Goal: Task Accomplishment & Management: Manage account settings

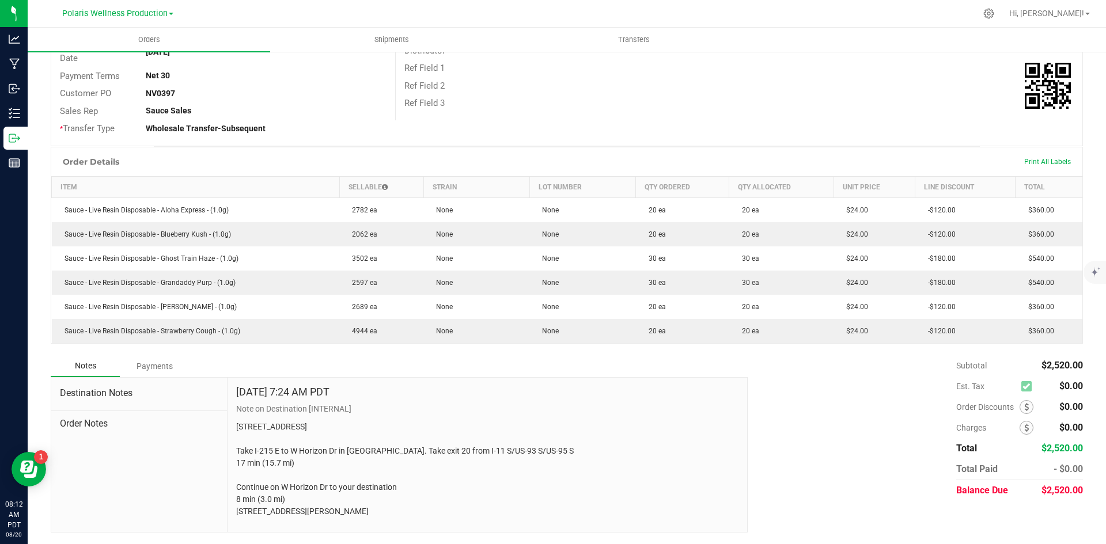
scroll to position [194, 0]
drag, startPoint x: 316, startPoint y: 519, endPoint x: 232, endPoint y: 406, distance: 140.5
click at [232, 406] on div "[DATE] 7:24 AM PDT Note on Destination [INTERNAL] [STREET_ADDRESS] Take I-215 E…" at bounding box center [488, 455] width 520 height 154
copy p "[STREET_ADDRESS] Take I-215 E to W Horizon Dr in [PERSON_NAME]. Take exit 20 fr…"
click at [532, 398] on div "[DATE] 7:24 AM PDT Note on Destination [INTERNAL] [STREET_ADDRESS] Take I-215 E…" at bounding box center [487, 453] width 502 height 132
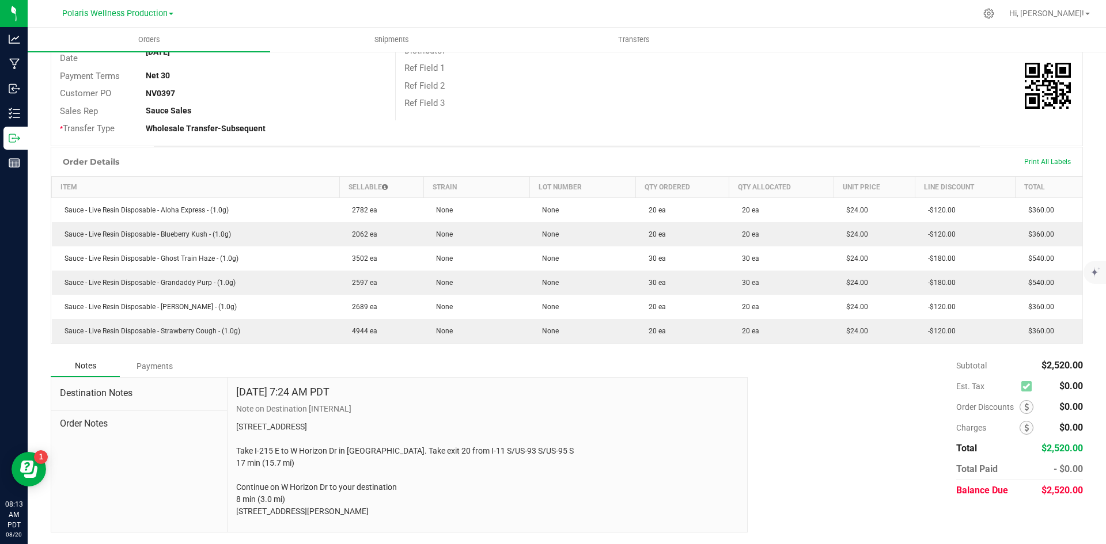
drag, startPoint x: 235, startPoint y: 408, endPoint x: 309, endPoint y: 516, distance: 131.3
click at [309, 516] on p "[STREET_ADDRESS] Take I-215 E to W Horizon Dr in [GEOGRAPHIC_DATA]. Take exit 2…" at bounding box center [487, 469] width 502 height 97
click at [354, 517] on p "[STREET_ADDRESS] Take I-215 E to W Horizon Dr in [GEOGRAPHIC_DATA]. Take exit 2…" at bounding box center [487, 469] width 502 height 97
drag, startPoint x: 317, startPoint y: 521, endPoint x: 234, endPoint y: 408, distance: 139.8
click at [236, 421] on p "[STREET_ADDRESS] Take I-215 E to W Horizon Dr in [GEOGRAPHIC_DATA]. Take exit 2…" at bounding box center [487, 469] width 502 height 97
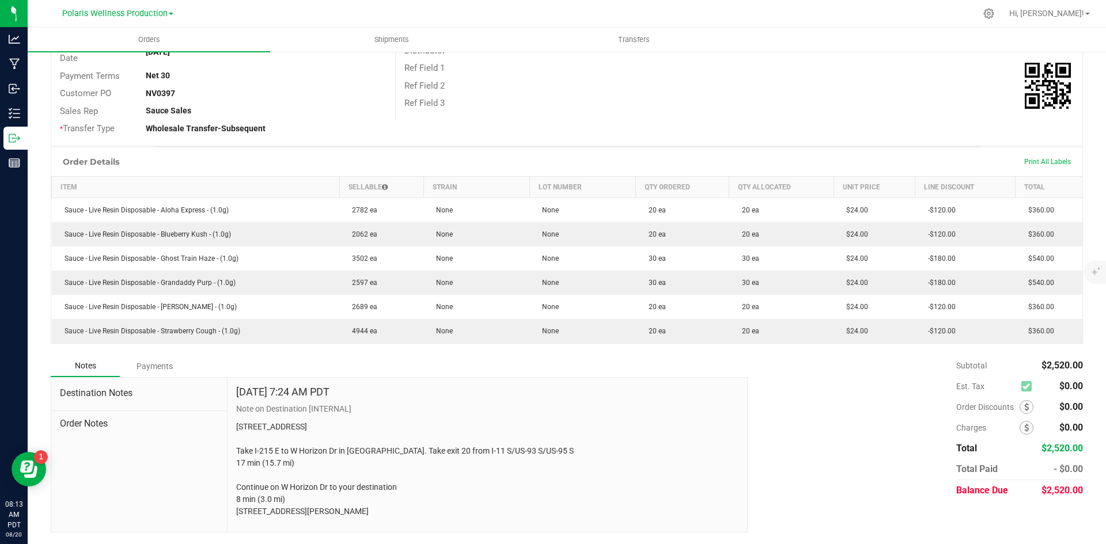
click at [343, 402] on div "[DATE] 7:24 AM PDT Note on Destination [INTERNAL] [STREET_ADDRESS] Take I-215 E…" at bounding box center [487, 453] width 502 height 132
drag, startPoint x: 316, startPoint y: 517, endPoint x: 234, endPoint y: 412, distance: 133.0
click at [236, 421] on p "[STREET_ADDRESS] Take I-215 E to W Horizon Dr in [GEOGRAPHIC_DATA]. Take exit 2…" at bounding box center [487, 469] width 502 height 97
copy p "[STREET_ADDRESS] Take I-215 E to W Horizon Dr in [PERSON_NAME]. Take exit 20 fr…"
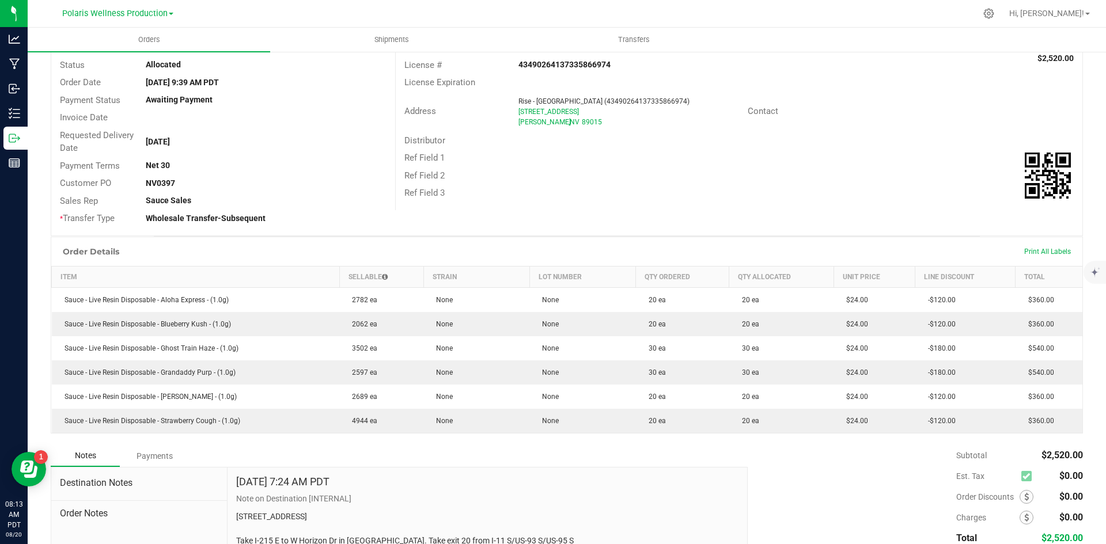
scroll to position [0, 0]
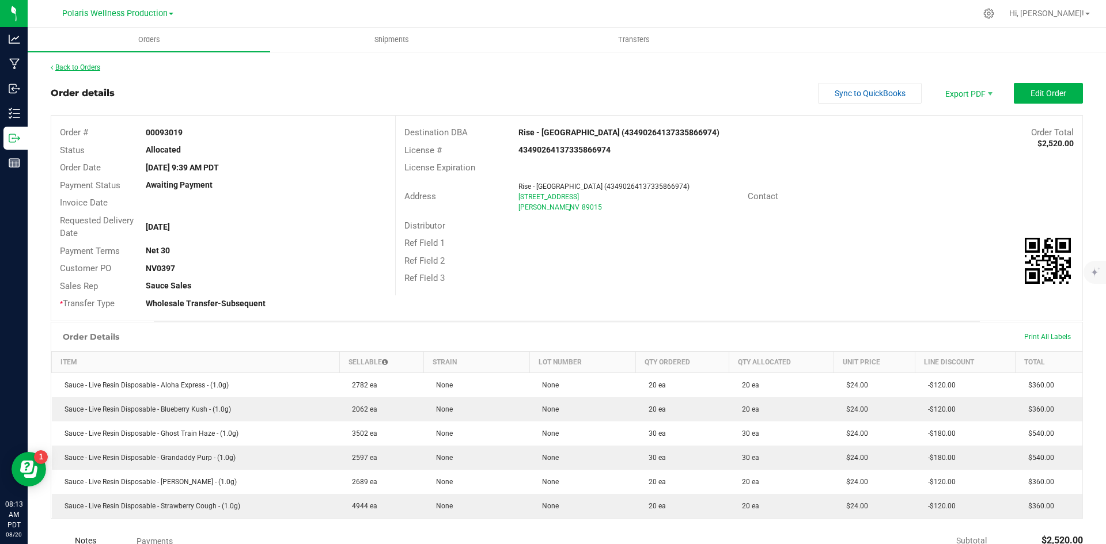
click at [88, 69] on link "Back to Orders" at bounding box center [76, 67] width 50 height 8
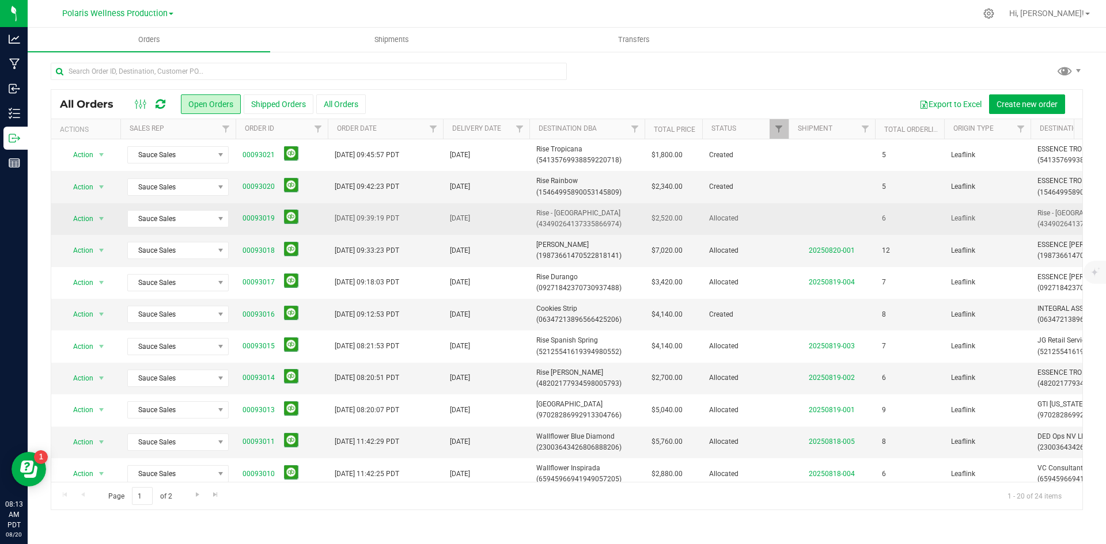
click at [568, 211] on span "Rise - [GEOGRAPHIC_DATA] (43490264137335866974)" at bounding box center [586, 219] width 101 height 22
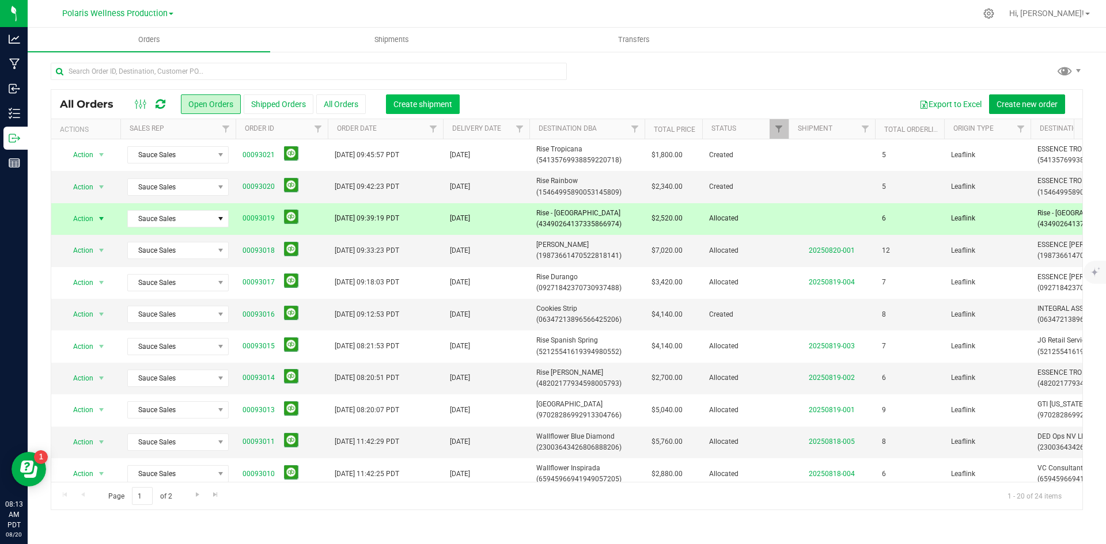
click at [419, 97] on button "Create shipment" at bounding box center [423, 104] width 74 height 20
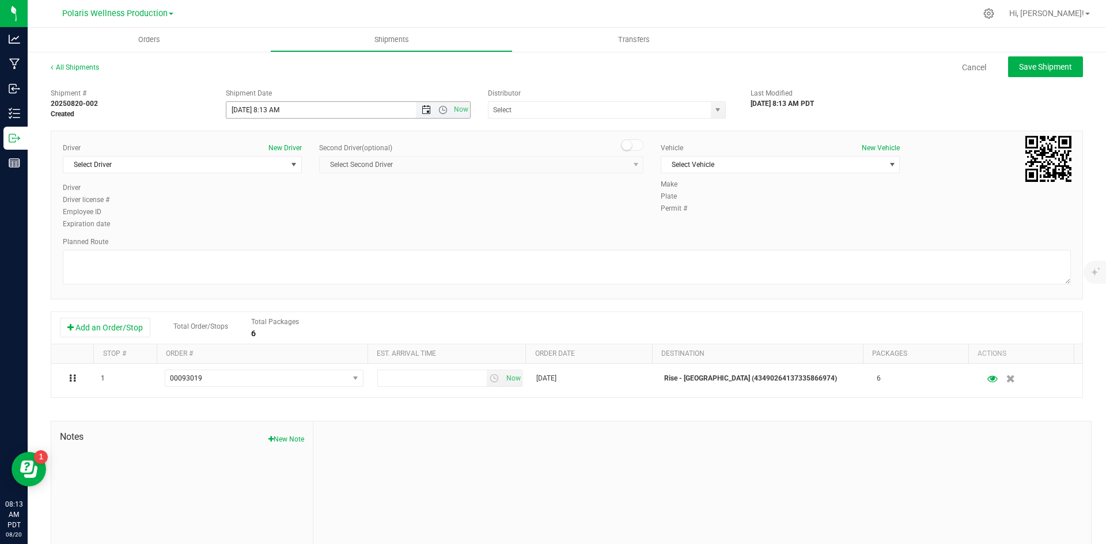
click at [426, 109] on span "Open the date view" at bounding box center [426, 109] width 9 height 9
click at [266, 245] on link "26" at bounding box center [268, 245] width 17 height 18
type input "[DATE] 8:13 AM"
click at [712, 116] on span "select" at bounding box center [718, 110] width 14 height 16
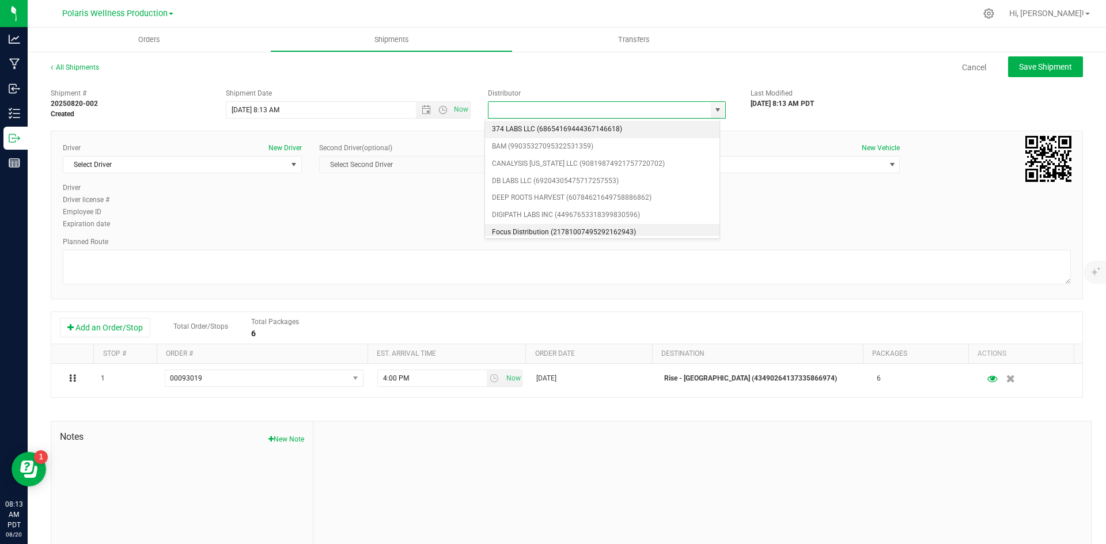
click at [587, 230] on li "Focus Distribution (21781007495292162943)" at bounding box center [602, 232] width 234 height 17
type input "Focus Distribution (21781007495292162943)"
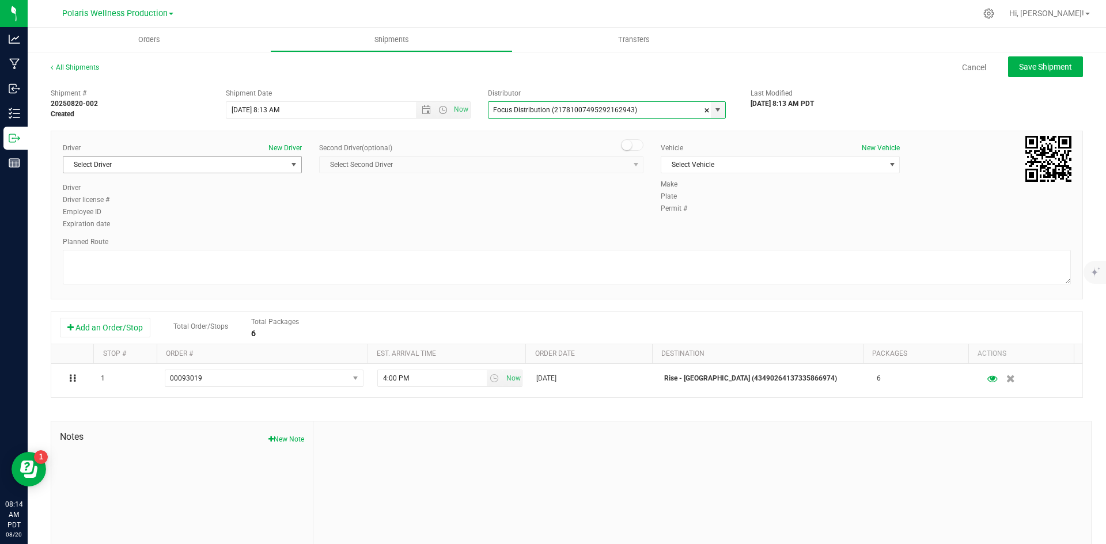
click at [292, 165] on span "select" at bounding box center [293, 164] width 9 height 9
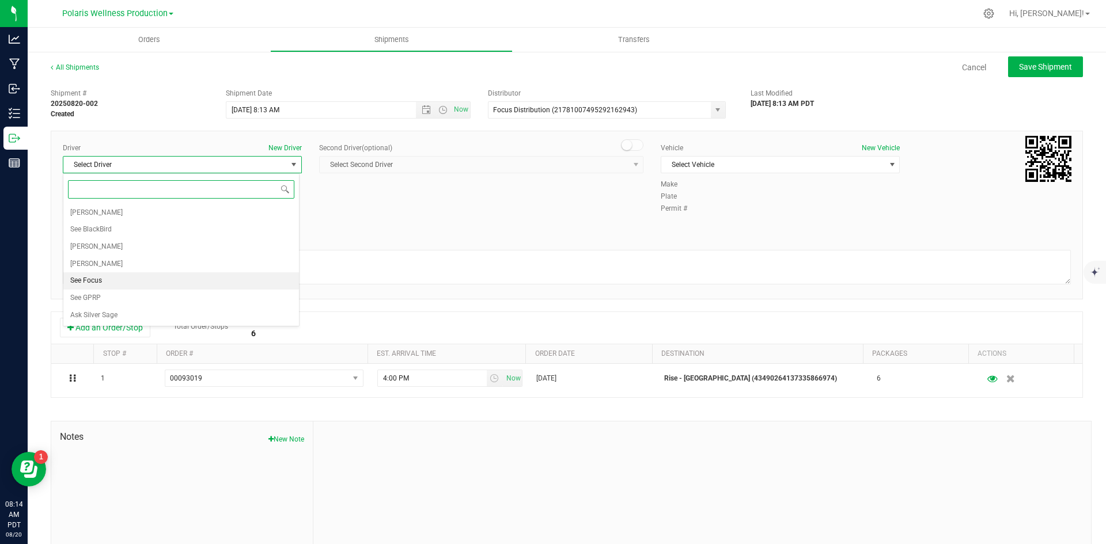
click at [209, 279] on li "See Focus" at bounding box center [181, 280] width 236 height 17
click at [874, 168] on span "Select Vehicle" at bounding box center [773, 165] width 224 height 16
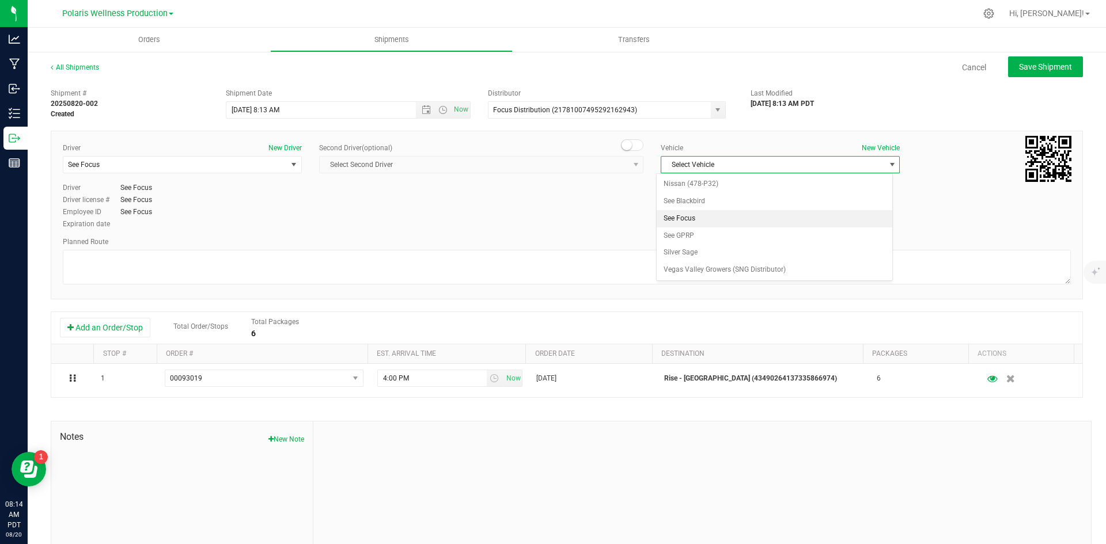
click at [775, 225] on li "See Focus" at bounding box center [775, 218] width 236 height 17
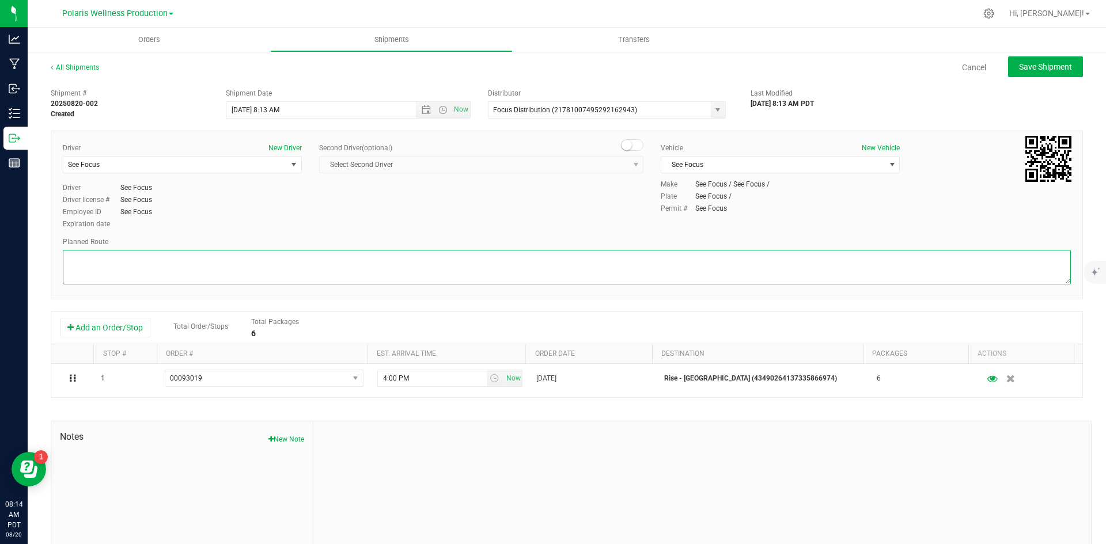
click at [724, 263] on textarea at bounding box center [567, 267] width 1008 height 35
paste textarea "[STREET_ADDRESS] Take I-215 E to W Horizon Dr in [GEOGRAPHIC_DATA]. Take exit 2…"
type textarea "[STREET_ADDRESS] Take I-215 E to W Horizon Dr in [GEOGRAPHIC_DATA]. Take exit 2…"
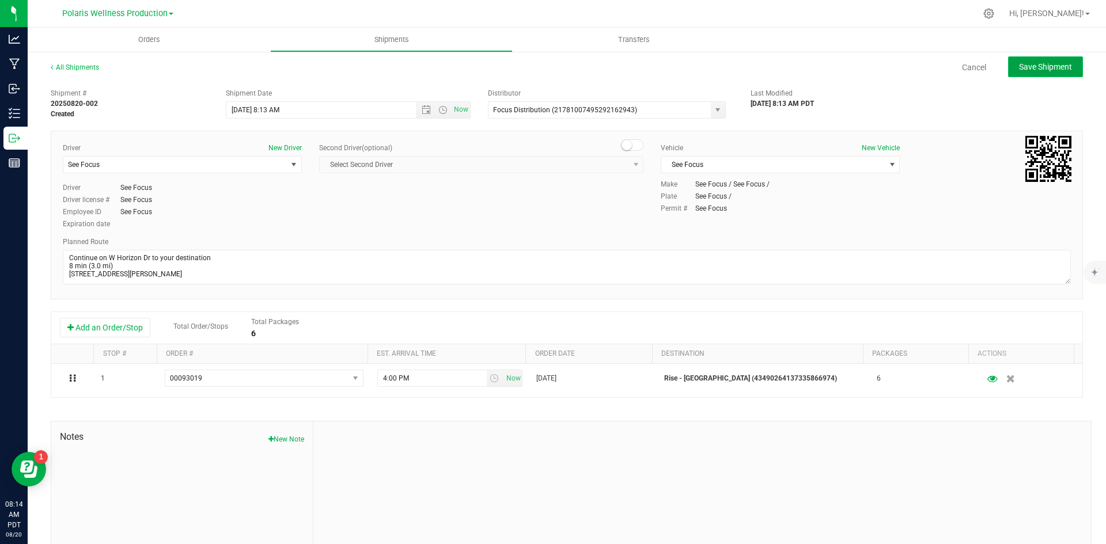
click at [1048, 71] on span "Save Shipment" at bounding box center [1045, 66] width 53 height 9
type input "[DATE] 3:13 PM"
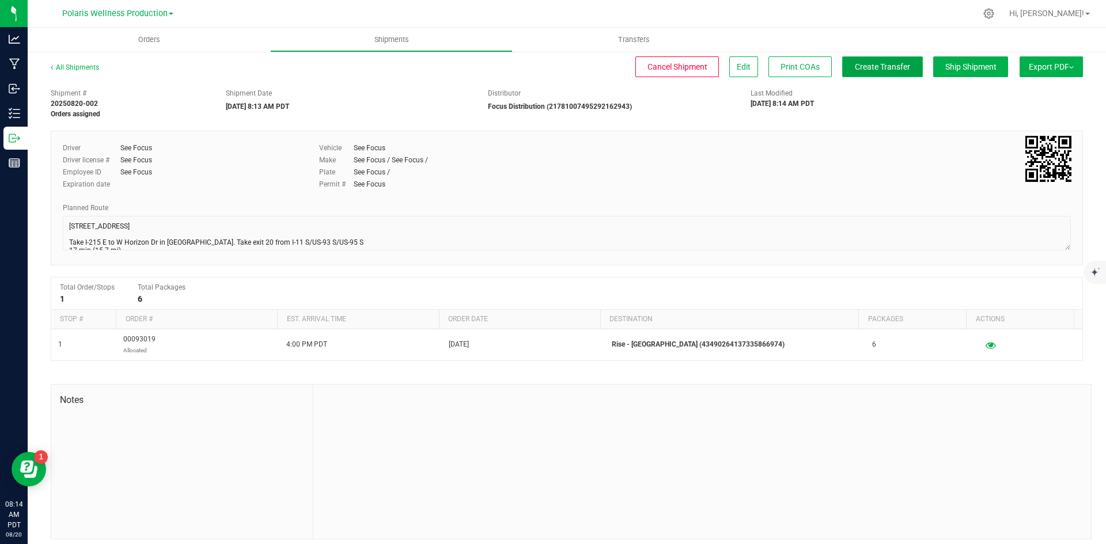
click at [872, 66] on span "Create Transfer" at bounding box center [882, 66] width 55 height 9
click at [141, 41] on span "Orders" at bounding box center [149, 40] width 53 height 10
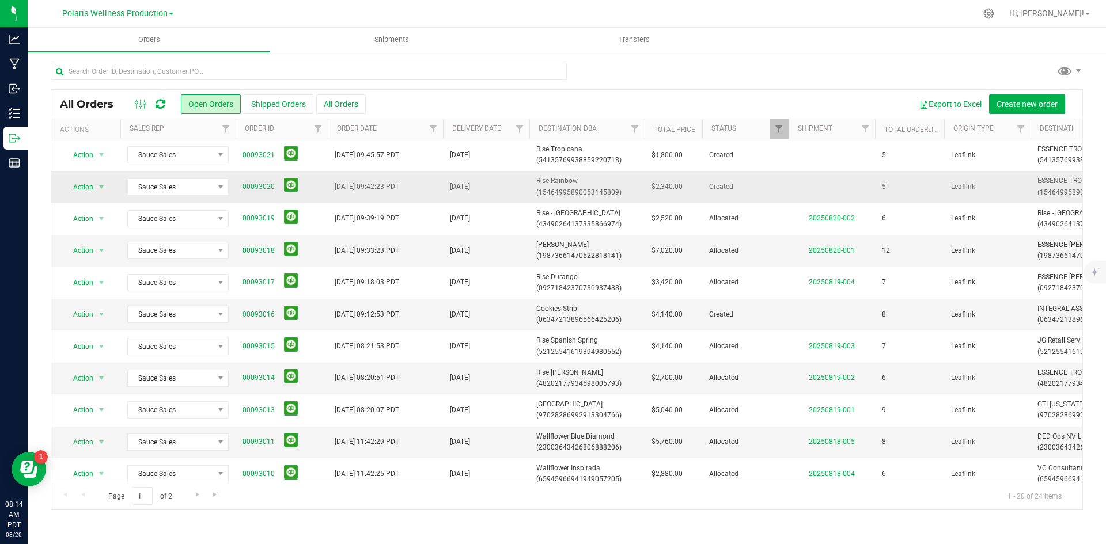
click at [263, 187] on link "00093020" at bounding box center [259, 186] width 32 height 11
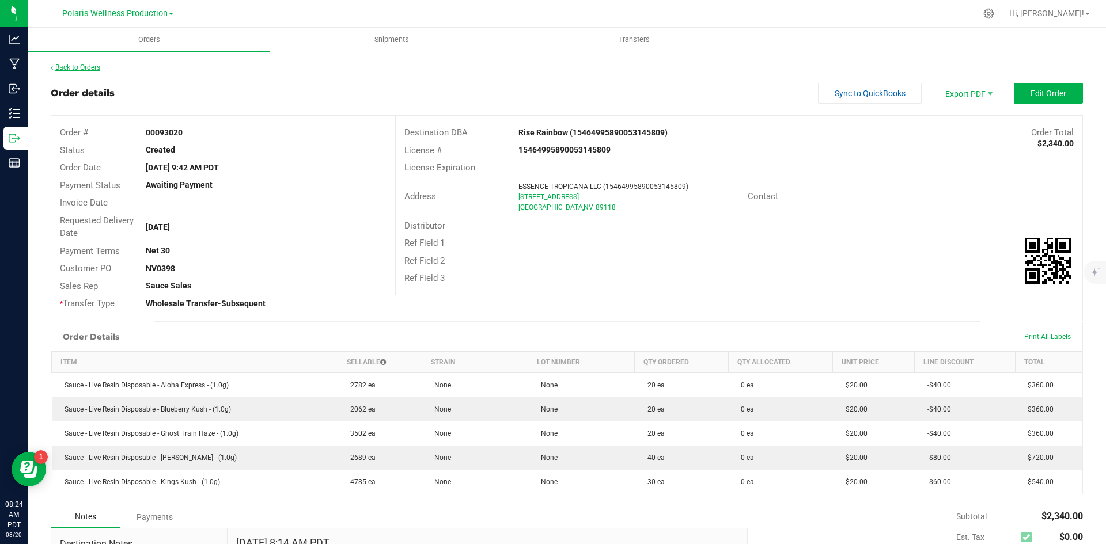
click at [92, 69] on link "Back to Orders" at bounding box center [76, 67] width 50 height 8
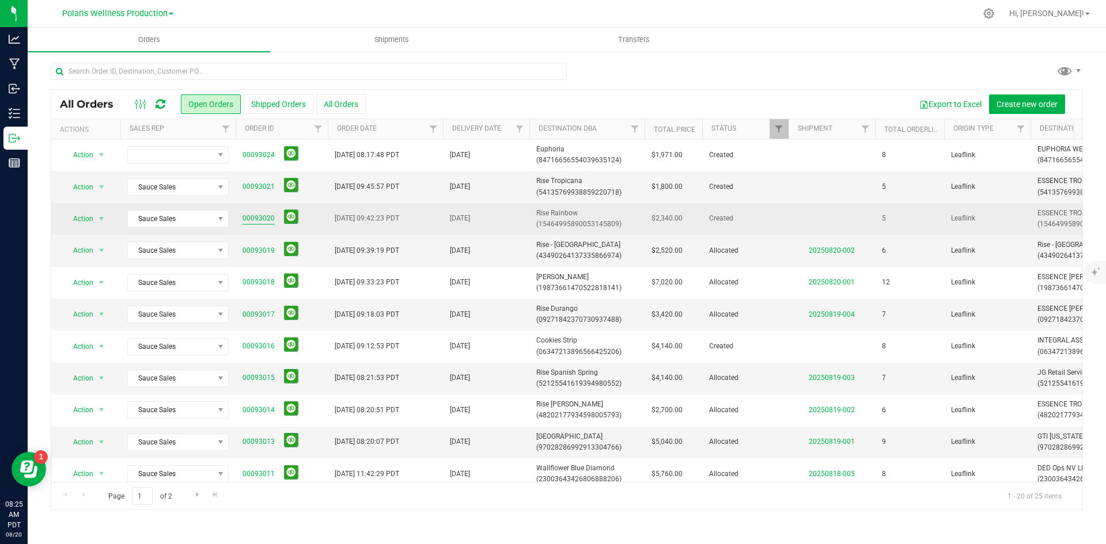
click at [254, 222] on link "00093020" at bounding box center [259, 218] width 32 height 11
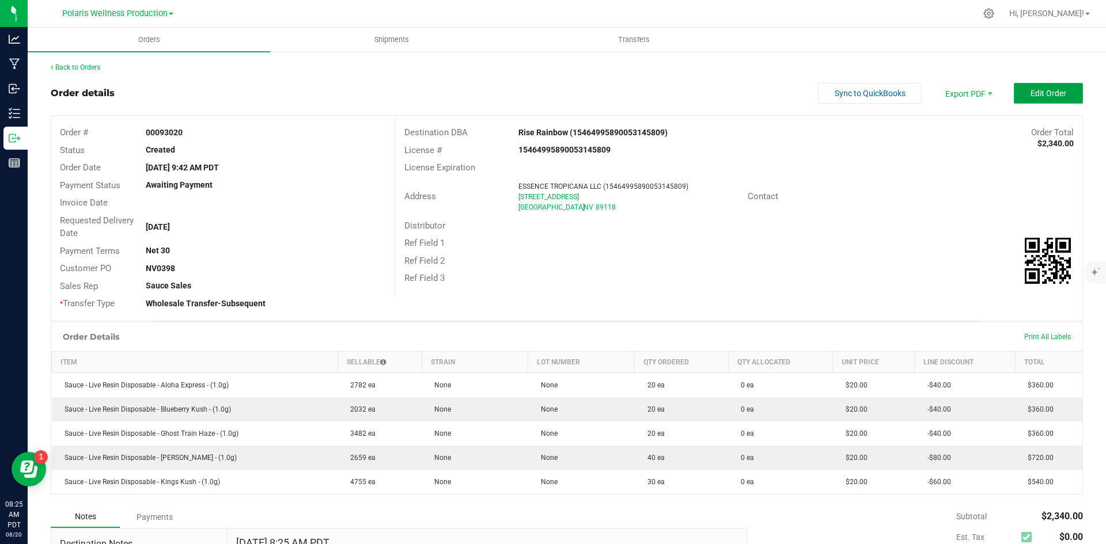
click at [1031, 91] on span "Edit Order" at bounding box center [1049, 93] width 36 height 9
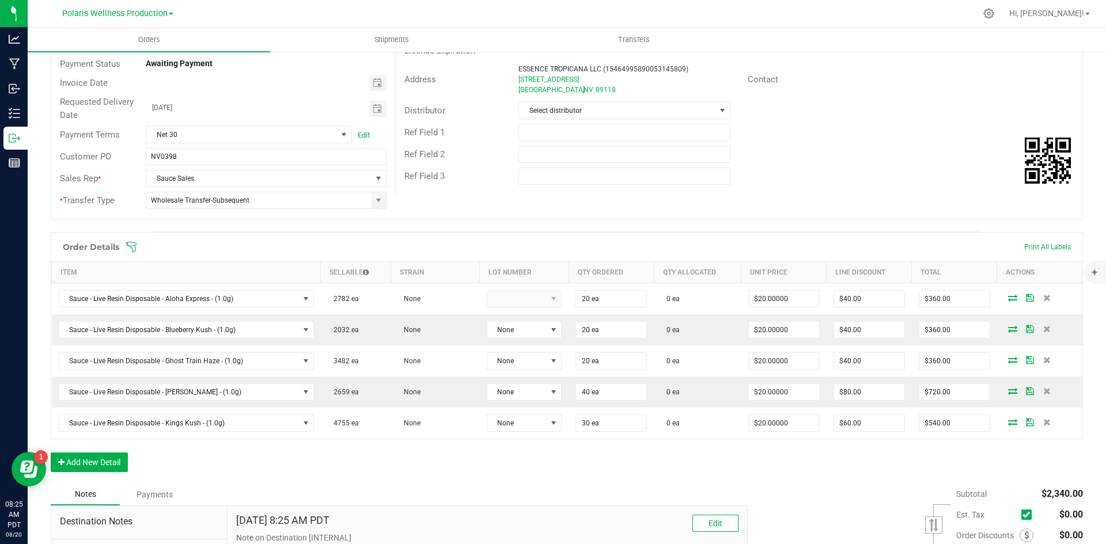
scroll to position [173, 0]
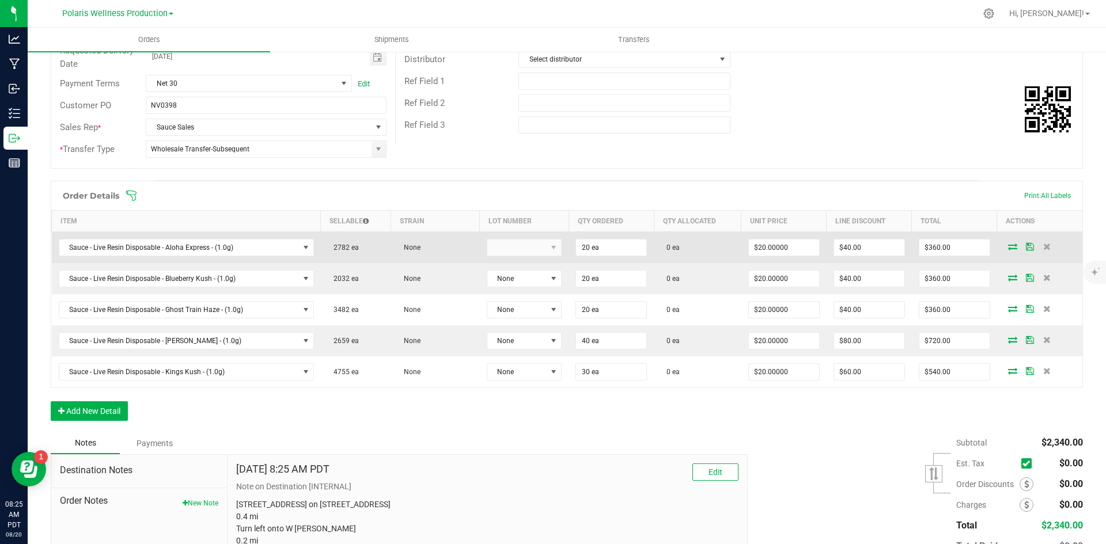
click at [1008, 247] on icon at bounding box center [1012, 246] width 9 height 7
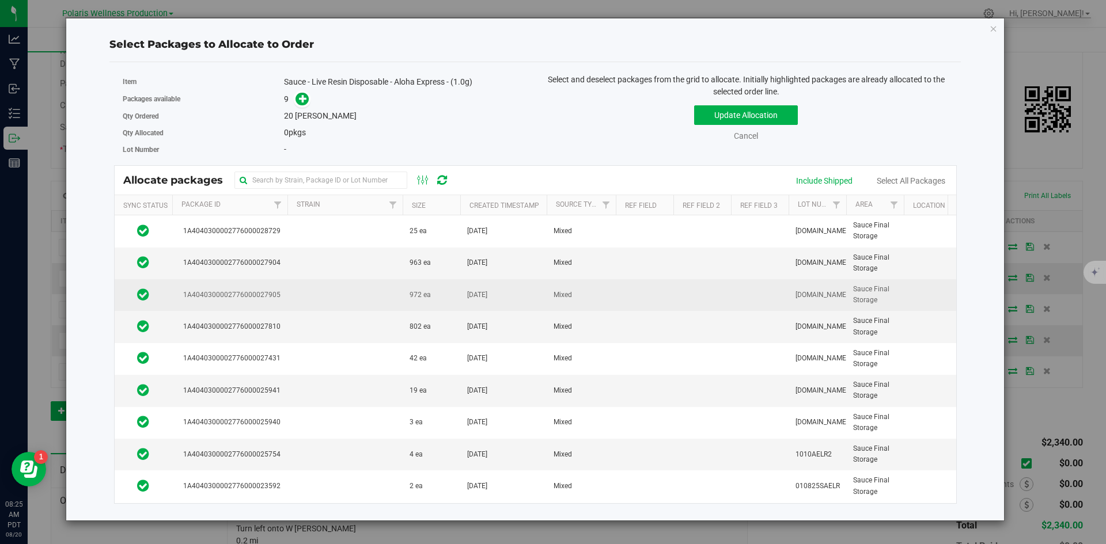
scroll to position [7, 0]
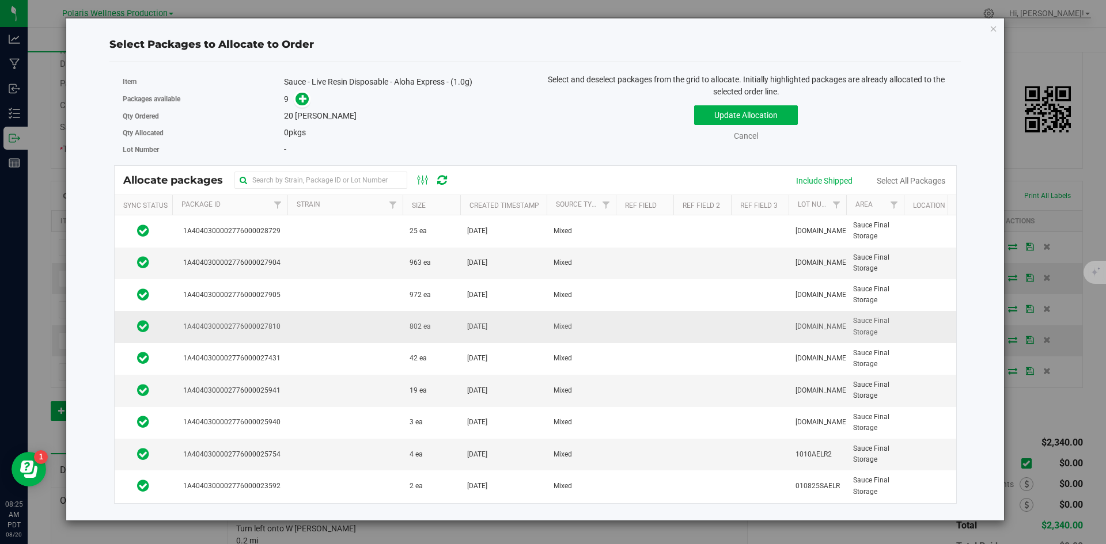
click at [366, 327] on td at bounding box center [344, 327] width 115 height 32
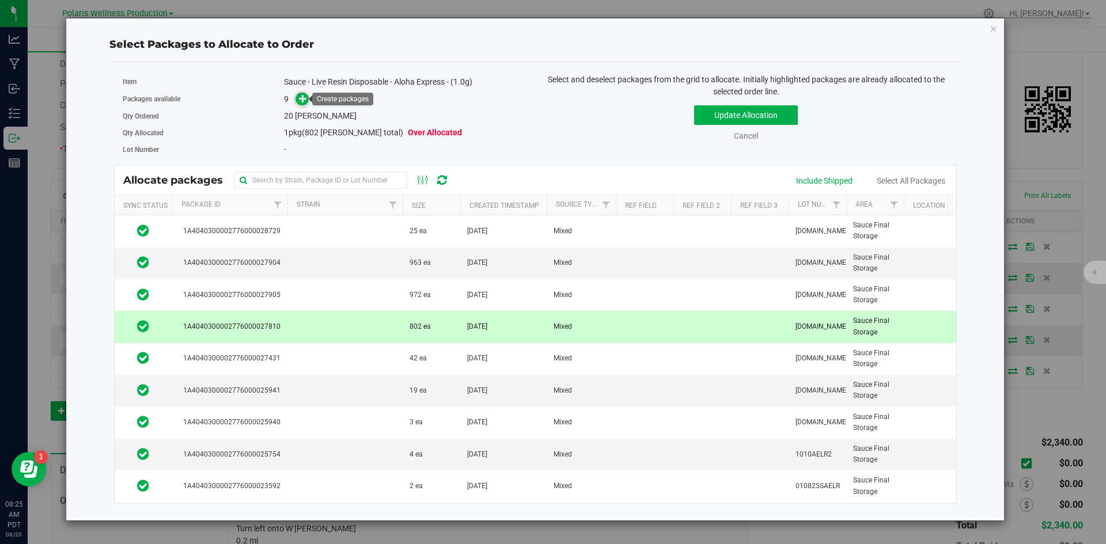
click at [301, 99] on icon at bounding box center [303, 98] width 8 height 8
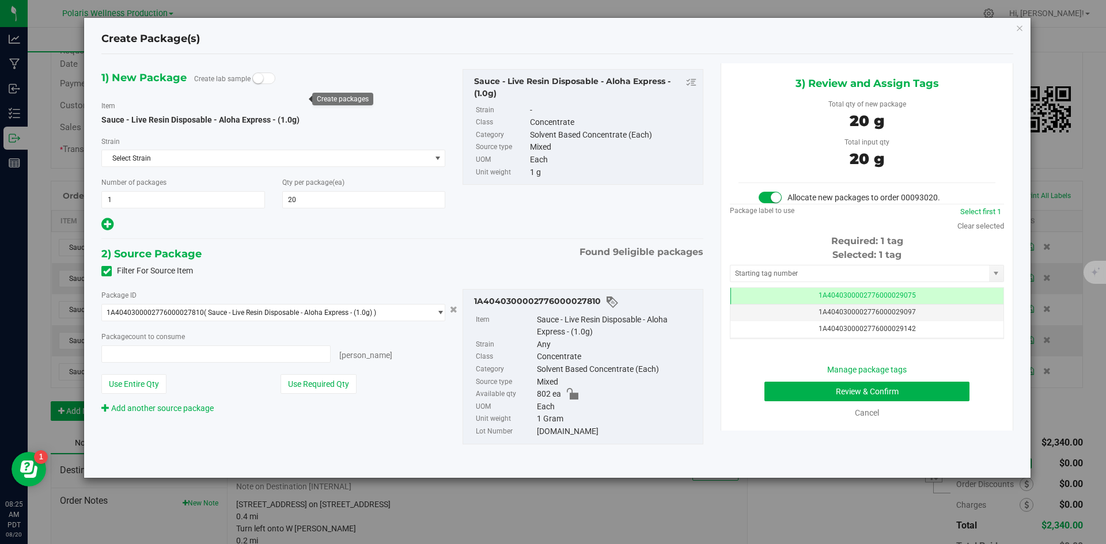
type input "20 ea"
click at [809, 270] on input "text" at bounding box center [859, 274] width 259 height 16
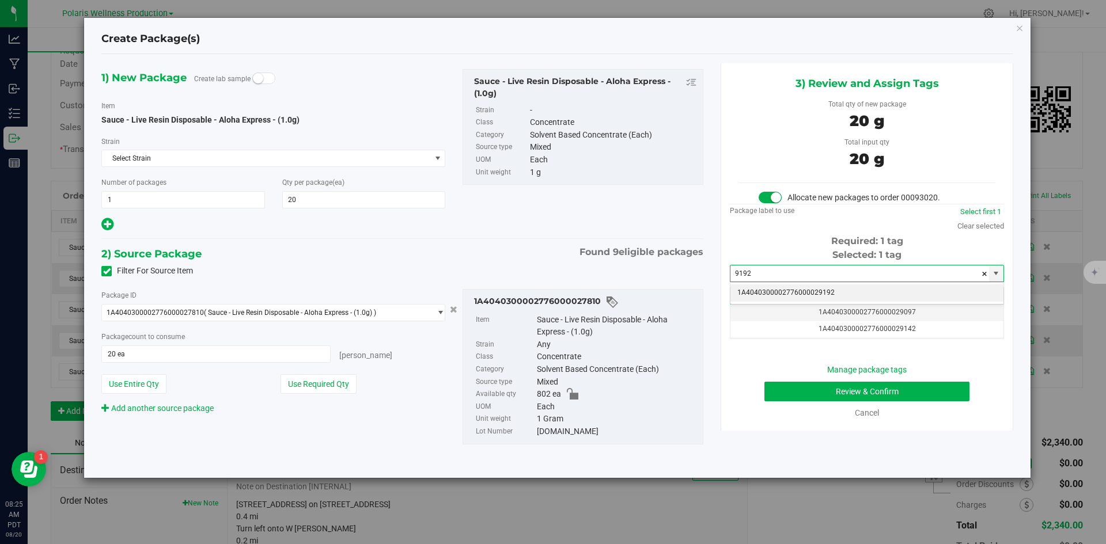
click at [799, 291] on li "1A4040300002776000029192" at bounding box center [866, 293] width 273 height 17
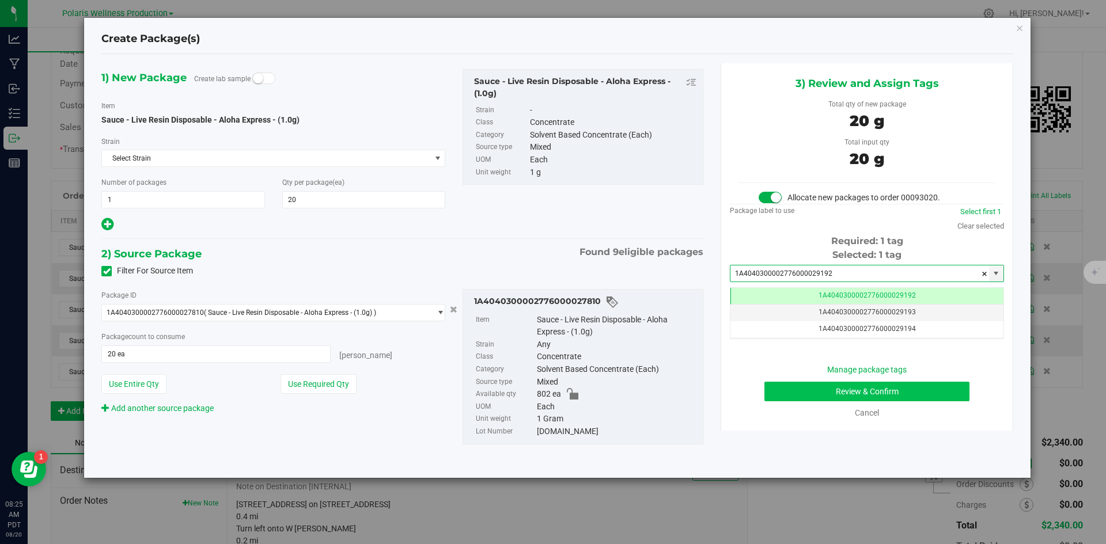
type input "1A4040300002776000029192"
click at [787, 393] on button "Review & Confirm" at bounding box center [866, 392] width 205 height 20
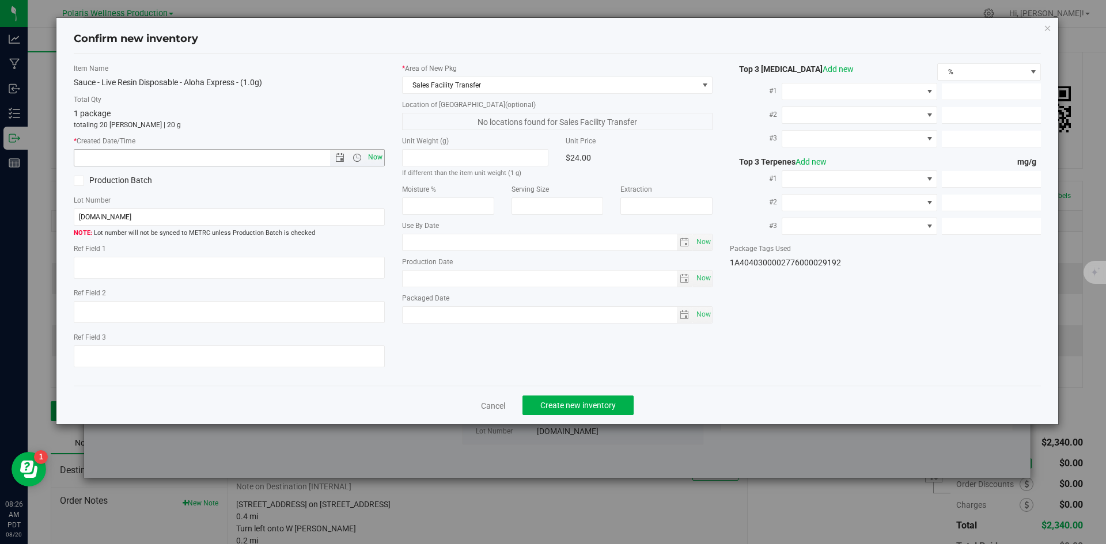
click at [377, 157] on span "Now" at bounding box center [375, 157] width 20 height 17
type input "[DATE] 8:26 AM"
click at [606, 405] on span "Create new inventory" at bounding box center [577, 405] width 75 height 9
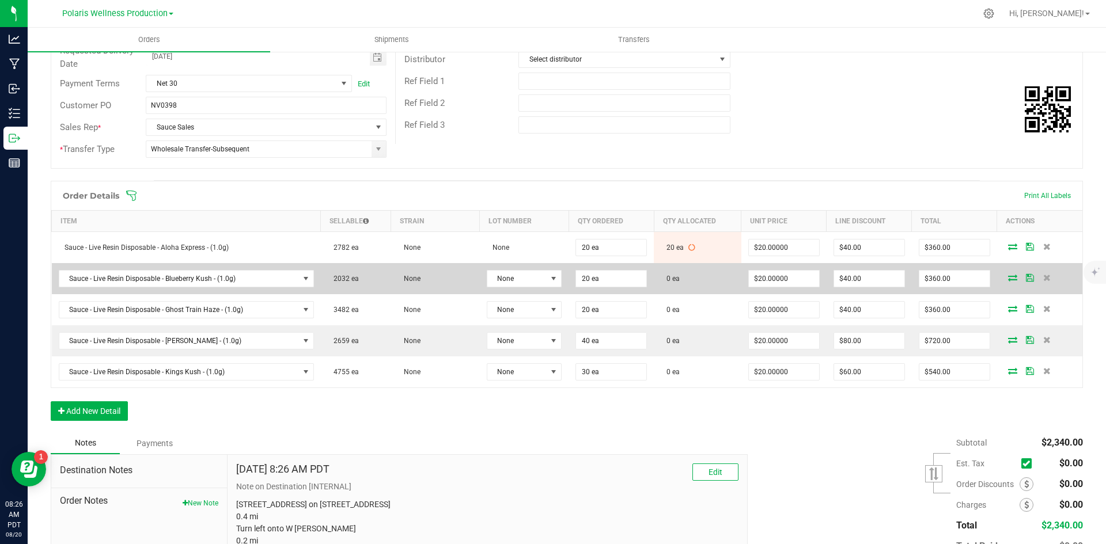
click at [1008, 274] on icon at bounding box center [1012, 277] width 9 height 7
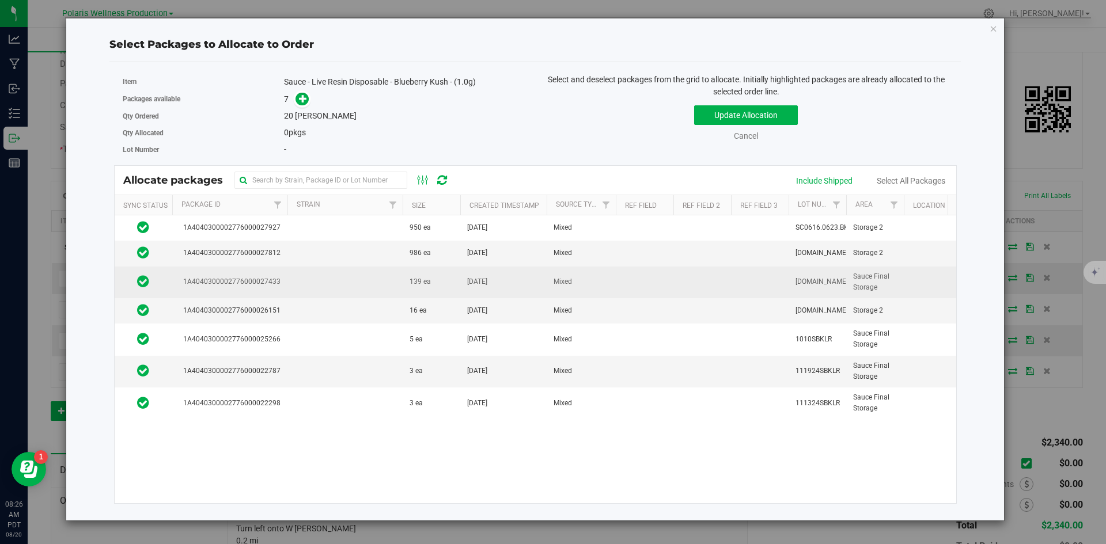
click at [346, 290] on td at bounding box center [344, 283] width 115 height 32
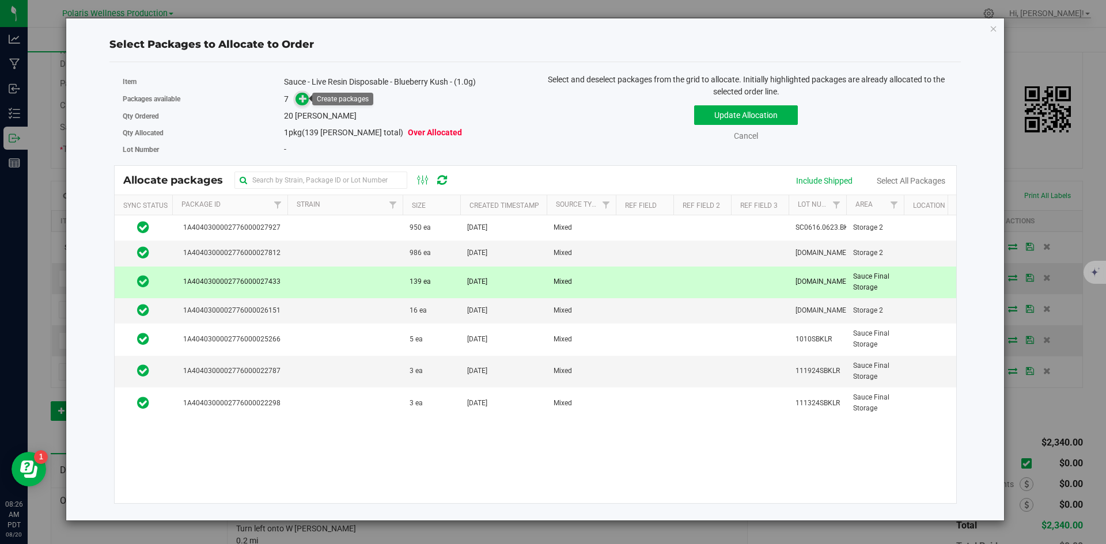
click at [304, 100] on icon at bounding box center [303, 98] width 8 height 8
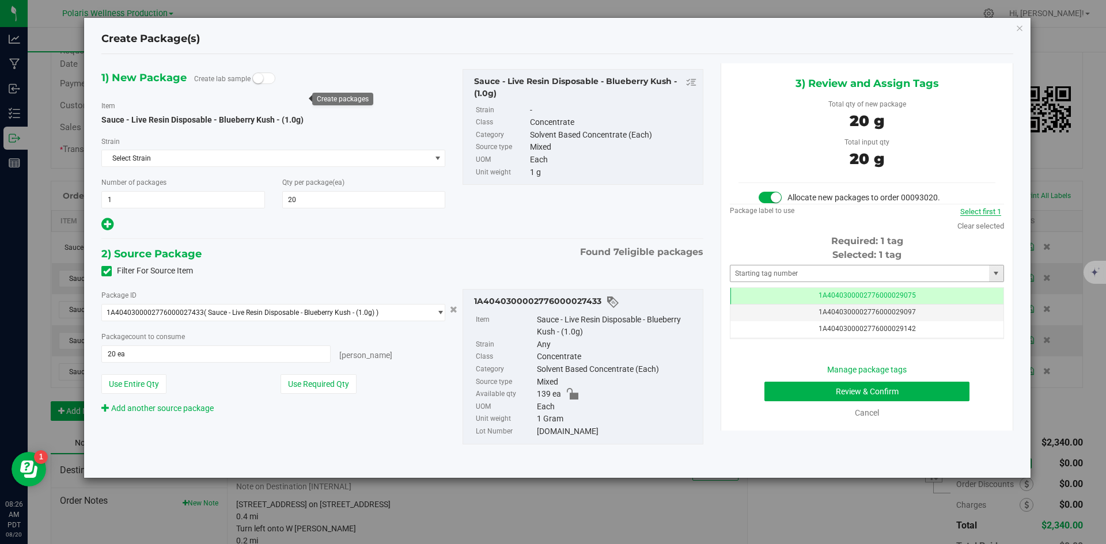
scroll to position [0, -1]
click at [834, 278] on input "text" at bounding box center [859, 274] width 259 height 16
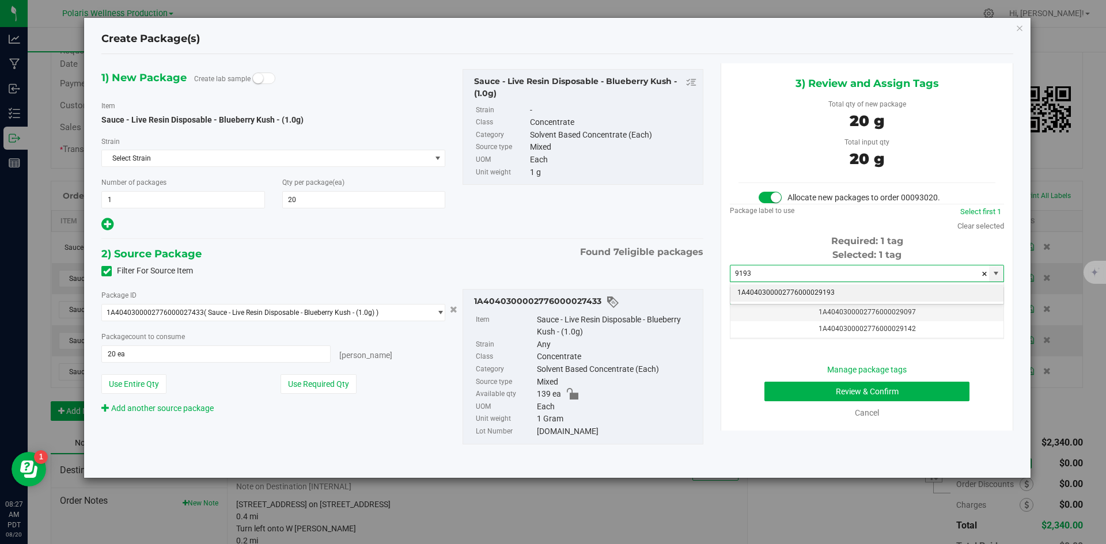
click at [823, 290] on li "1A4040300002776000029193" at bounding box center [866, 293] width 273 height 17
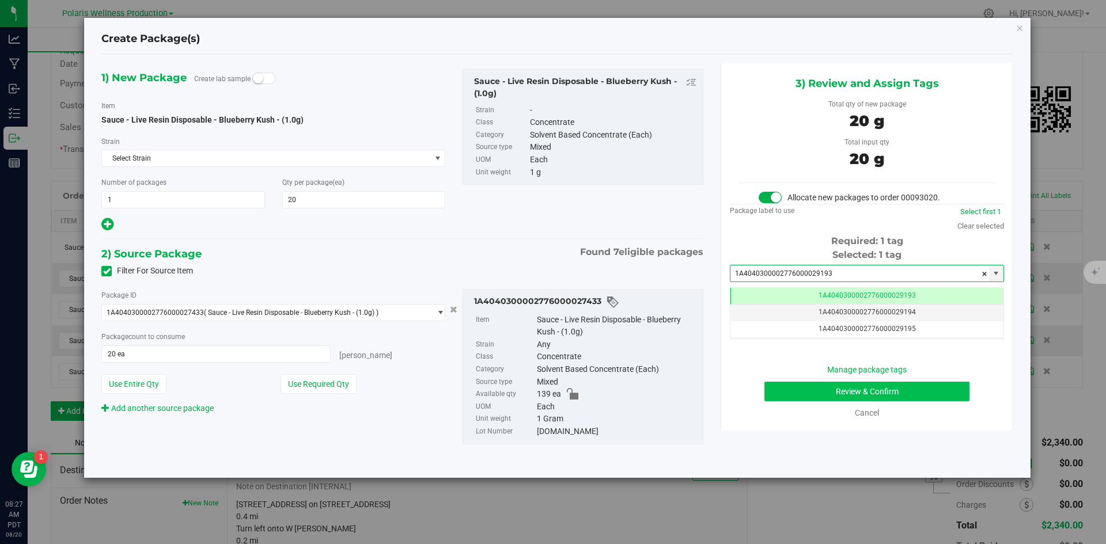
type input "1A4040300002776000029193"
click at [808, 396] on button "Review & Confirm" at bounding box center [866, 392] width 205 height 20
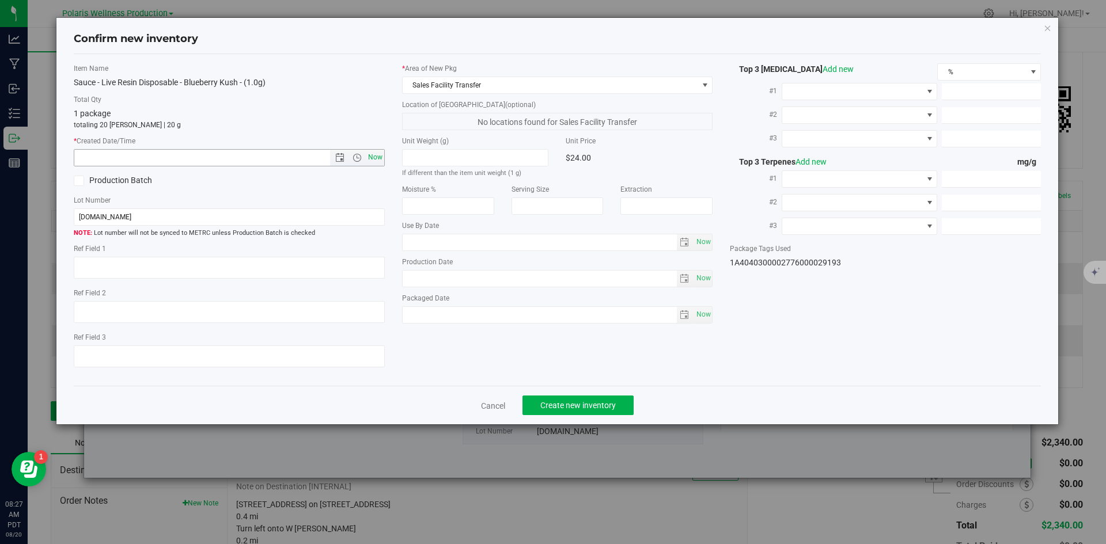
click at [381, 158] on span "Now" at bounding box center [375, 157] width 20 height 17
type input "[DATE] 8:27 AM"
click at [607, 399] on button "Create new inventory" at bounding box center [578, 406] width 111 height 20
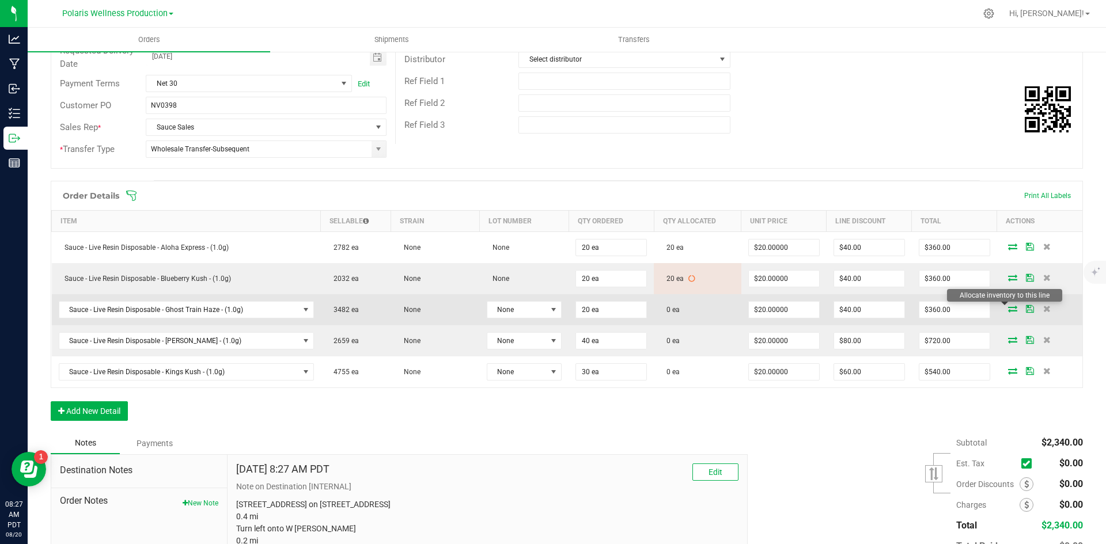
click at [1008, 311] on icon at bounding box center [1012, 308] width 9 height 7
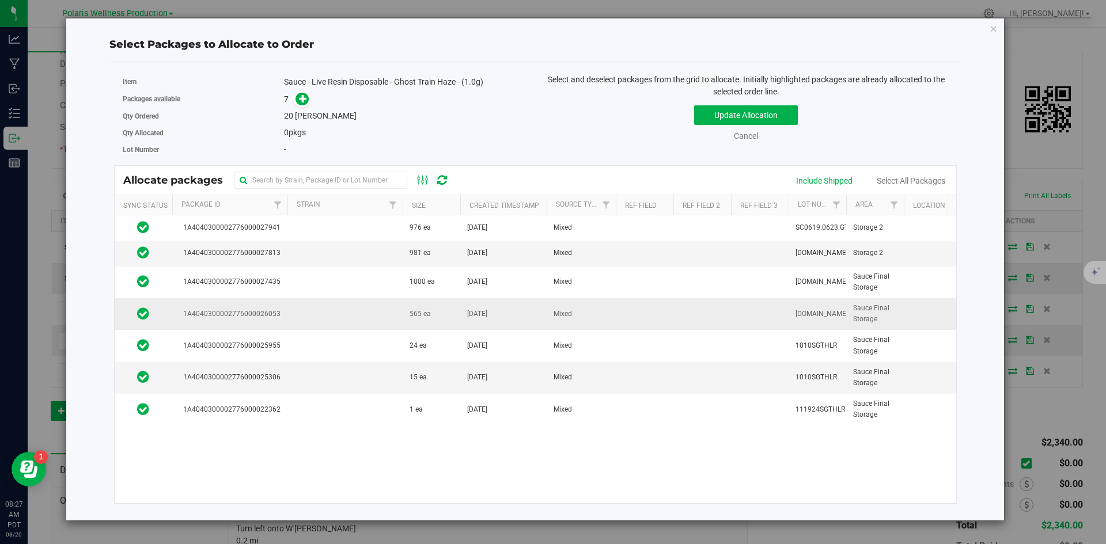
click at [392, 313] on td at bounding box center [344, 314] width 115 height 32
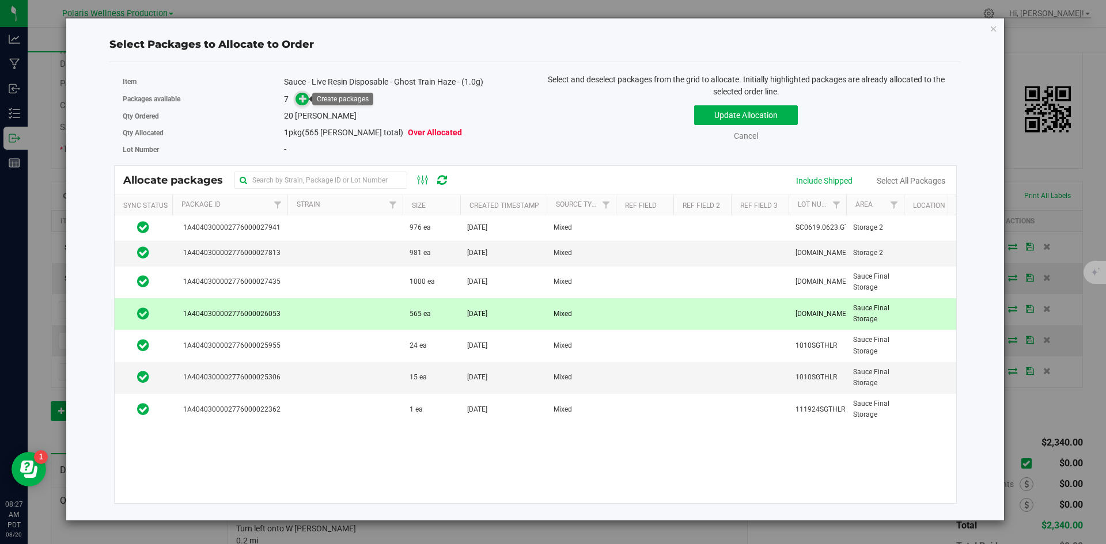
click at [302, 101] on icon at bounding box center [303, 98] width 8 height 8
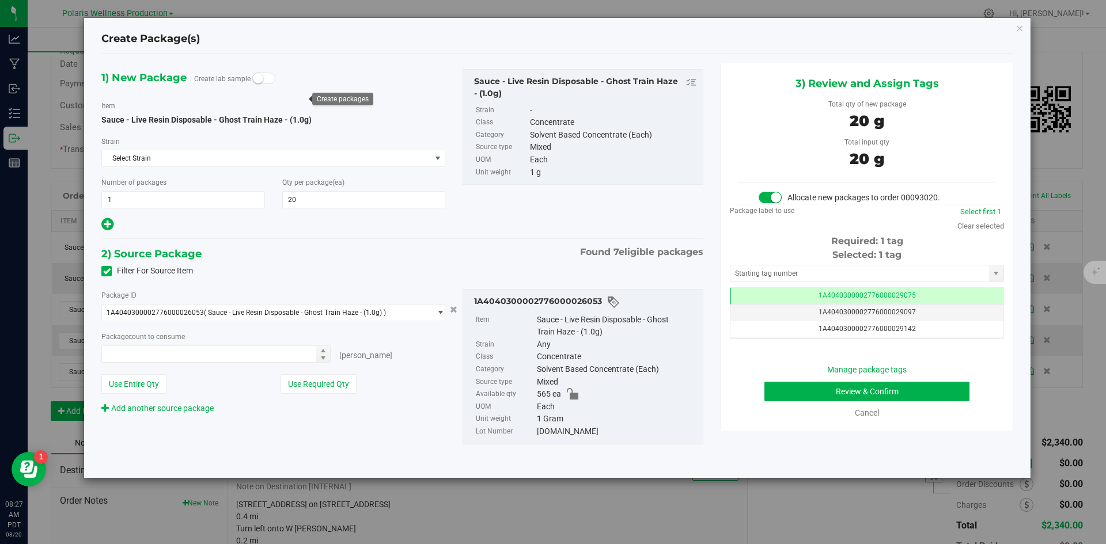
type input "20 ea"
click at [790, 272] on input "text" at bounding box center [859, 274] width 259 height 16
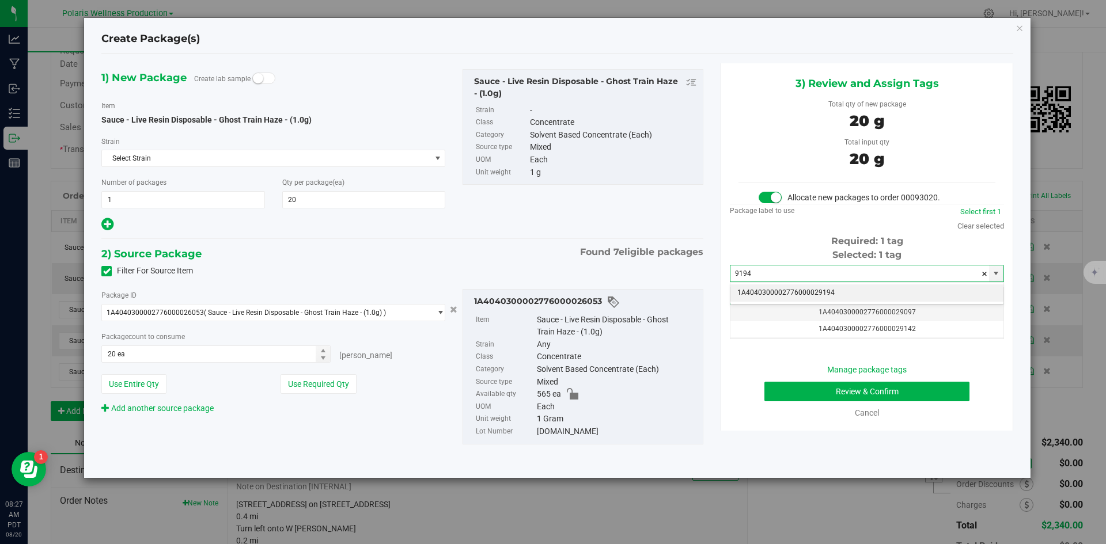
click at [795, 296] on li "1A4040300002776000029194" at bounding box center [866, 293] width 273 height 17
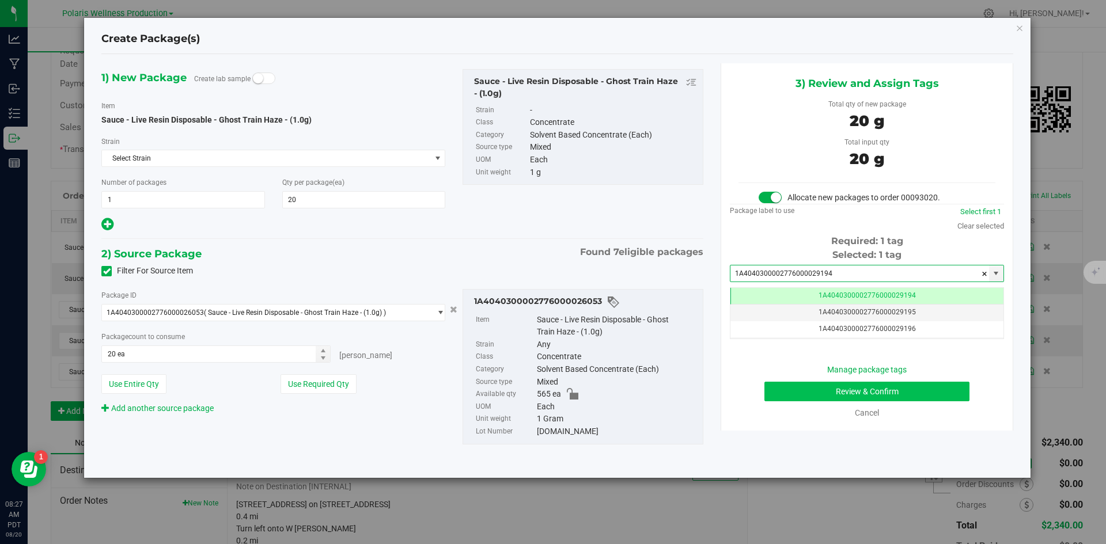
type input "1A4040300002776000029194"
click at [813, 397] on button "Review & Confirm" at bounding box center [866, 392] width 205 height 20
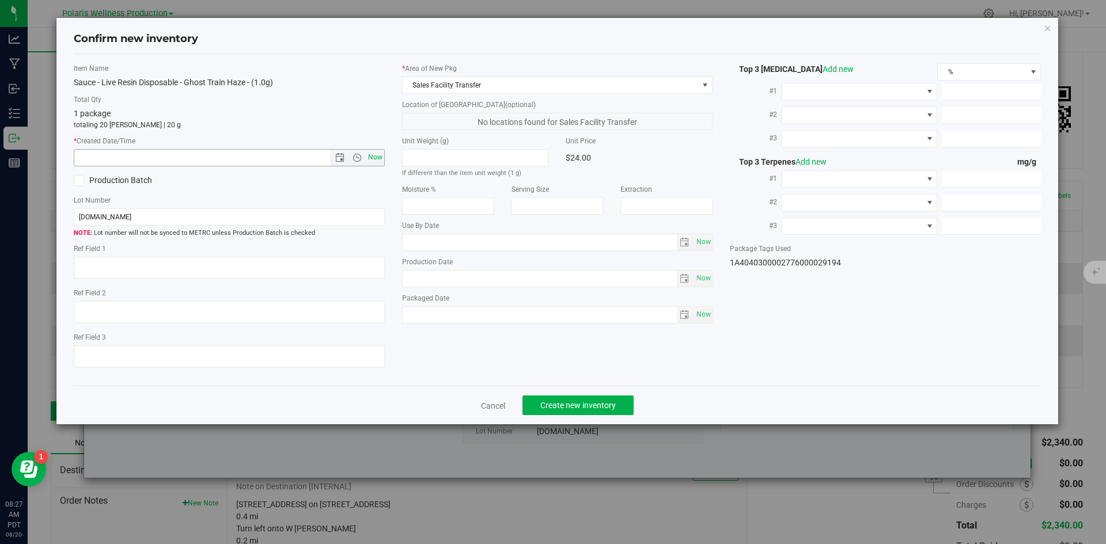
click at [370, 158] on span "Now" at bounding box center [375, 157] width 20 height 17
type input "[DATE] 8:27 AM"
click at [593, 404] on span "Create new inventory" at bounding box center [577, 405] width 75 height 9
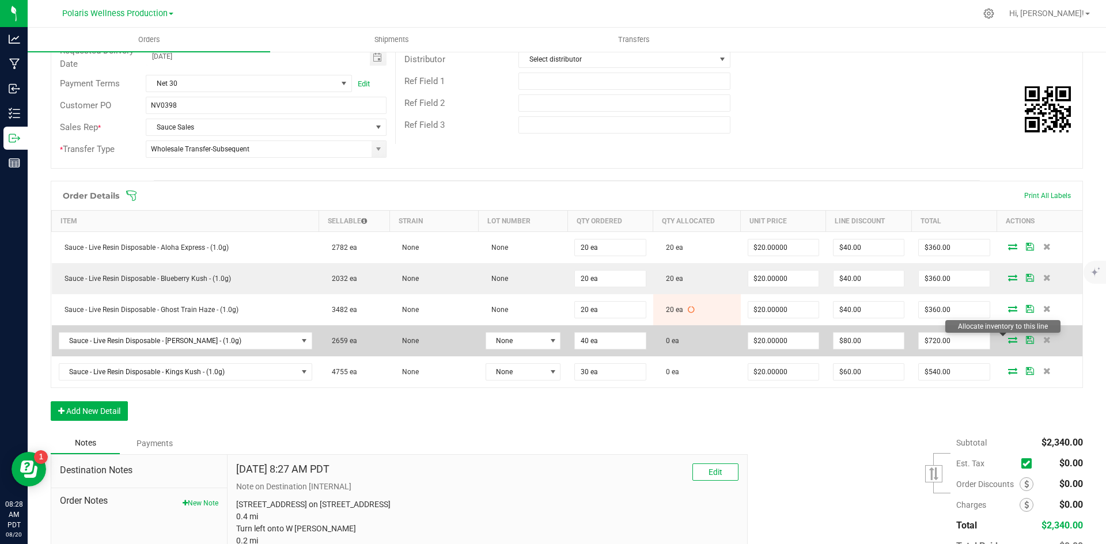
click at [1008, 340] on icon at bounding box center [1012, 339] width 9 height 7
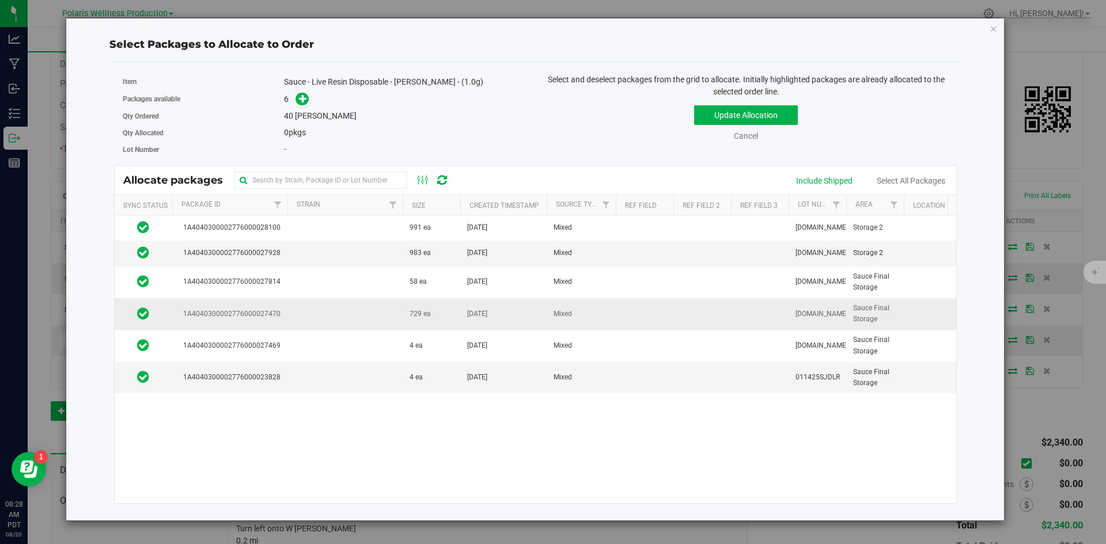
click at [319, 324] on td at bounding box center [344, 314] width 115 height 32
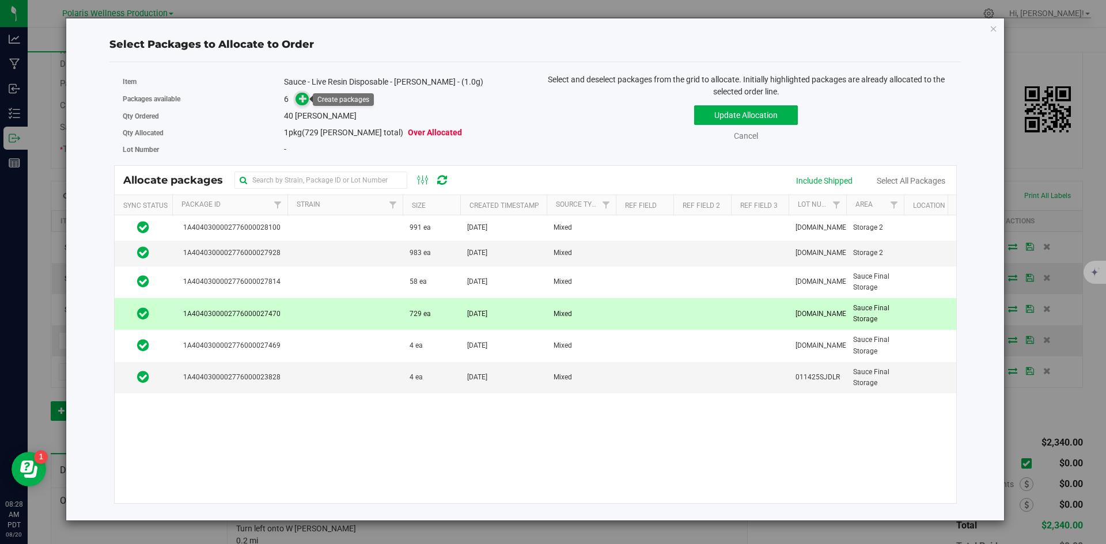
click at [299, 98] on icon at bounding box center [303, 98] width 8 height 8
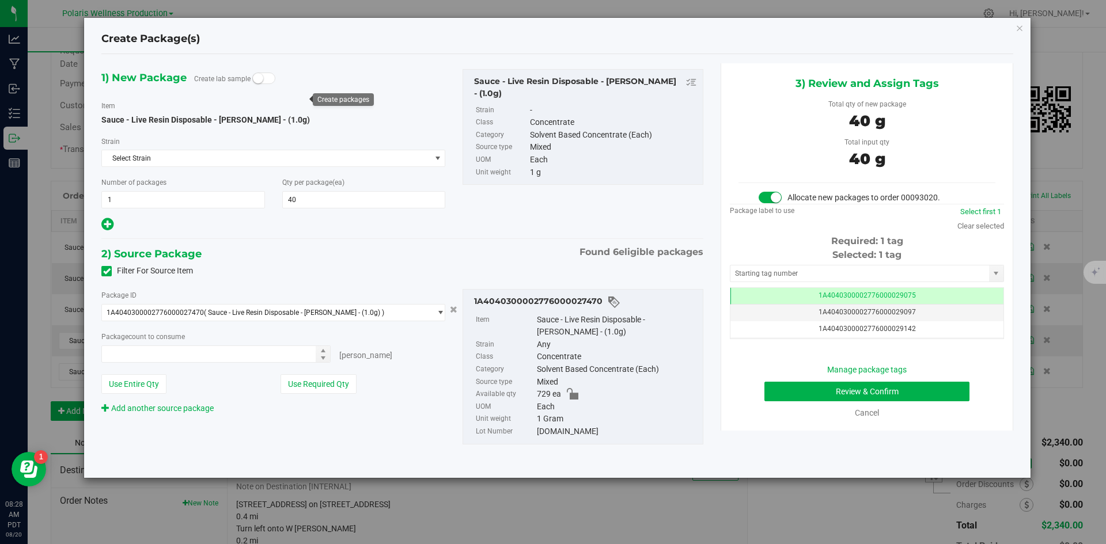
type input "40"
type input "40 ea"
click at [812, 274] on input "text" at bounding box center [859, 274] width 259 height 16
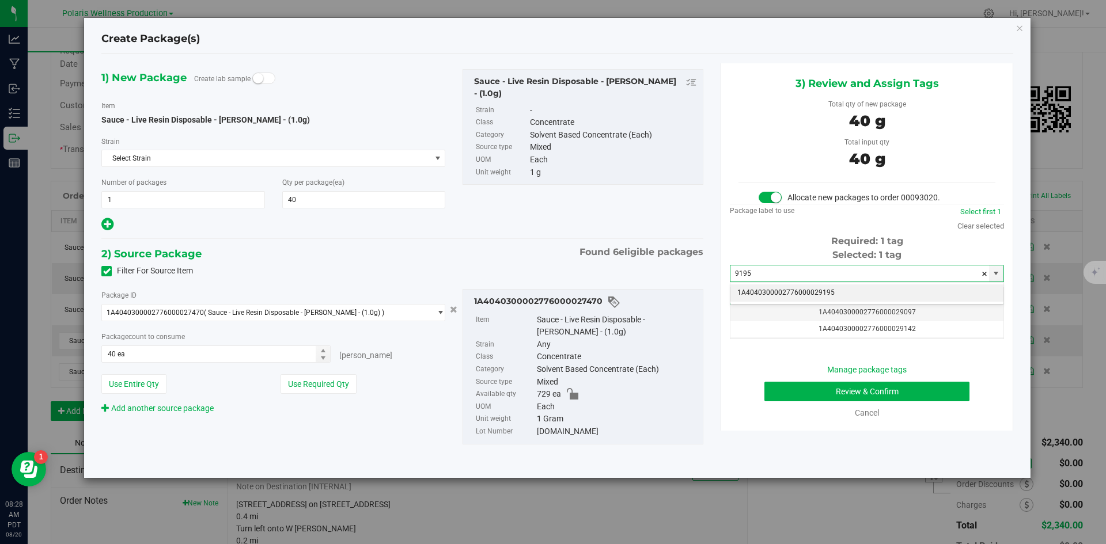
click at [813, 294] on li "1A4040300002776000029195" at bounding box center [866, 293] width 273 height 17
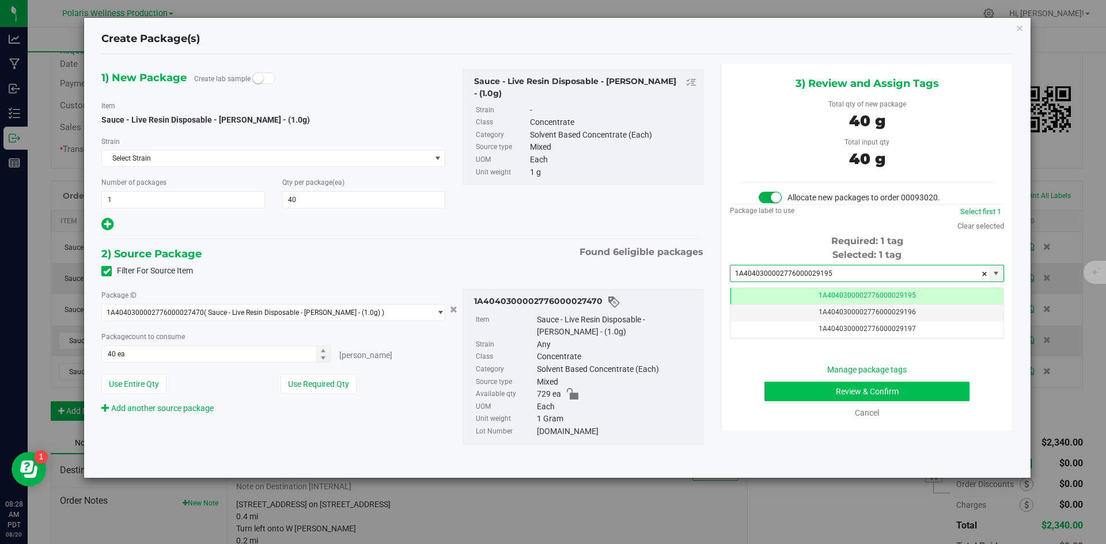
type input "1A4040300002776000029195"
click at [792, 386] on button "Review & Confirm" at bounding box center [866, 392] width 205 height 20
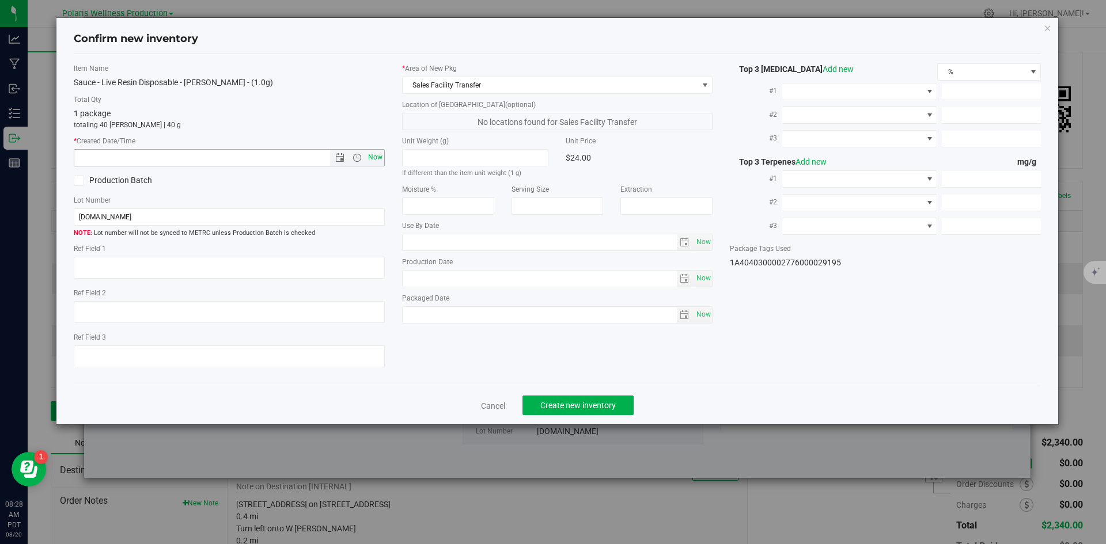
click at [381, 160] on span "Now" at bounding box center [375, 157] width 20 height 17
type input "[DATE] 8:28 AM"
click at [617, 402] on button "Create new inventory" at bounding box center [578, 406] width 111 height 20
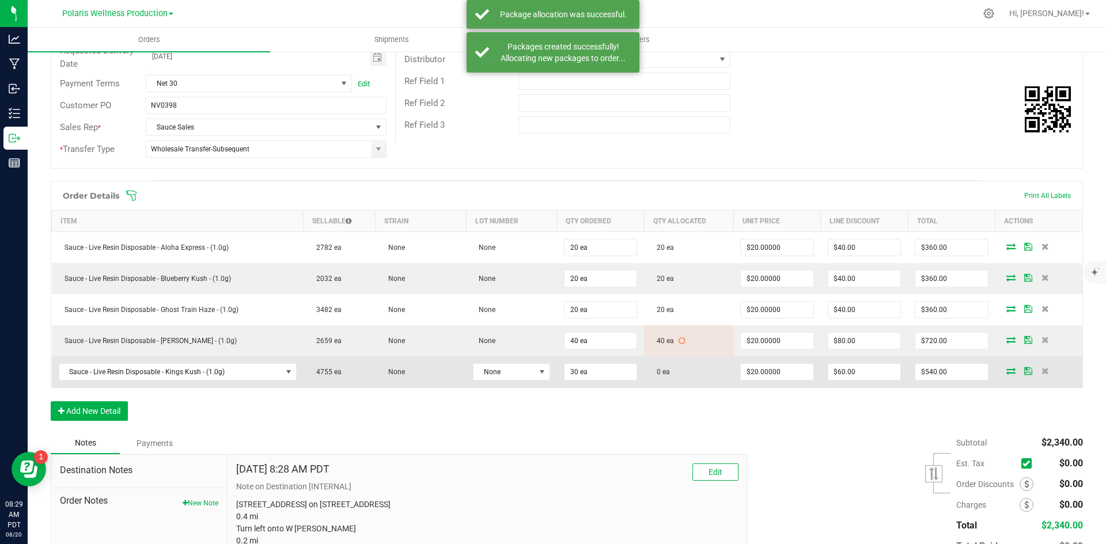
click at [1006, 374] on icon at bounding box center [1010, 371] width 9 height 7
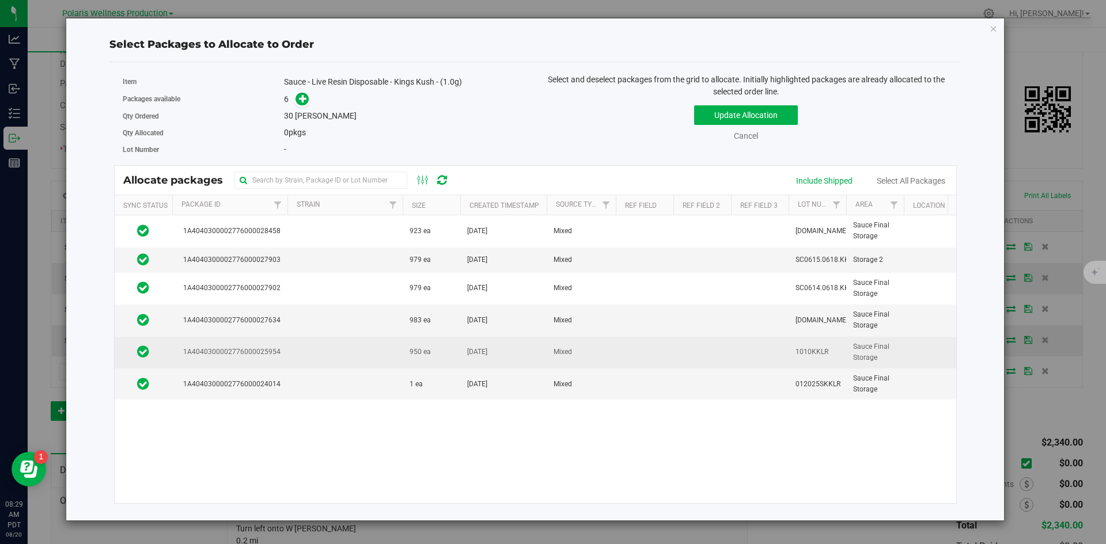
click at [345, 359] on td at bounding box center [344, 353] width 115 height 32
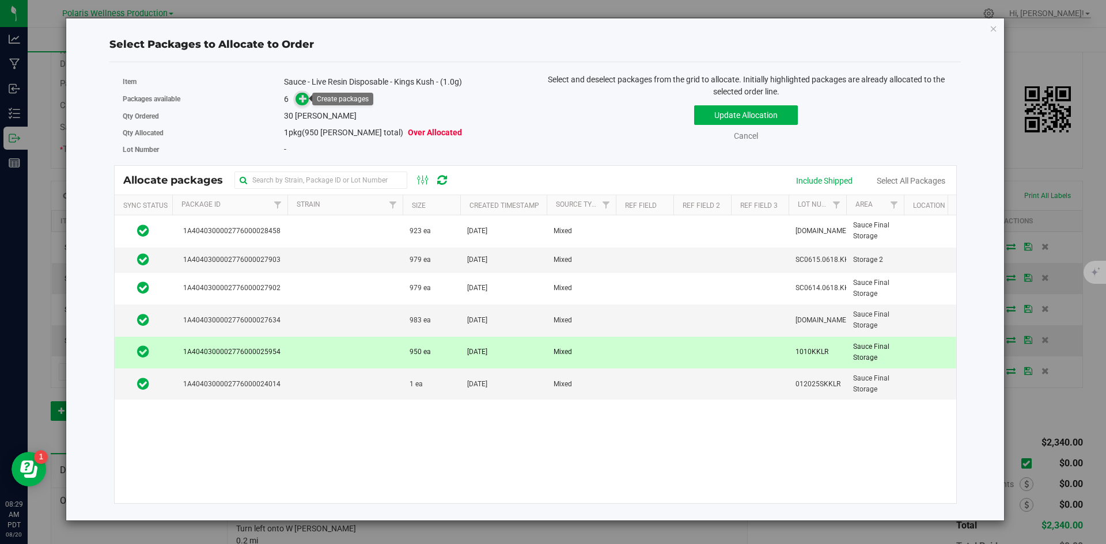
click at [301, 100] on icon at bounding box center [303, 98] width 8 height 8
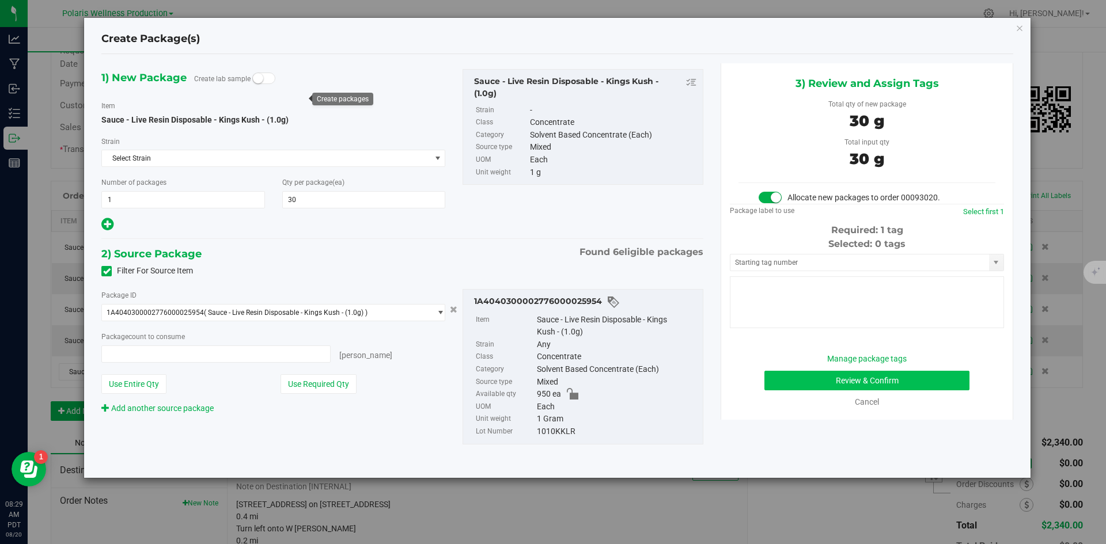
type input "30 ea"
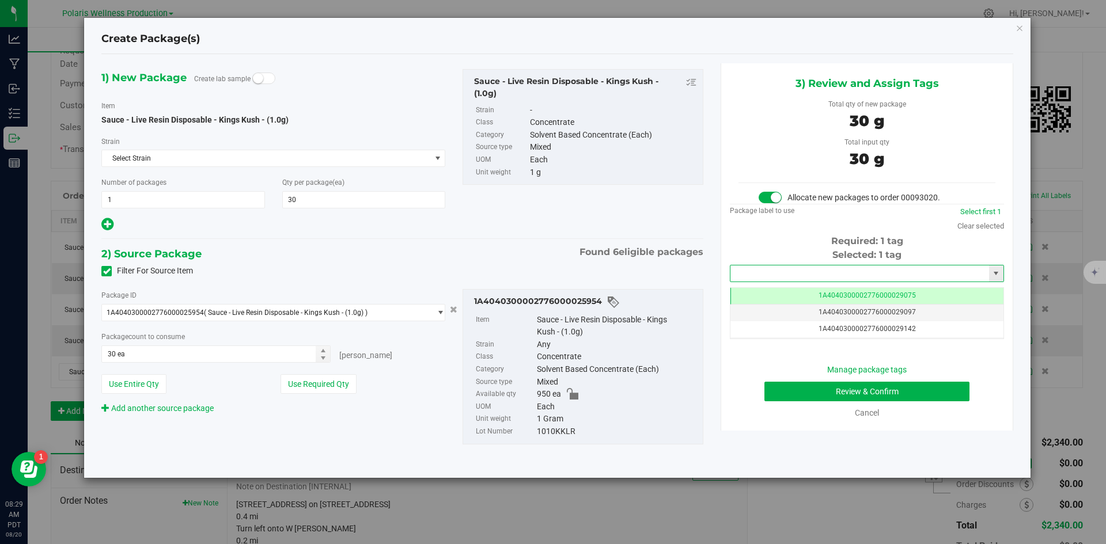
click at [811, 278] on input "text" at bounding box center [859, 274] width 259 height 16
click at [812, 296] on li "1A4040300002776000029196" at bounding box center [866, 293] width 273 height 17
type input "1A4040300002776000029196"
click at [800, 397] on button "Review & Confirm" at bounding box center [866, 392] width 205 height 20
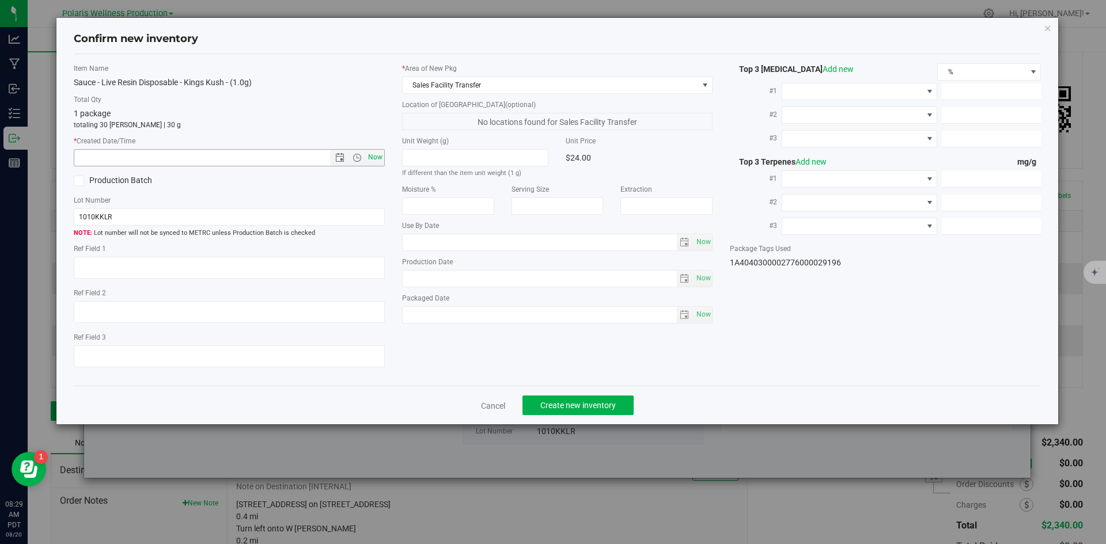
click at [371, 162] on span "Now" at bounding box center [375, 157] width 20 height 17
type input "[DATE] 8:29 AM"
click at [573, 398] on button "Create new inventory" at bounding box center [578, 406] width 111 height 20
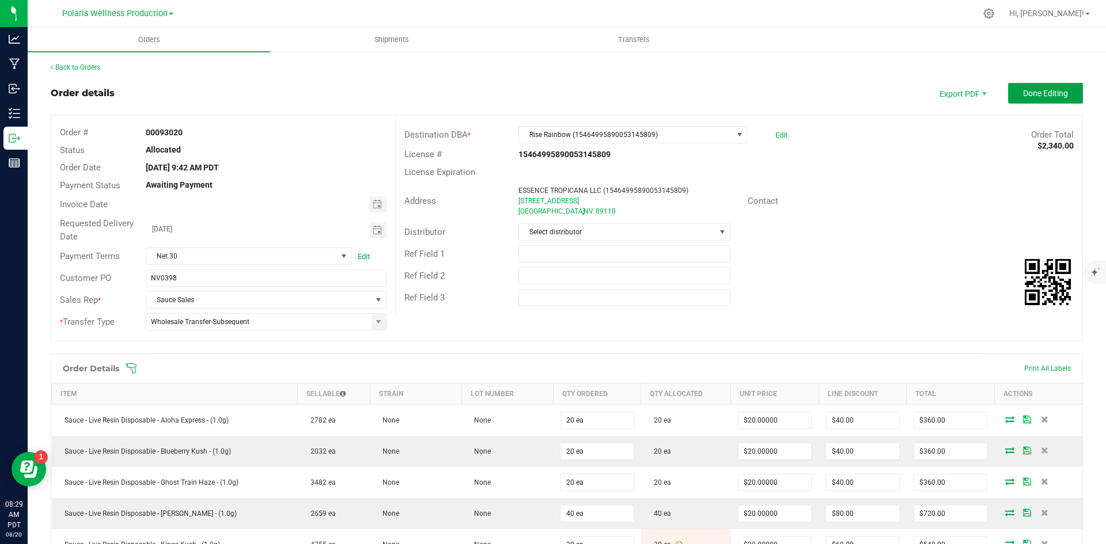
click at [1033, 92] on span "Done Editing" at bounding box center [1045, 93] width 45 height 9
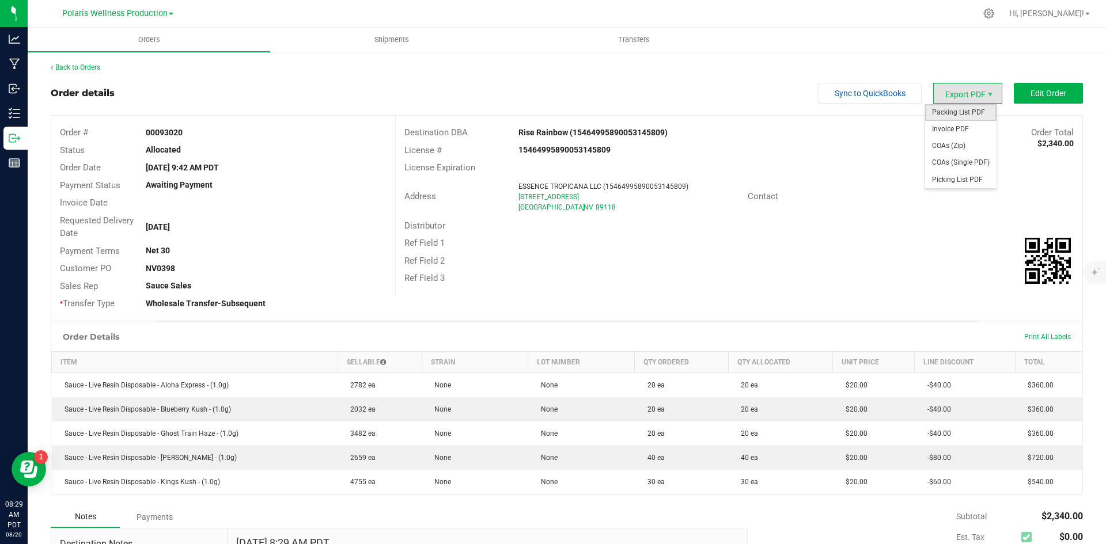
click at [970, 110] on span "Packing List PDF" at bounding box center [960, 112] width 71 height 17
click at [77, 69] on link "Back to Orders" at bounding box center [76, 67] width 50 height 8
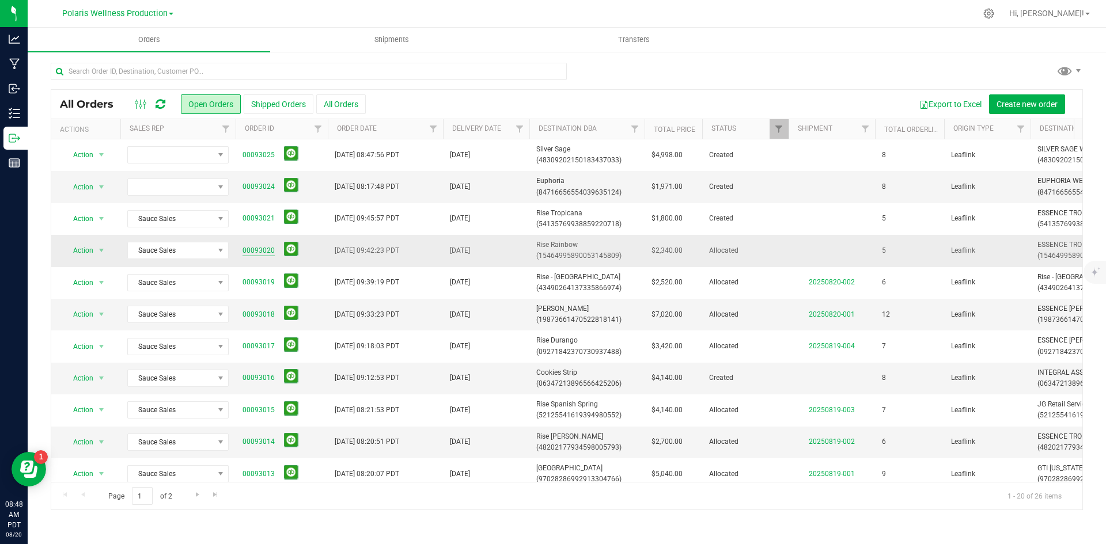
click at [258, 252] on link "00093020" at bounding box center [259, 250] width 32 height 11
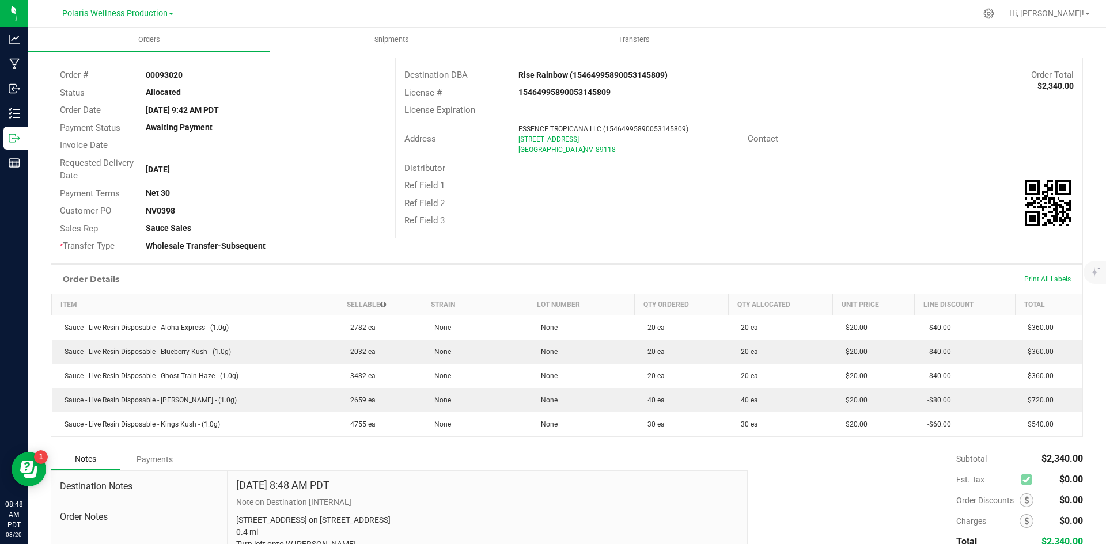
scroll to position [375, 0]
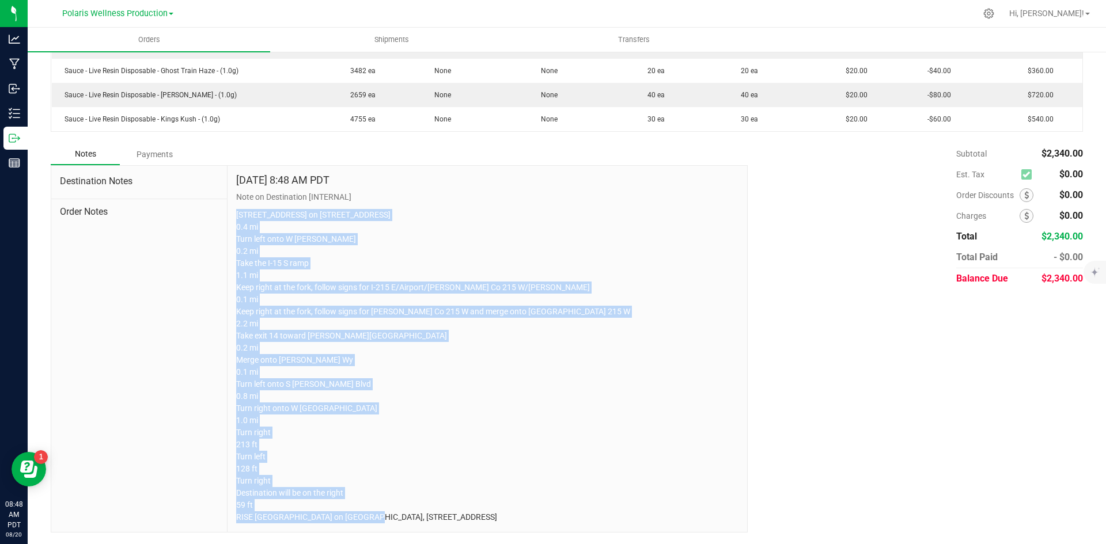
drag, startPoint x: 234, startPoint y: 201, endPoint x: 672, endPoint y: 552, distance: 561.0
click at [672, 544] on html "Analytics Manufacturing Inbound Inventory Outbound Reports 08:48 AM PDT [DATE] …" at bounding box center [553, 272] width 1106 height 544
copy p "[STREET_ADDRESS] on [STREET_ADDRESS] 0.4 mi Turn left onto W [PERSON_NAME] 0.2 …"
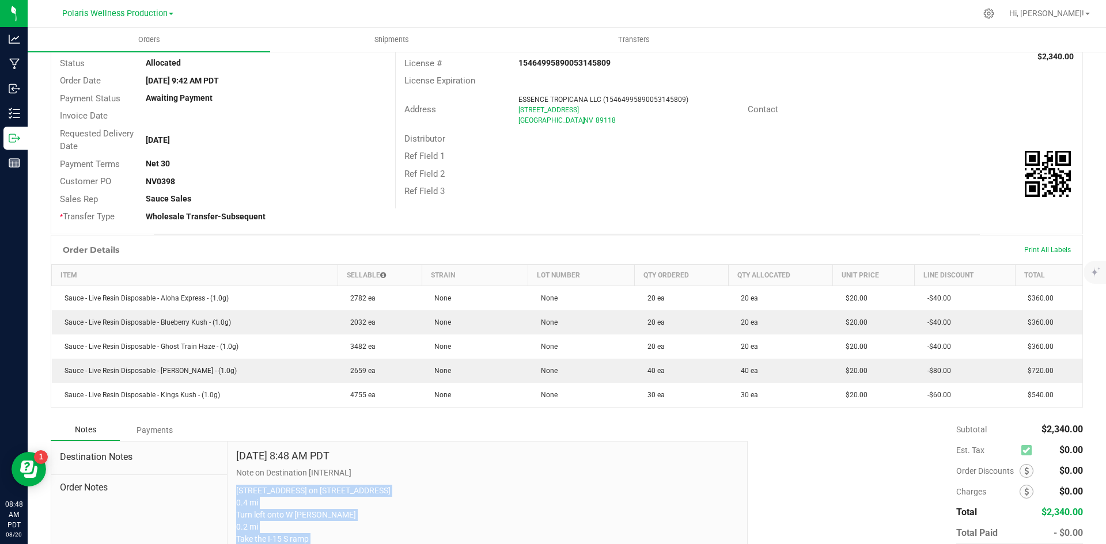
scroll to position [0, 0]
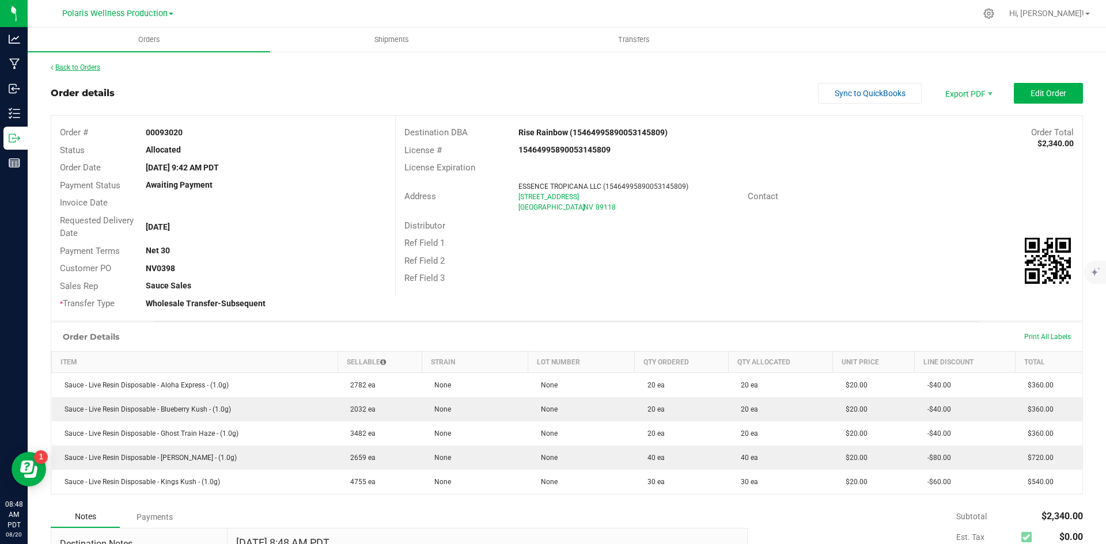
click at [86, 66] on link "Back to Orders" at bounding box center [76, 67] width 50 height 8
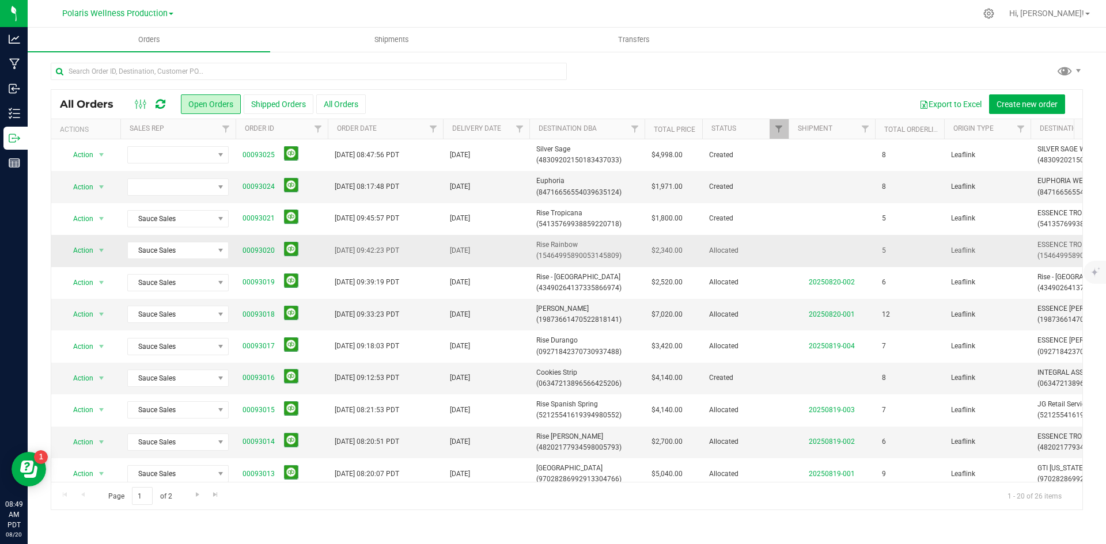
click at [565, 244] on span "Rise Rainbow (15464995890053145809)" at bounding box center [586, 251] width 101 height 22
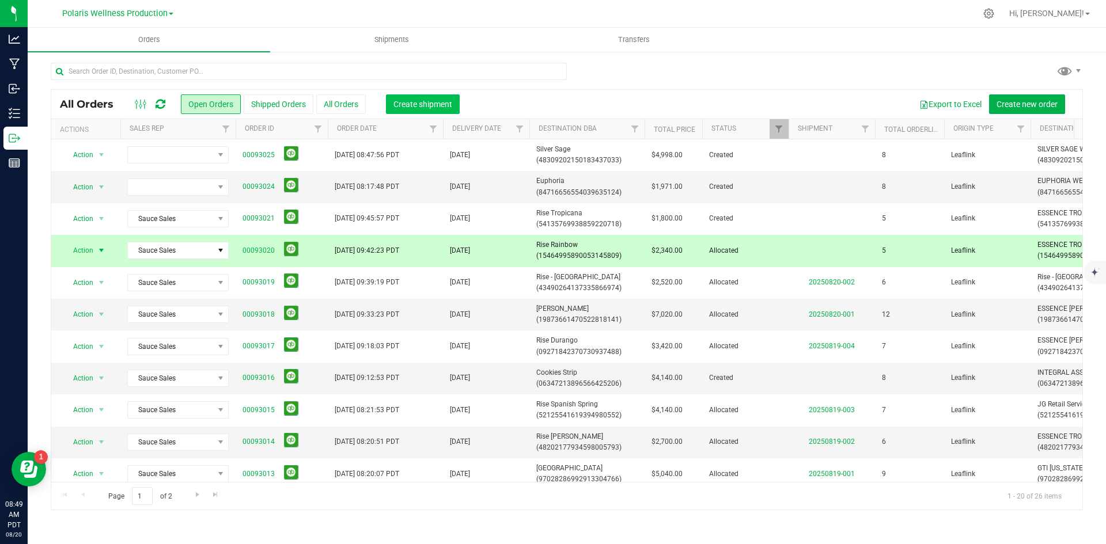
click at [448, 104] on span "Create shipment" at bounding box center [422, 104] width 59 height 9
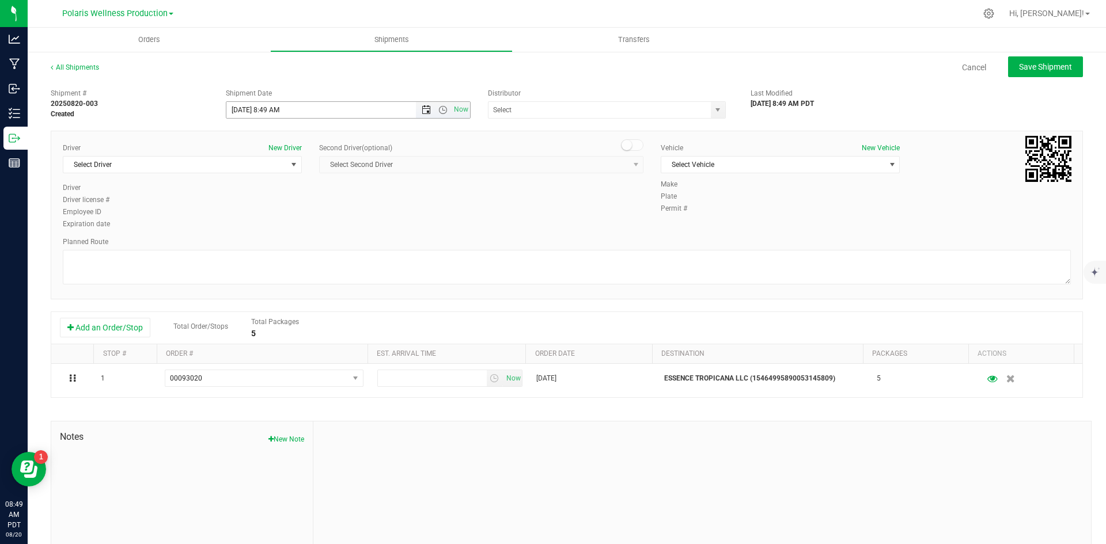
click at [422, 109] on span "Open the date view" at bounding box center [426, 109] width 9 height 9
click at [274, 249] on link "26" at bounding box center [268, 245] width 17 height 18
type input "[DATE] 8:49 AM"
click at [713, 112] on span "select" at bounding box center [717, 109] width 9 height 9
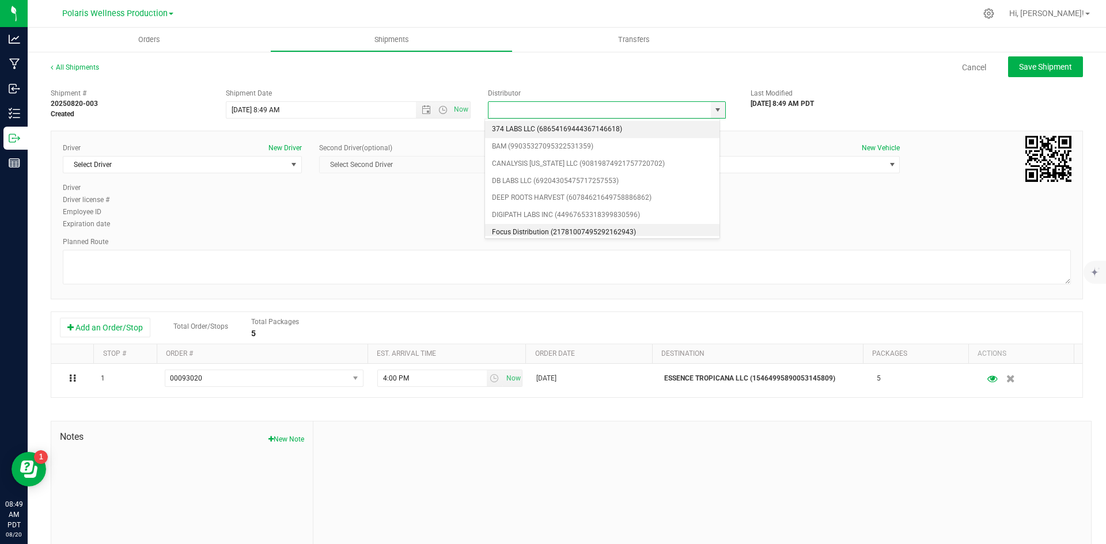
click at [575, 229] on li "Focus Distribution (21781007495292162943)" at bounding box center [602, 232] width 234 height 17
type input "Focus Distribution (21781007495292162943)"
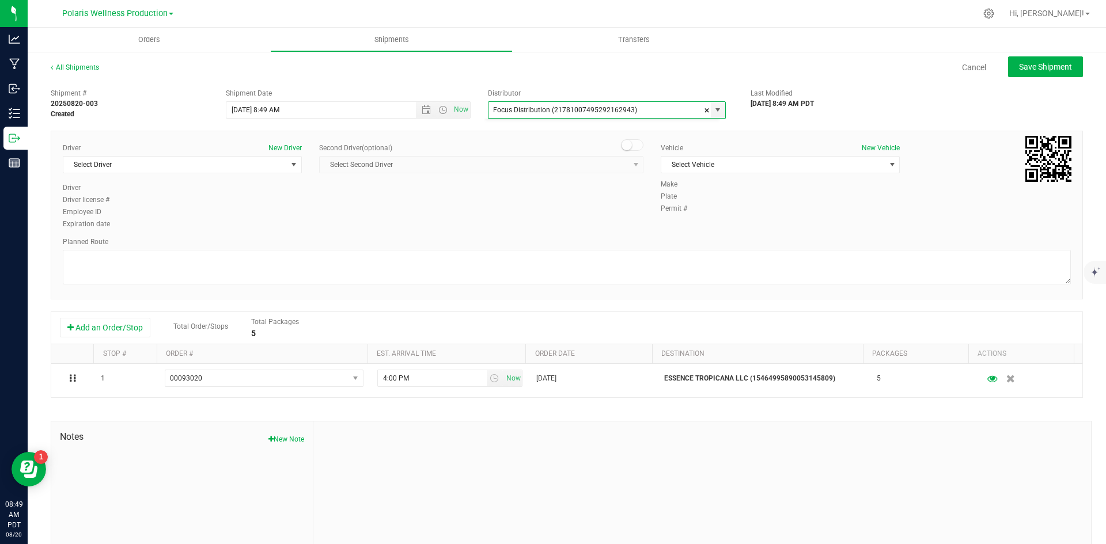
scroll to position [5, 0]
click at [289, 168] on span "select" at bounding box center [293, 164] width 9 height 9
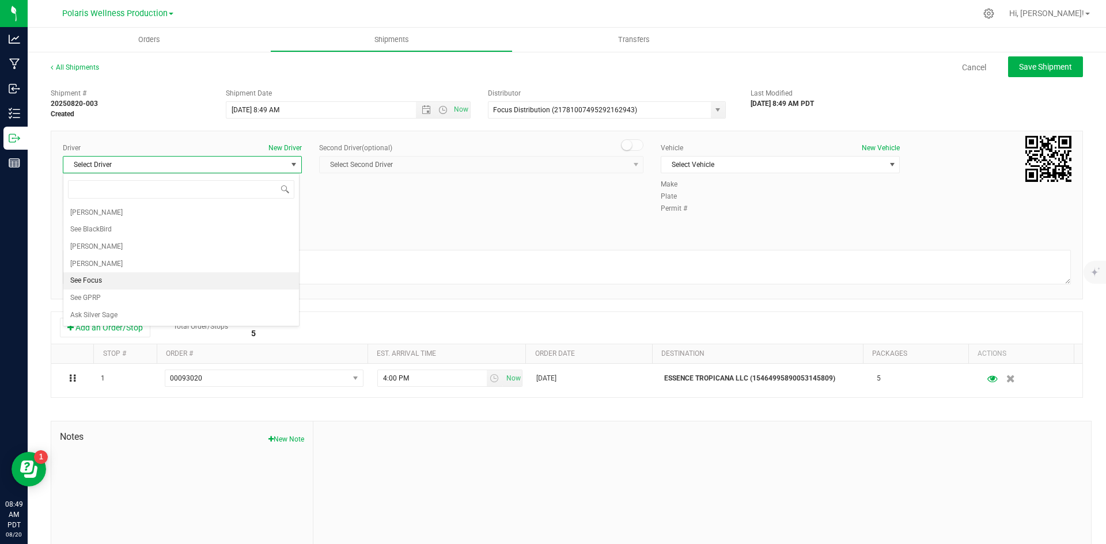
click at [147, 289] on li "See Focus" at bounding box center [181, 280] width 236 height 17
click at [771, 166] on span "Select Vehicle" at bounding box center [773, 165] width 224 height 16
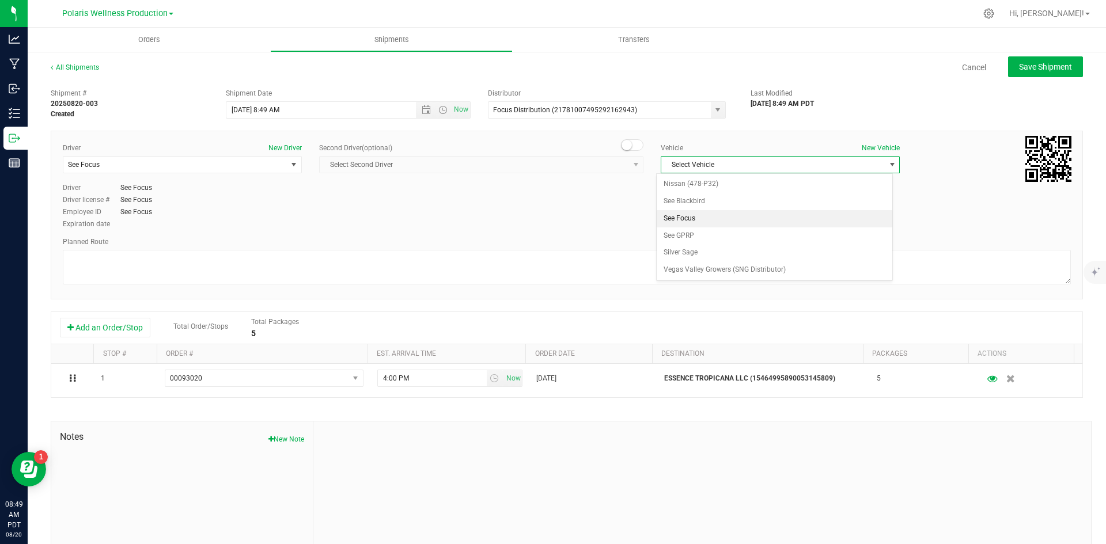
click at [741, 221] on li "See Focus" at bounding box center [775, 218] width 236 height 17
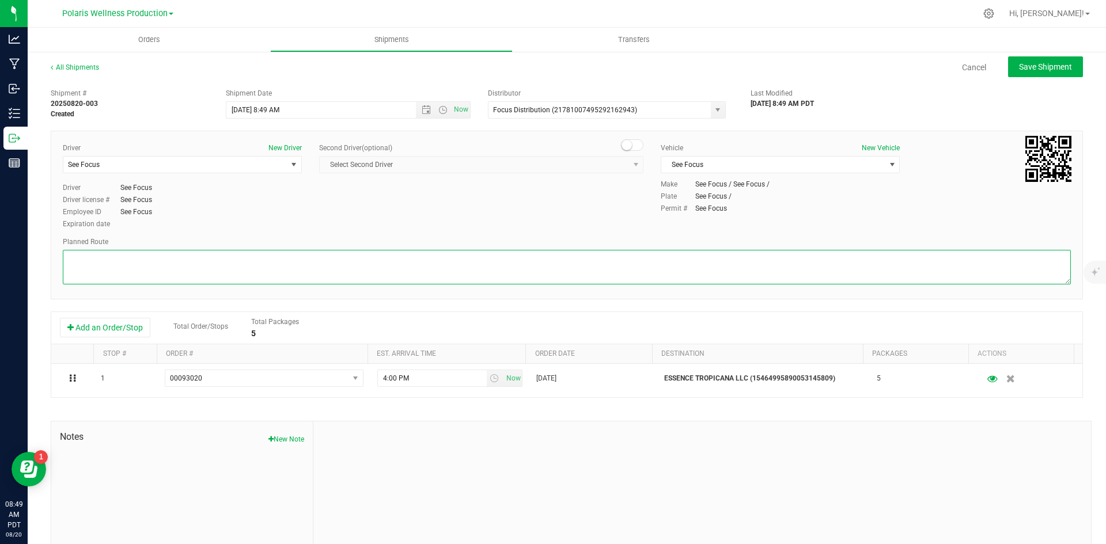
click at [410, 251] on textarea at bounding box center [567, 267] width 1008 height 35
paste textarea "[STREET_ADDRESS] on [STREET_ADDRESS] 0.4 mi Turn left onto W [PERSON_NAME] 0.2 …"
type textarea "[STREET_ADDRESS] on [STREET_ADDRESS] 0.4 mi Turn left onto W [PERSON_NAME] 0.2 …"
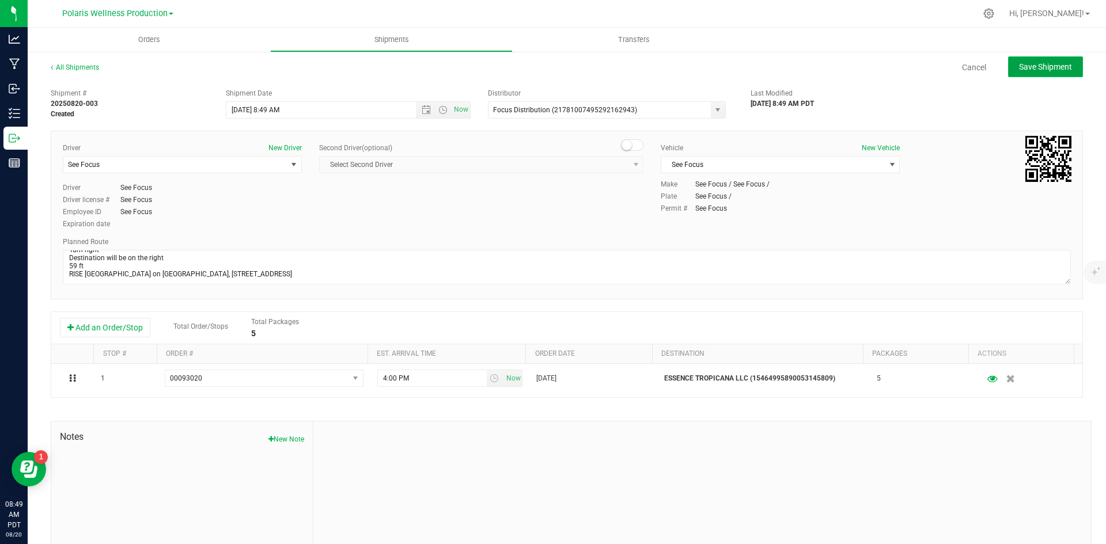
click at [1019, 67] on span "Save Shipment" at bounding box center [1045, 66] width 53 height 9
type input "[DATE] 3:49 PM"
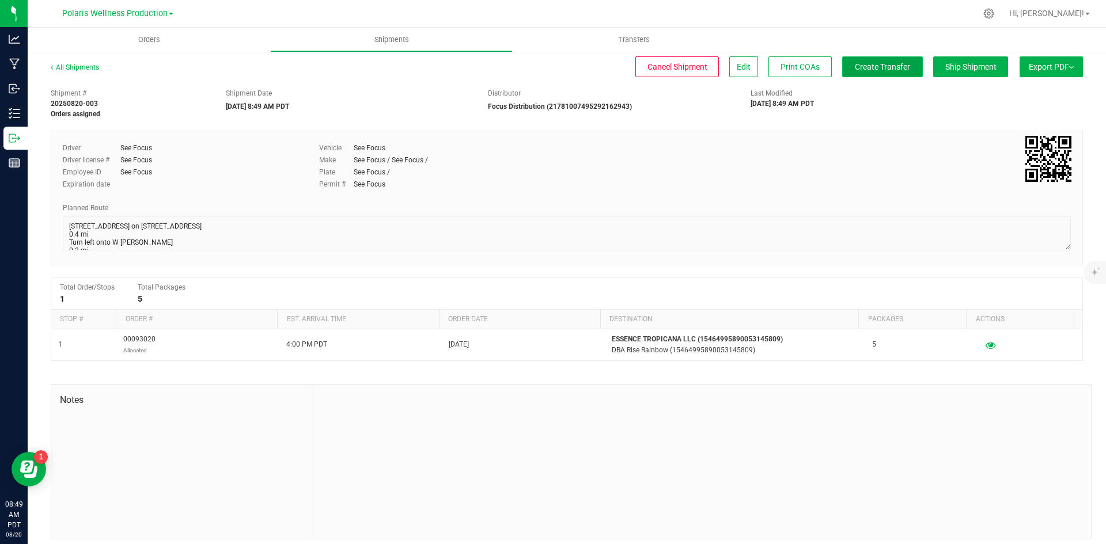
click at [895, 69] on span "Create Transfer" at bounding box center [882, 66] width 55 height 9
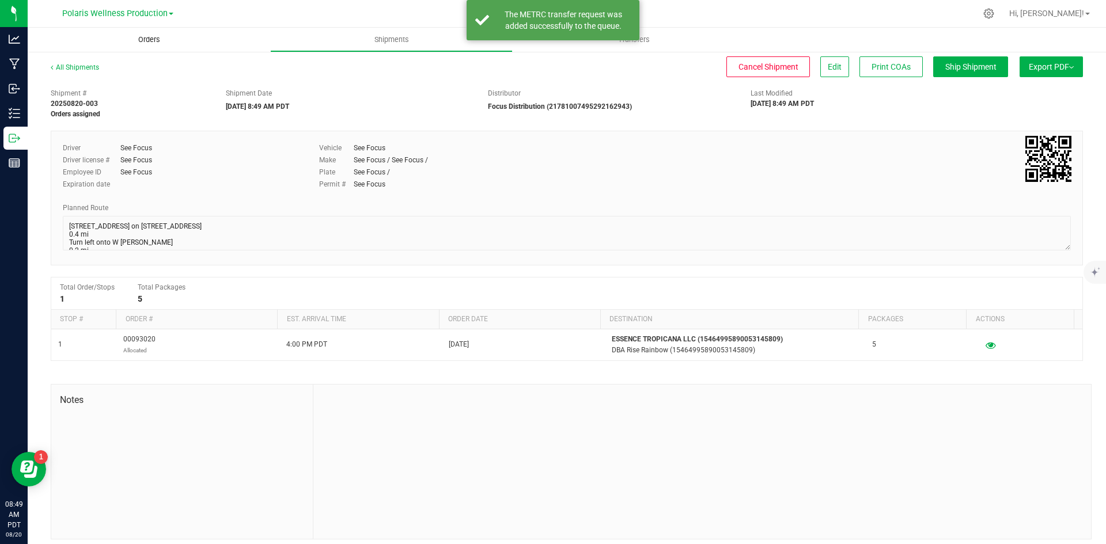
click at [129, 44] on span "Orders" at bounding box center [149, 40] width 53 height 10
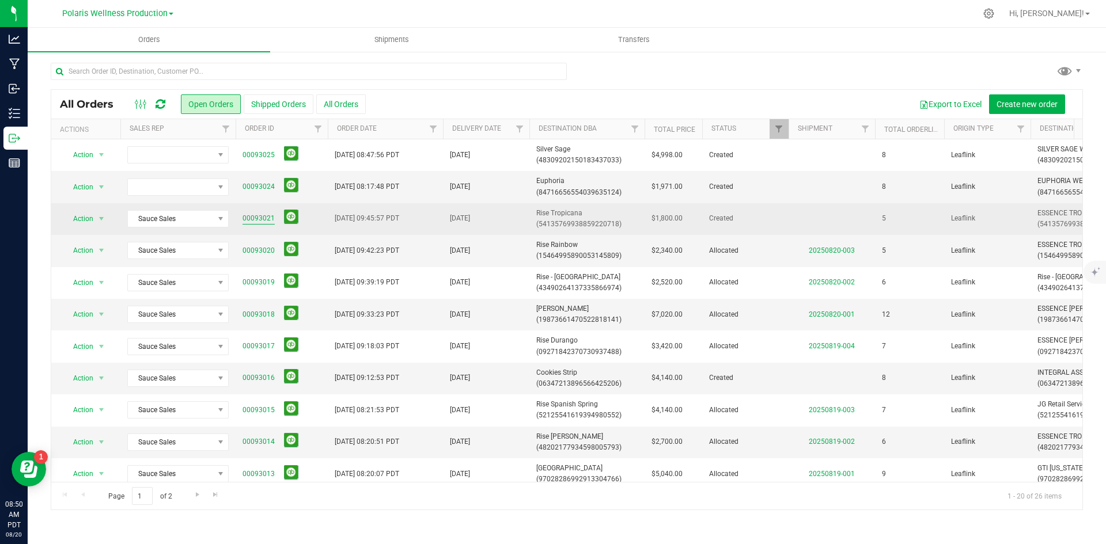
click at [256, 217] on link "00093021" at bounding box center [259, 218] width 32 height 11
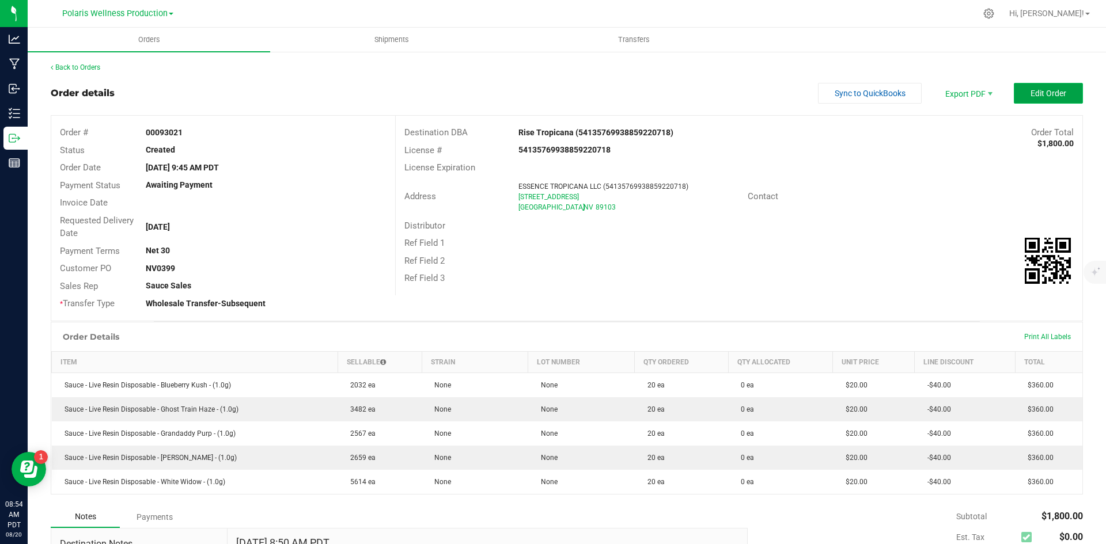
click at [1032, 95] on span "Edit Order" at bounding box center [1049, 93] width 36 height 9
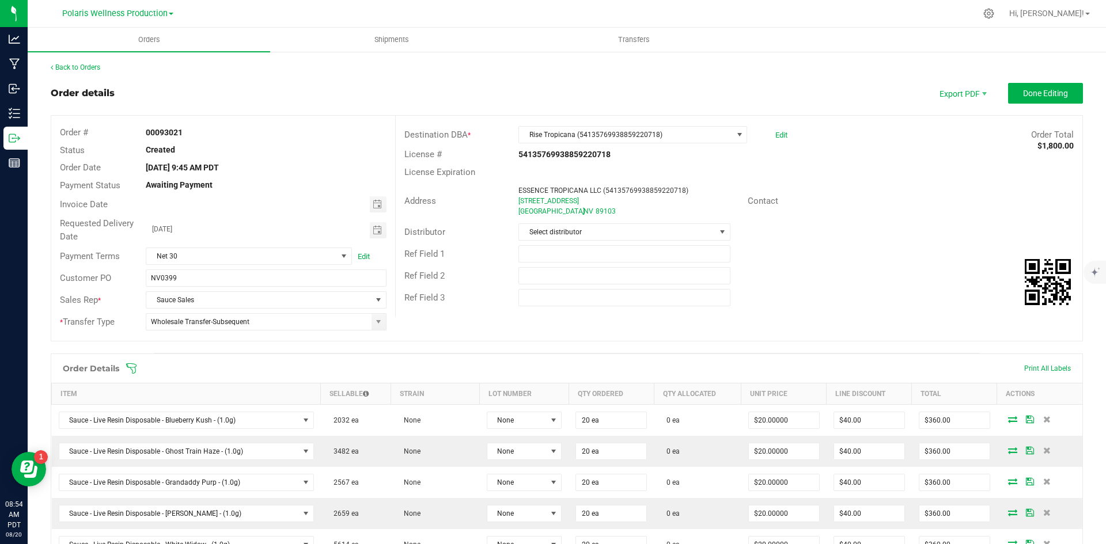
scroll to position [58, 0]
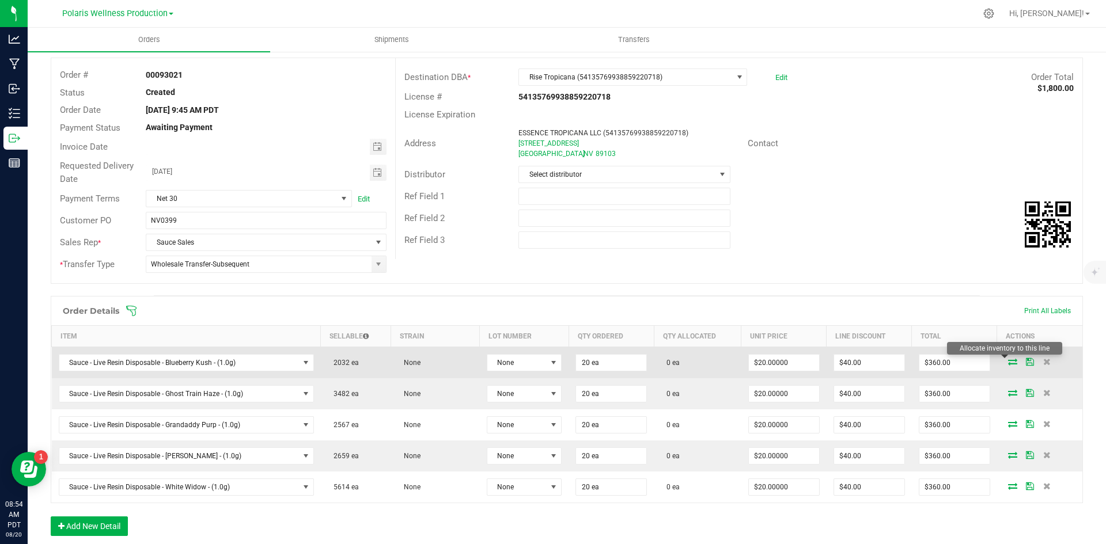
click at [1008, 362] on icon at bounding box center [1012, 361] width 9 height 7
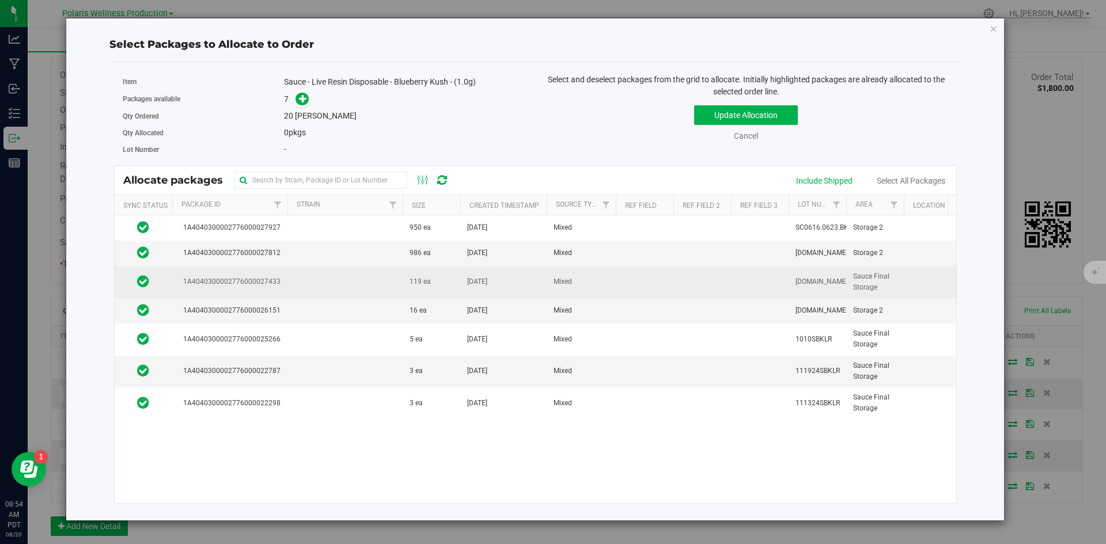
click at [359, 287] on td at bounding box center [344, 283] width 115 height 32
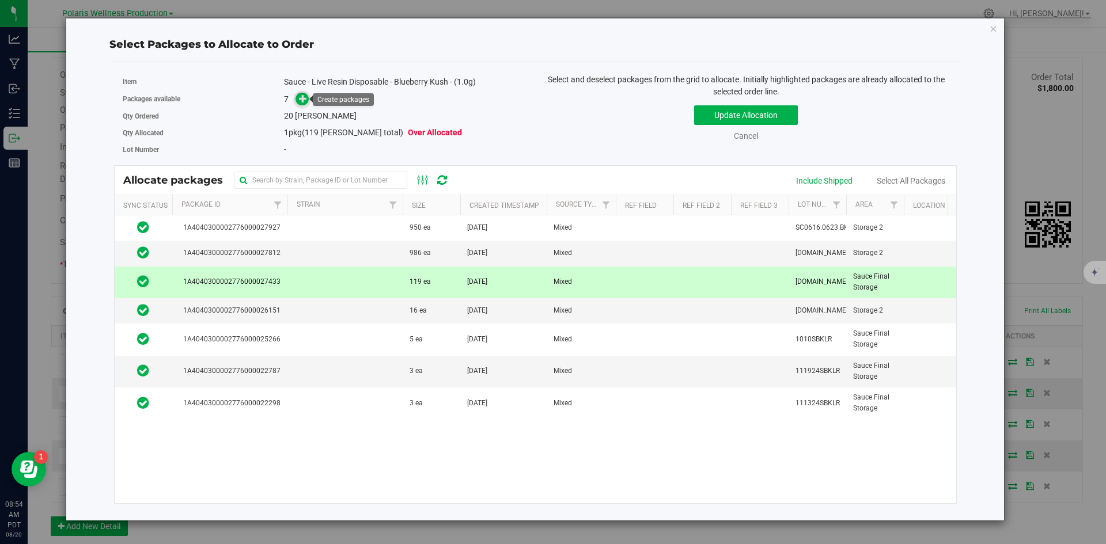
click at [305, 97] on icon at bounding box center [303, 98] width 8 height 8
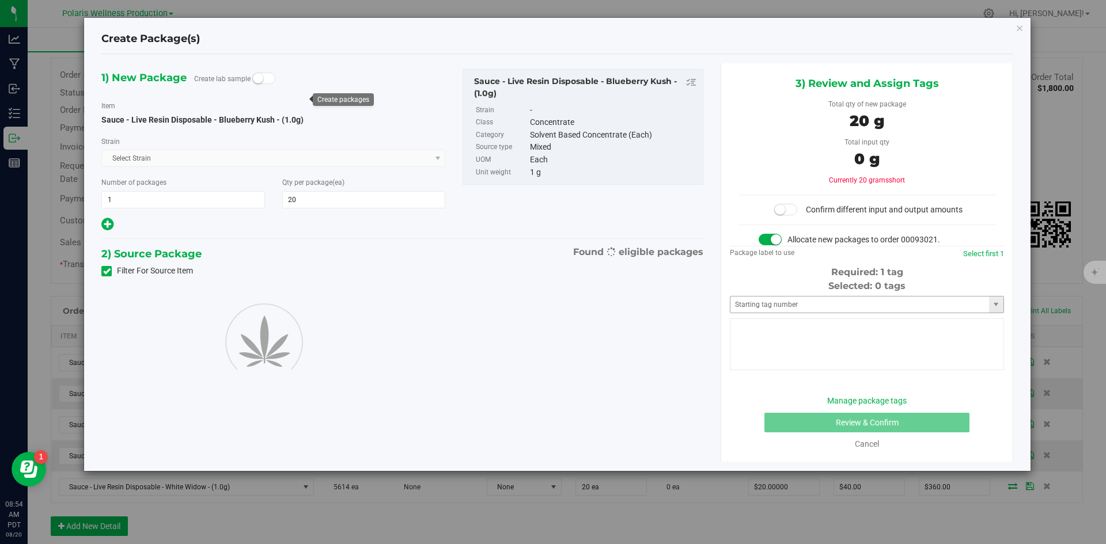
type input "20"
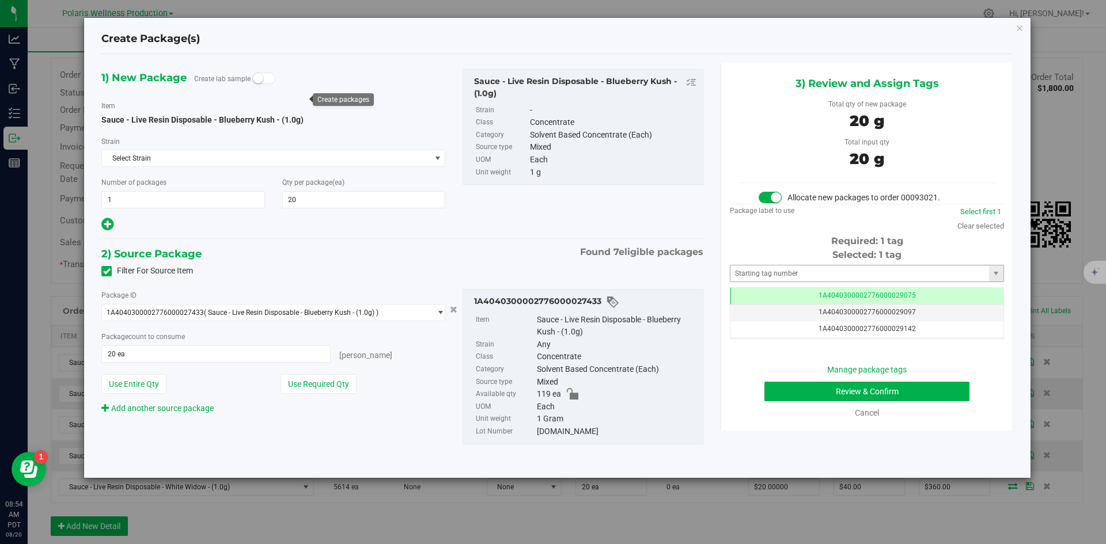
scroll to position [0, -1]
click at [846, 263] on div "Selected: 1 tag Tag 1A4040300002776000029075 1A4040300002776000029097 1A4040300…" at bounding box center [867, 293] width 274 height 91
click at [841, 271] on input "text" at bounding box center [859, 274] width 259 height 16
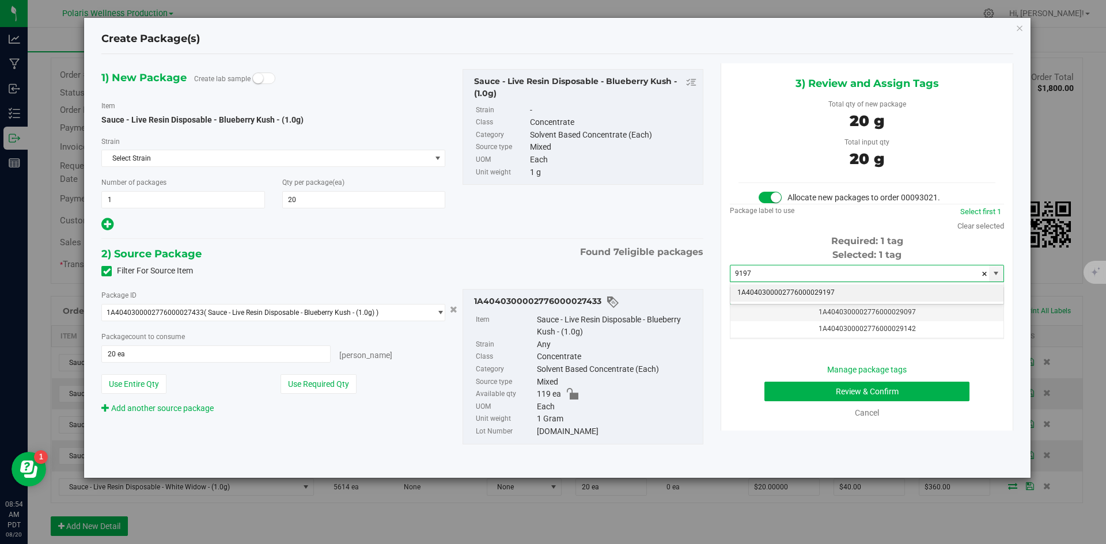
click at [808, 290] on li "1A4040300002776000029197" at bounding box center [866, 293] width 273 height 17
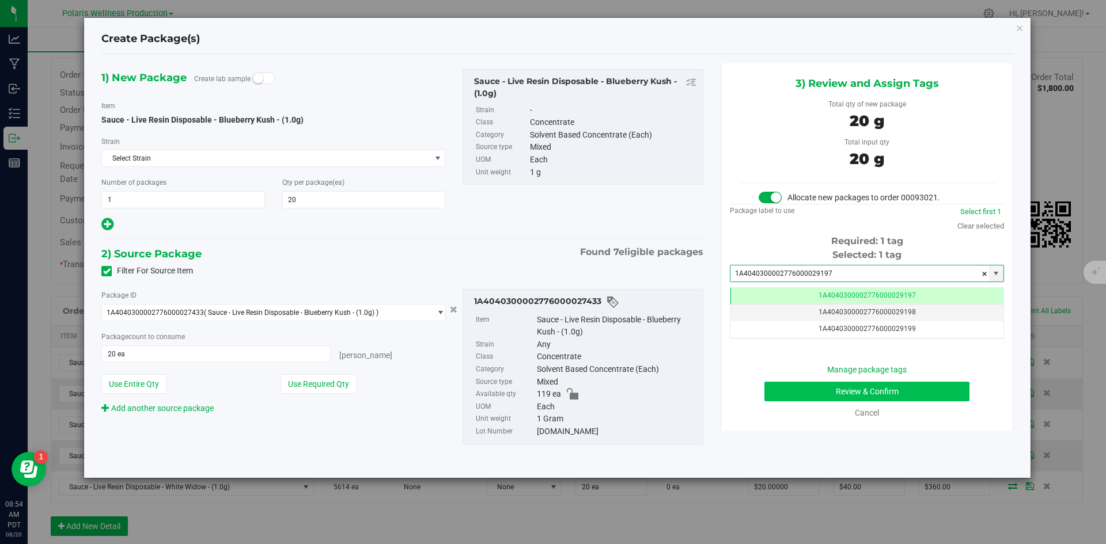
type input "1A4040300002776000029197"
click at [815, 389] on button "Review & Confirm" at bounding box center [866, 392] width 205 height 20
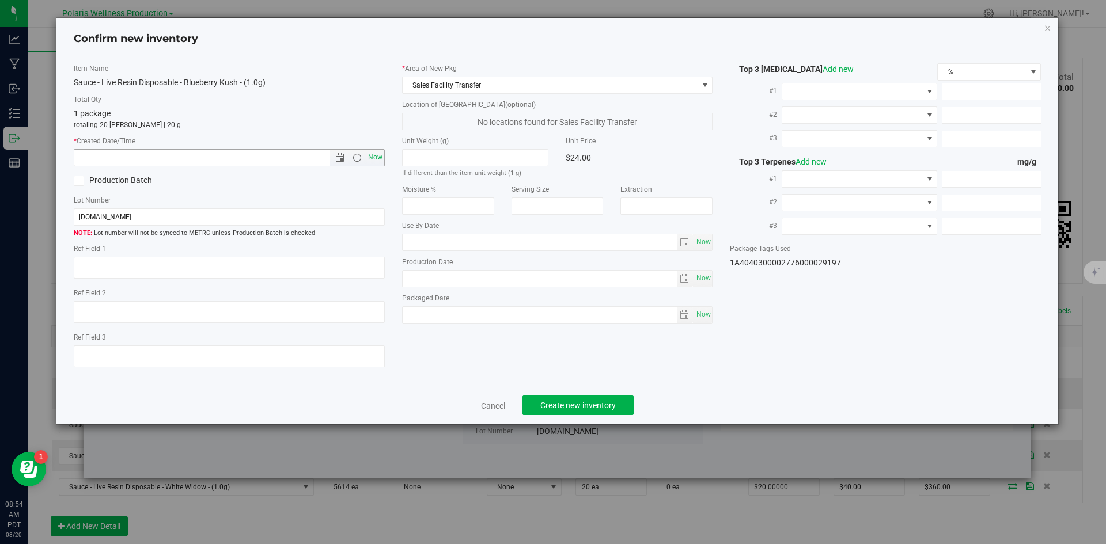
click at [369, 162] on span "Now" at bounding box center [375, 157] width 20 height 17
type input "[DATE] 8:54 AM"
click at [575, 407] on span "Create new inventory" at bounding box center [577, 405] width 75 height 9
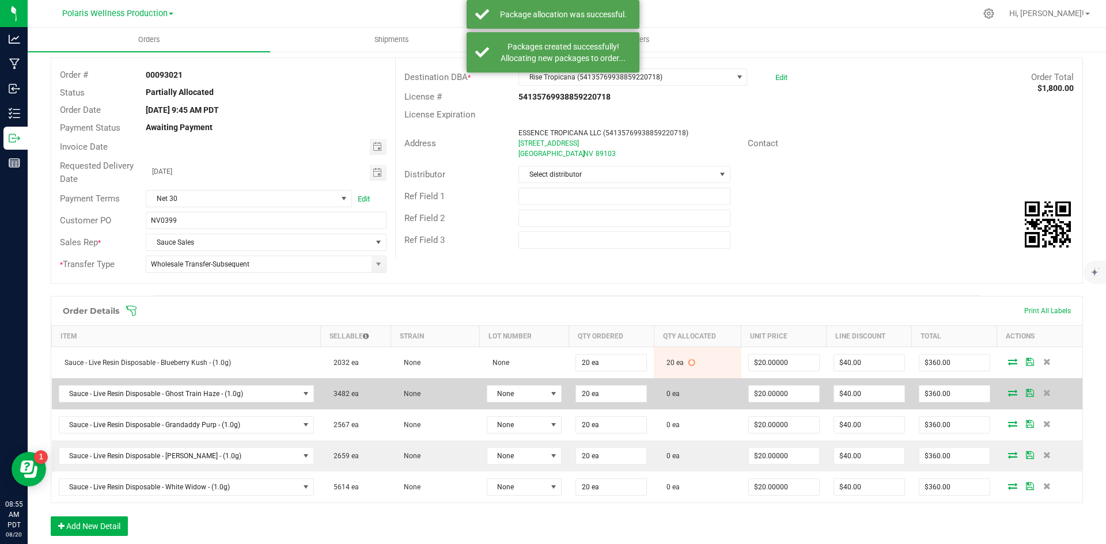
click at [1008, 394] on icon at bounding box center [1012, 392] width 9 height 7
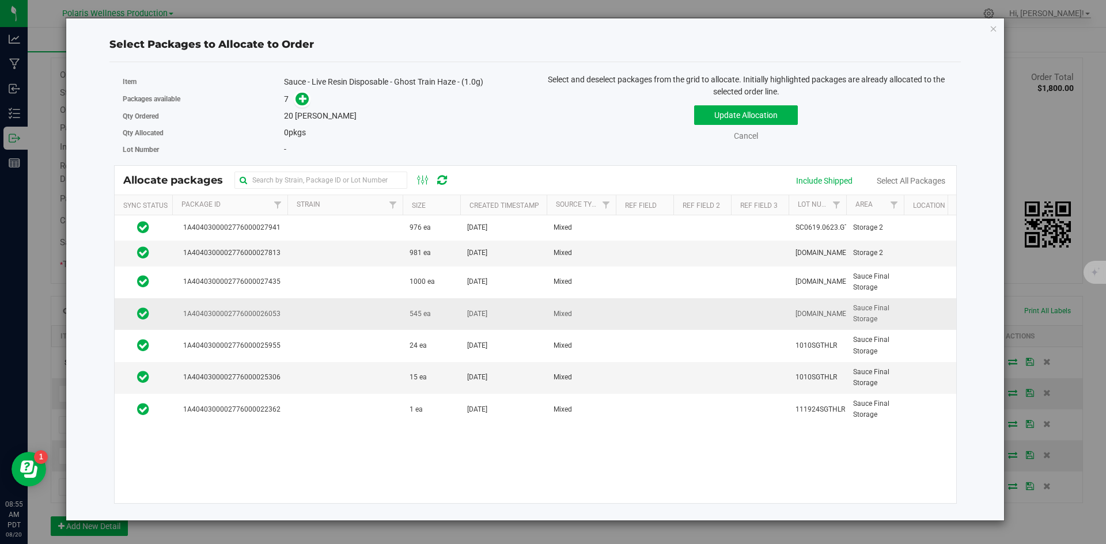
click at [318, 317] on td at bounding box center [344, 314] width 115 height 32
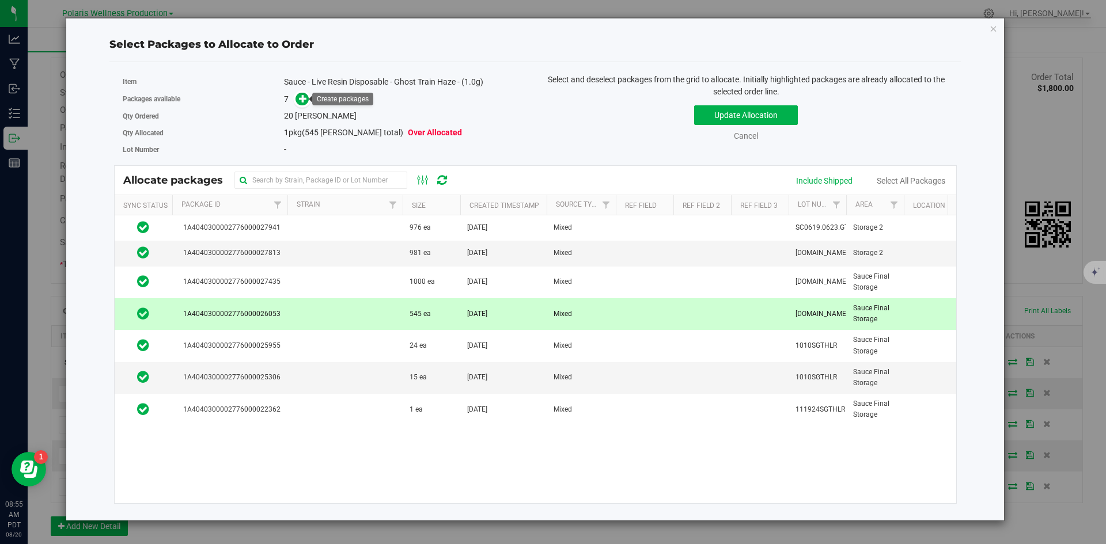
drag, startPoint x: 300, startPoint y: 96, endPoint x: 320, endPoint y: 103, distance: 21.5
click at [300, 96] on icon at bounding box center [303, 98] width 8 height 8
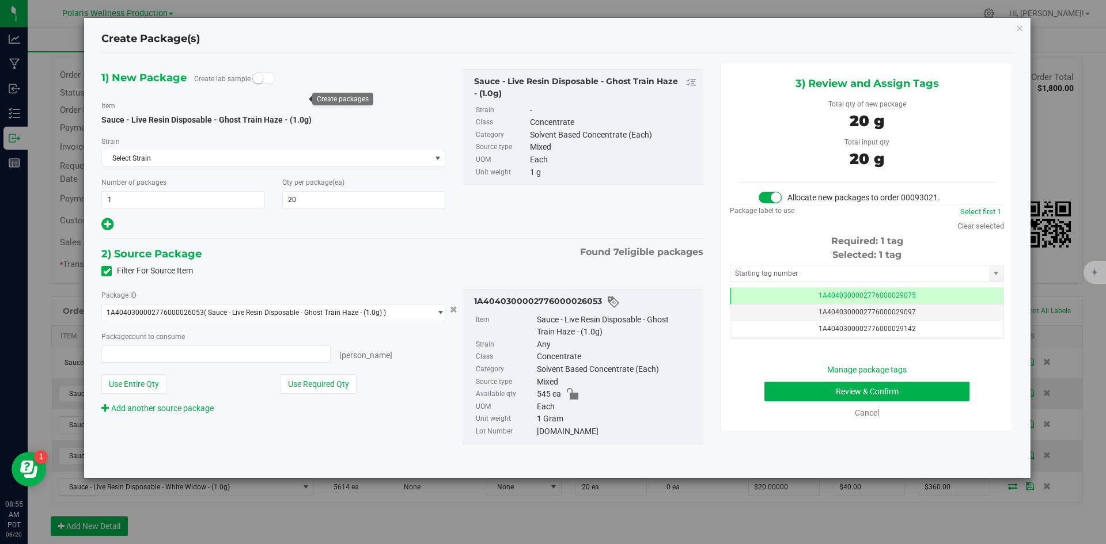
type input "20 ea"
click at [816, 271] on input "text" at bounding box center [859, 274] width 259 height 16
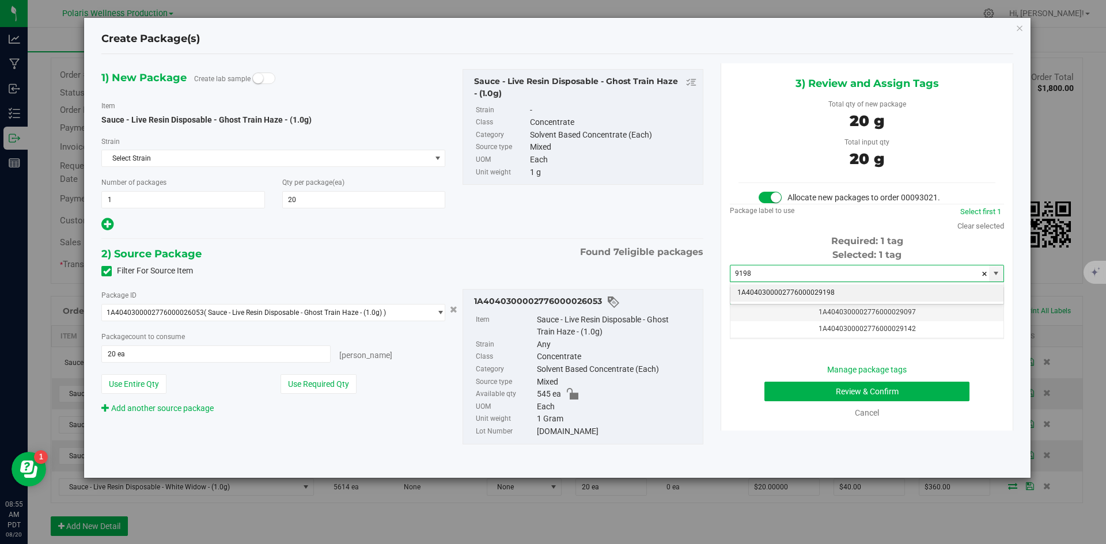
click at [802, 293] on li "1A4040300002776000029198" at bounding box center [866, 293] width 273 height 17
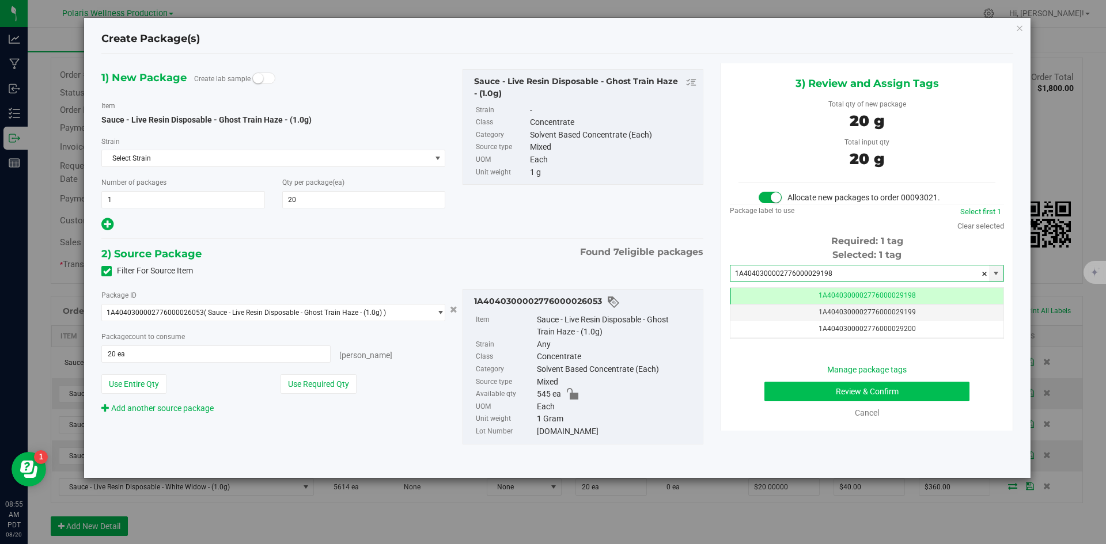
type input "1A4040300002776000029198"
click at [819, 392] on button "Review & Confirm" at bounding box center [866, 392] width 205 height 20
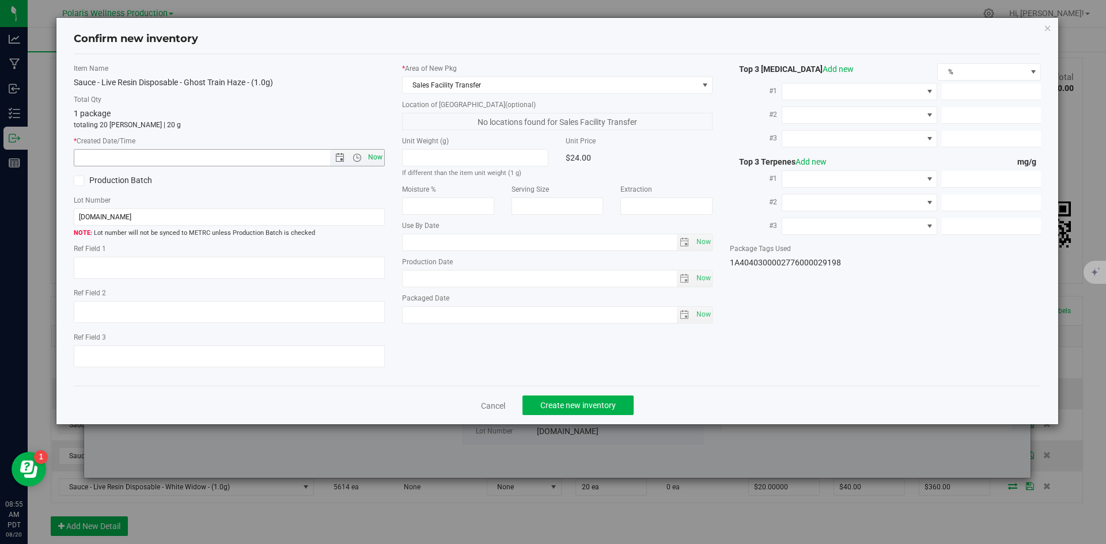
click at [376, 156] on span "Now" at bounding box center [375, 157] width 20 height 17
type input "[DATE] 8:55 AM"
click at [554, 402] on span "Create new inventory" at bounding box center [577, 405] width 75 height 9
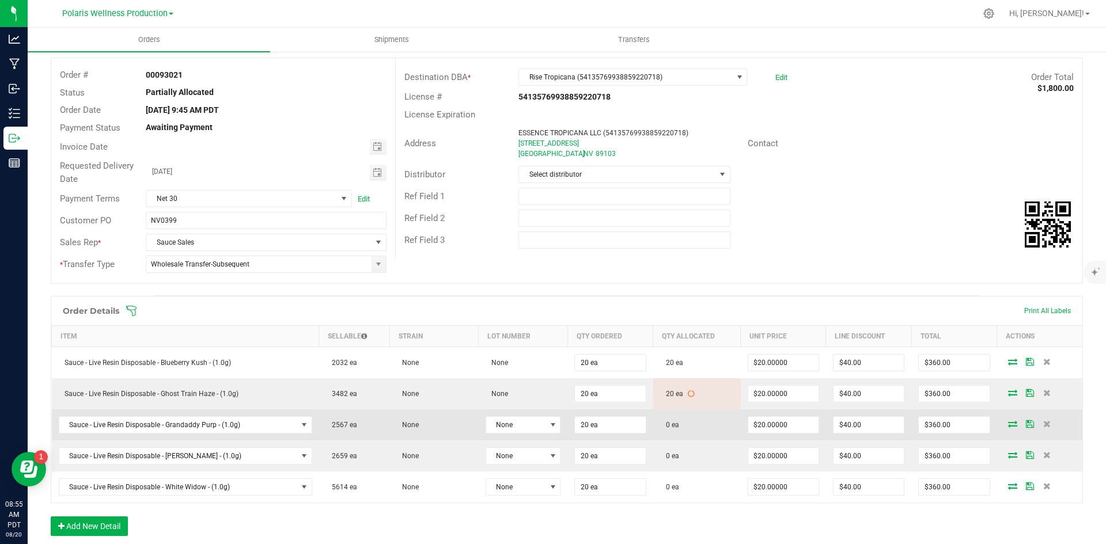
click at [1008, 423] on icon at bounding box center [1012, 424] width 9 height 7
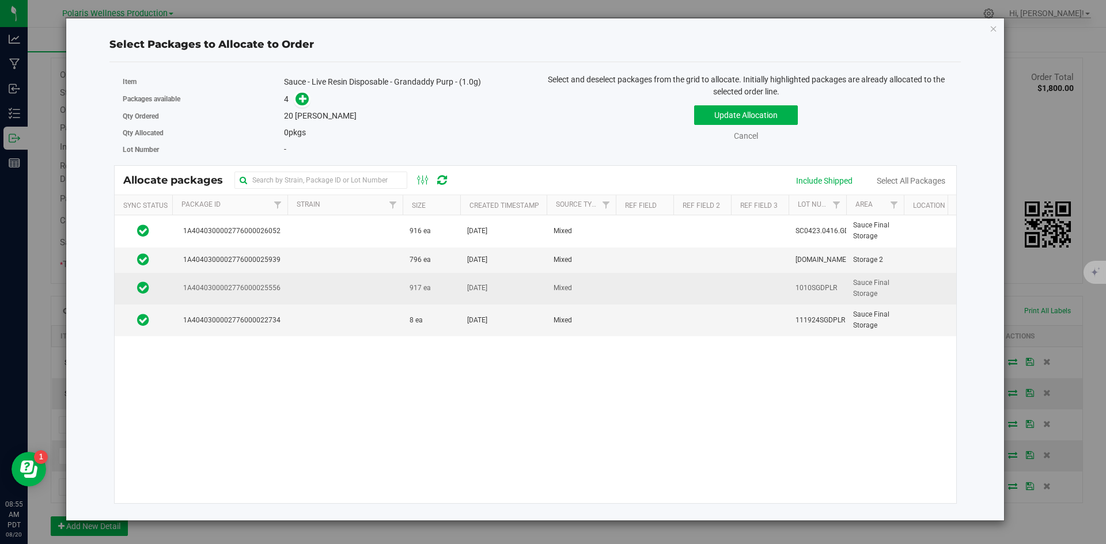
click at [346, 287] on td at bounding box center [344, 289] width 115 height 32
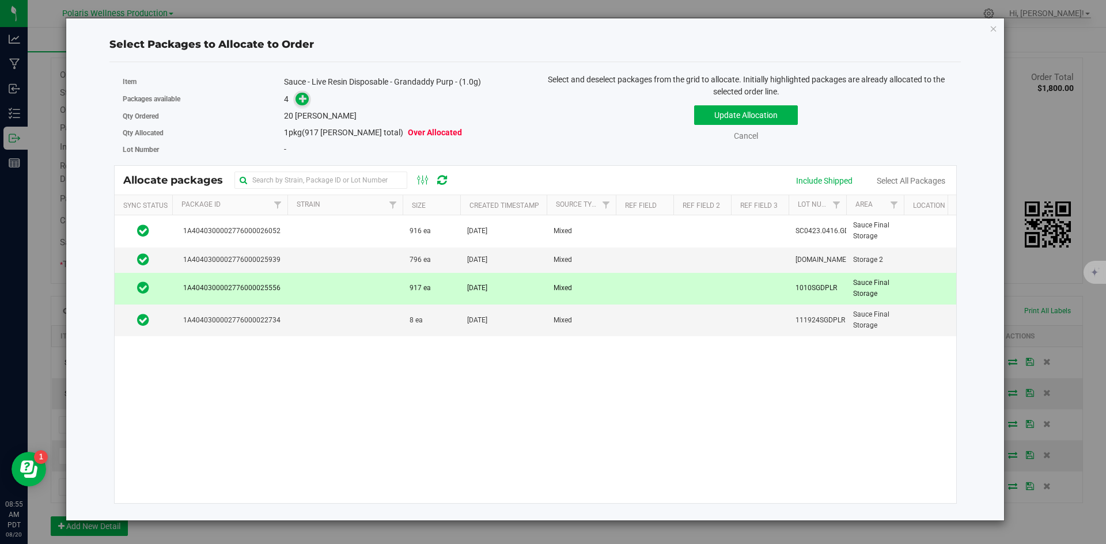
click at [302, 96] on icon at bounding box center [303, 98] width 8 height 8
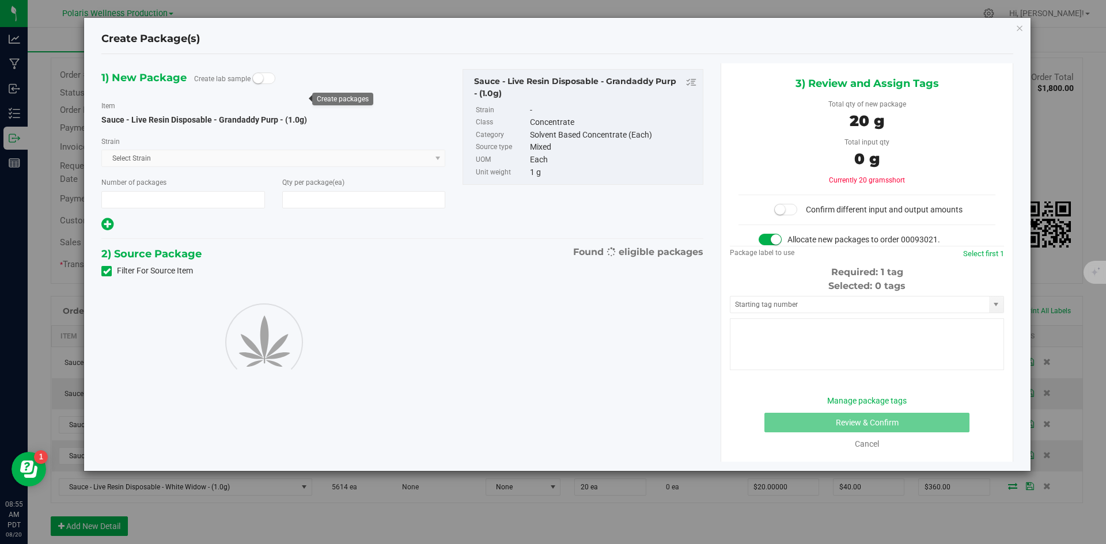
type input "1"
type input "20"
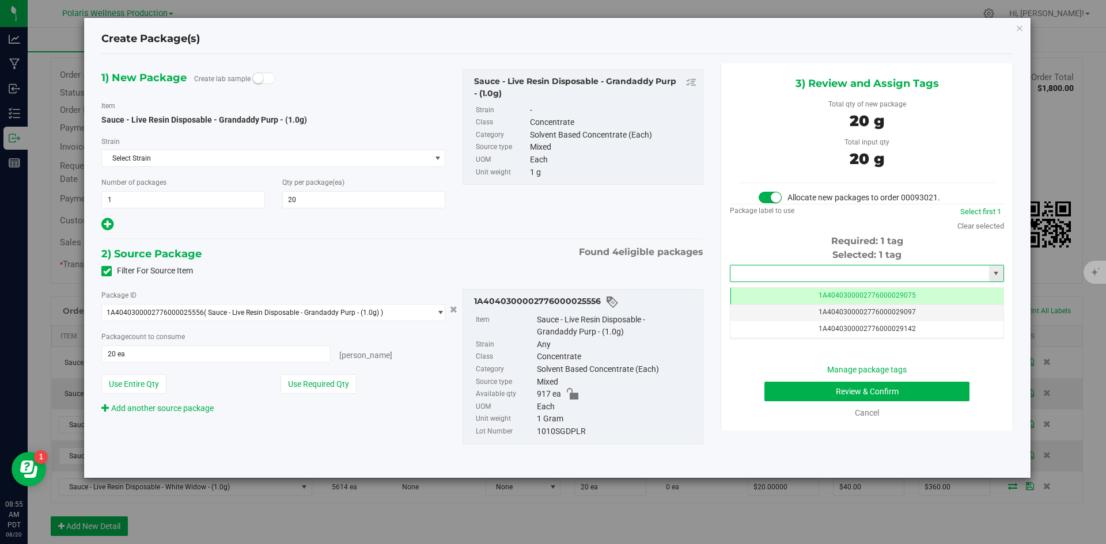
click at [816, 275] on input "text" at bounding box center [859, 274] width 259 height 16
click at [813, 297] on li "1A4040300002776000029199" at bounding box center [866, 293] width 273 height 17
type input "1A4040300002776000029199"
click at [781, 392] on button "Review & Confirm" at bounding box center [866, 392] width 205 height 20
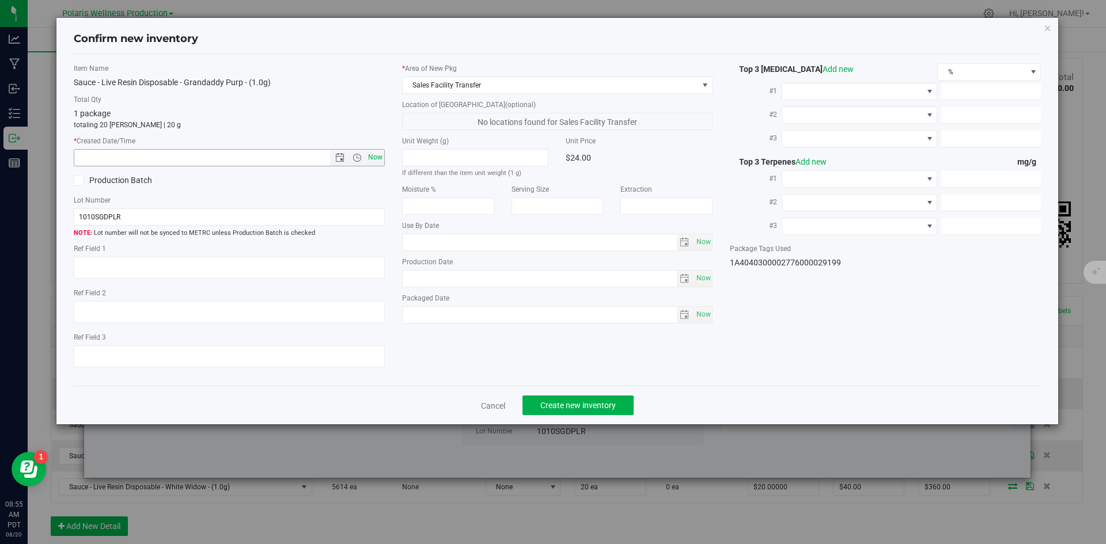
click at [373, 156] on span "Now" at bounding box center [375, 157] width 20 height 17
type input "[DATE] 8:55 AM"
click at [564, 406] on span "Create new inventory" at bounding box center [577, 405] width 75 height 9
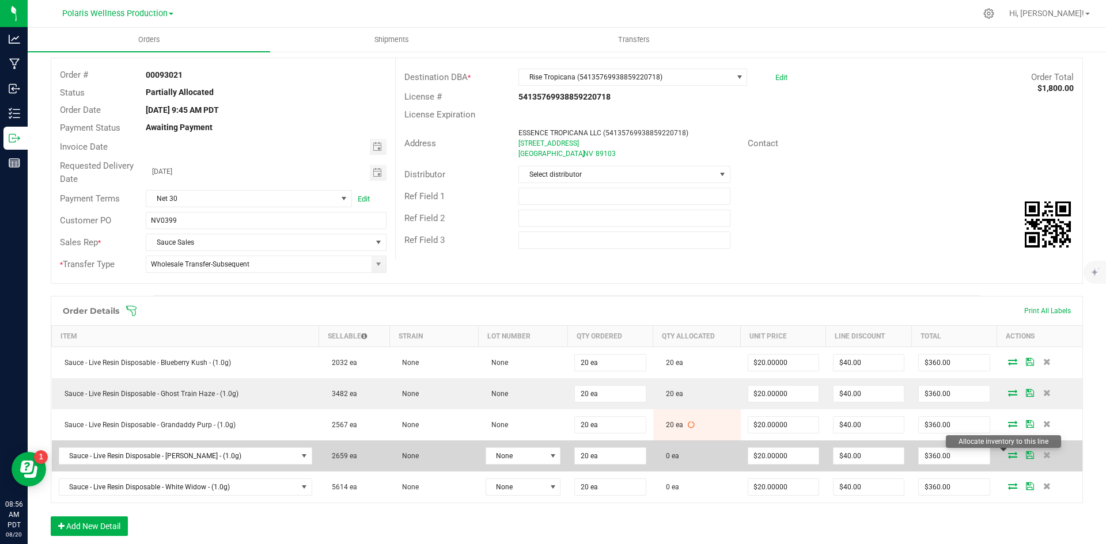
click at [1008, 456] on icon at bounding box center [1012, 455] width 9 height 7
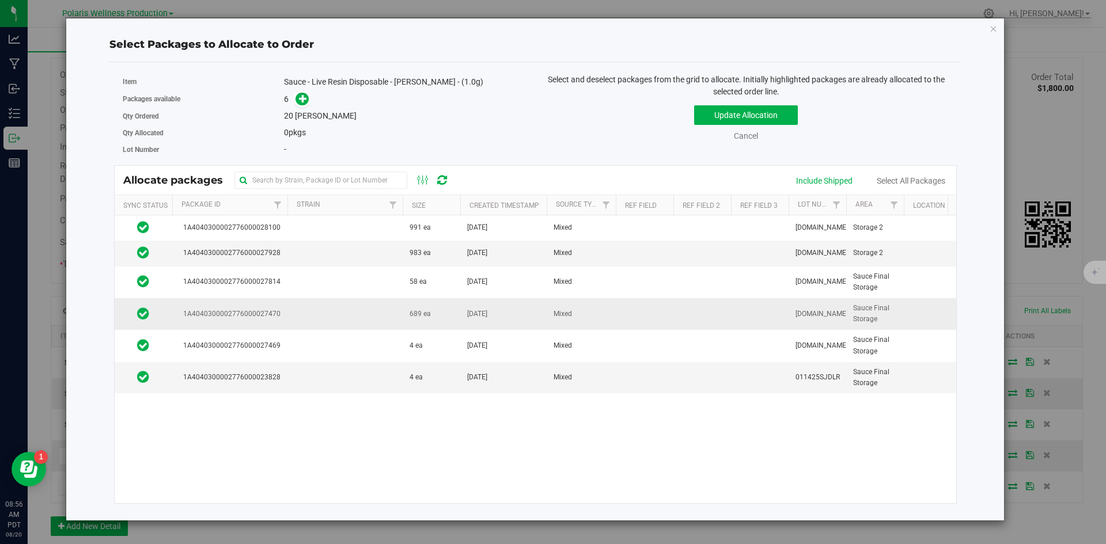
click at [362, 316] on td at bounding box center [344, 314] width 115 height 32
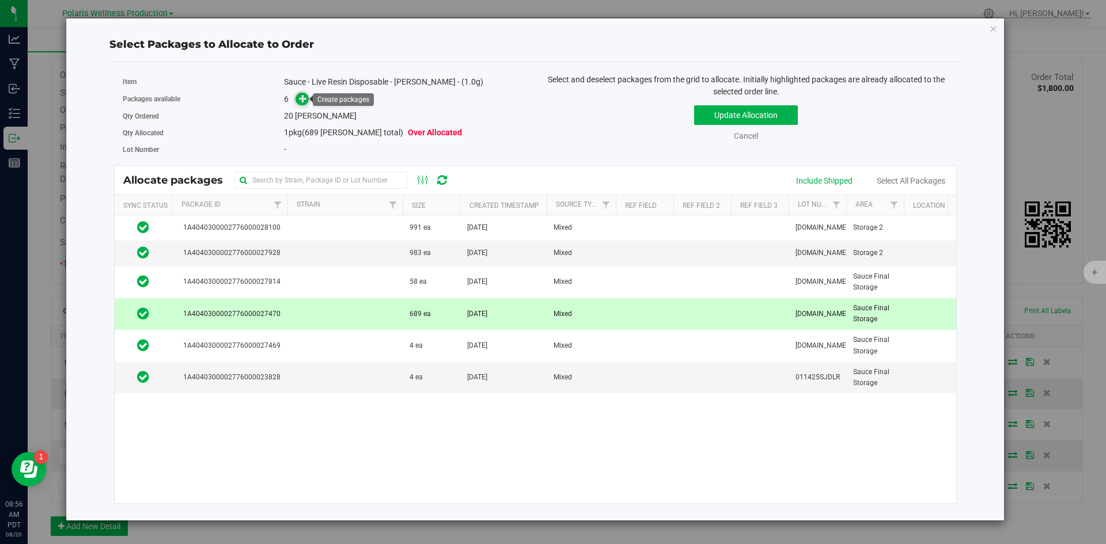
click at [306, 99] on icon at bounding box center [303, 98] width 8 height 8
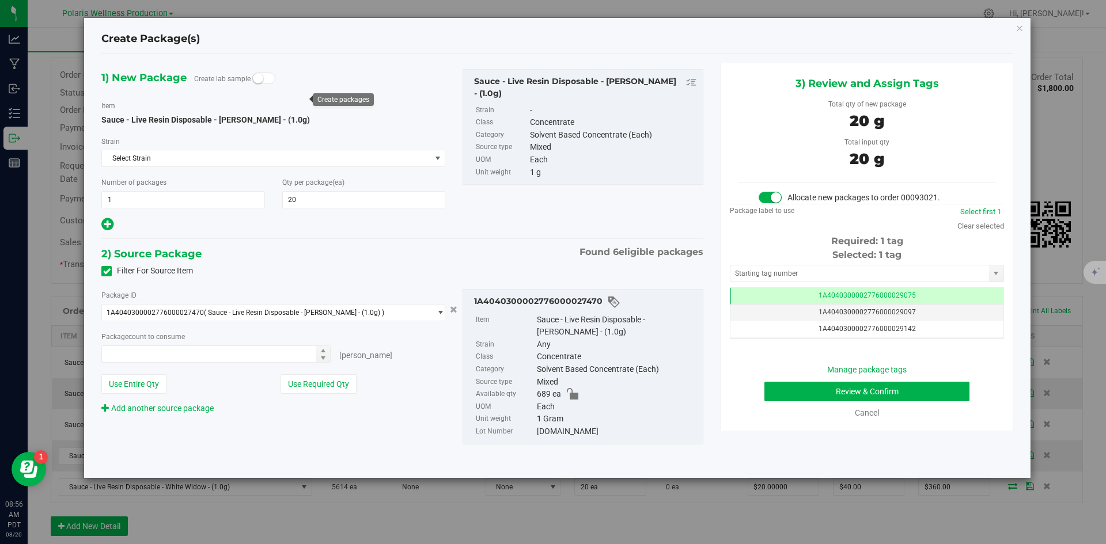
type input "20"
type input "20 ea"
click at [804, 268] on input "text" at bounding box center [859, 274] width 259 height 16
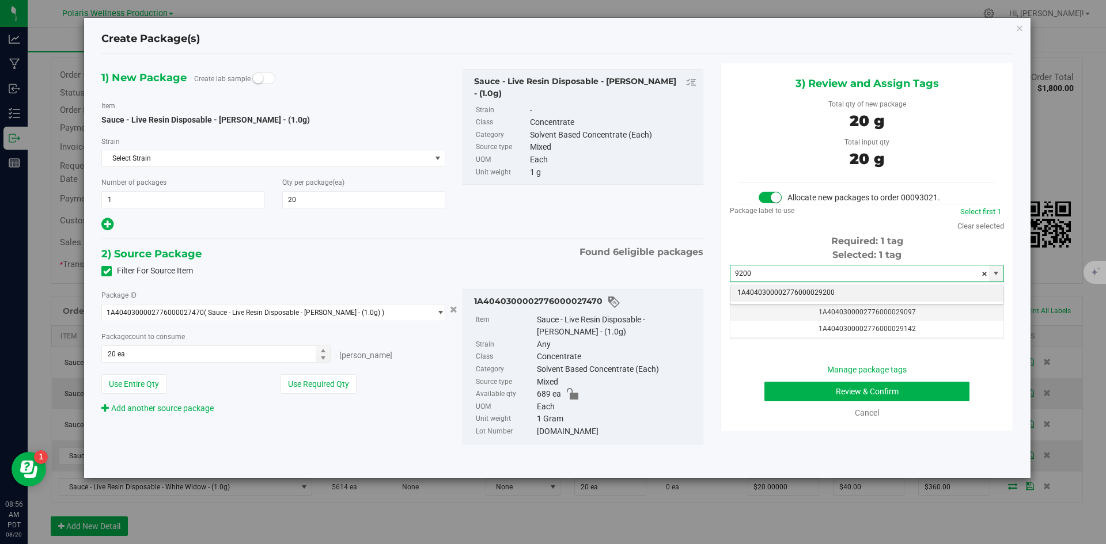
click at [781, 290] on li "1A4040300002776000029200" at bounding box center [866, 293] width 273 height 17
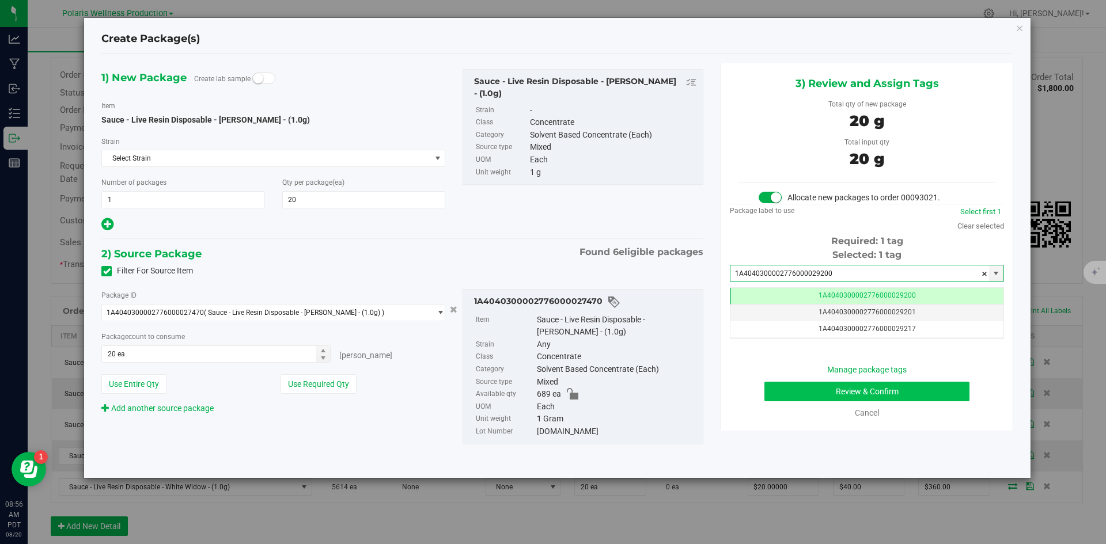
type input "1A4040300002776000029200"
click at [805, 394] on button "Review & Confirm" at bounding box center [866, 392] width 205 height 20
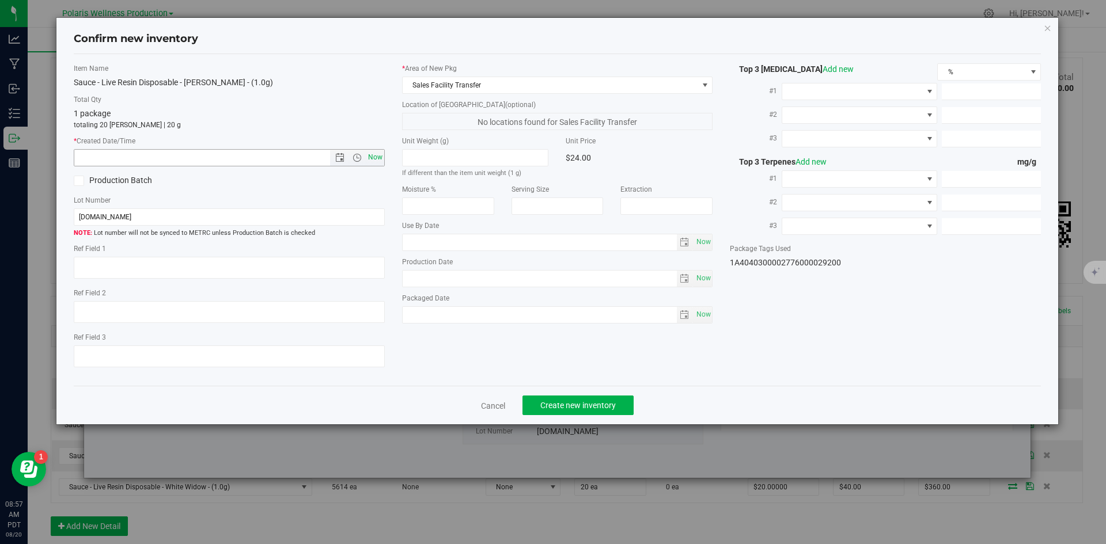
click at [377, 160] on span "Now" at bounding box center [375, 157] width 20 height 17
type input "[DATE] 8:57 AM"
click at [575, 406] on span "Create new inventory" at bounding box center [577, 405] width 75 height 9
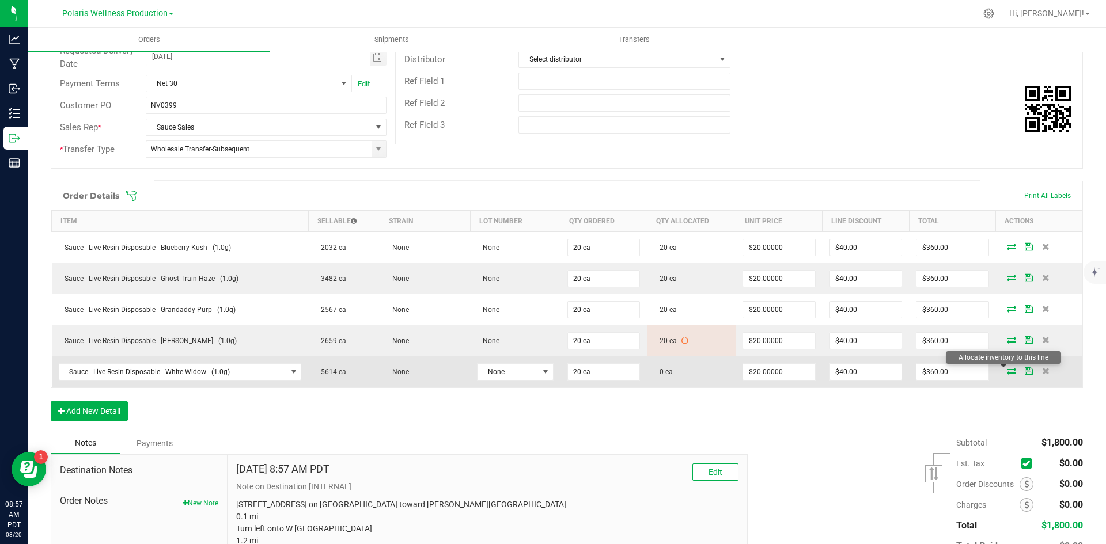
click at [1007, 371] on icon at bounding box center [1011, 371] width 9 height 7
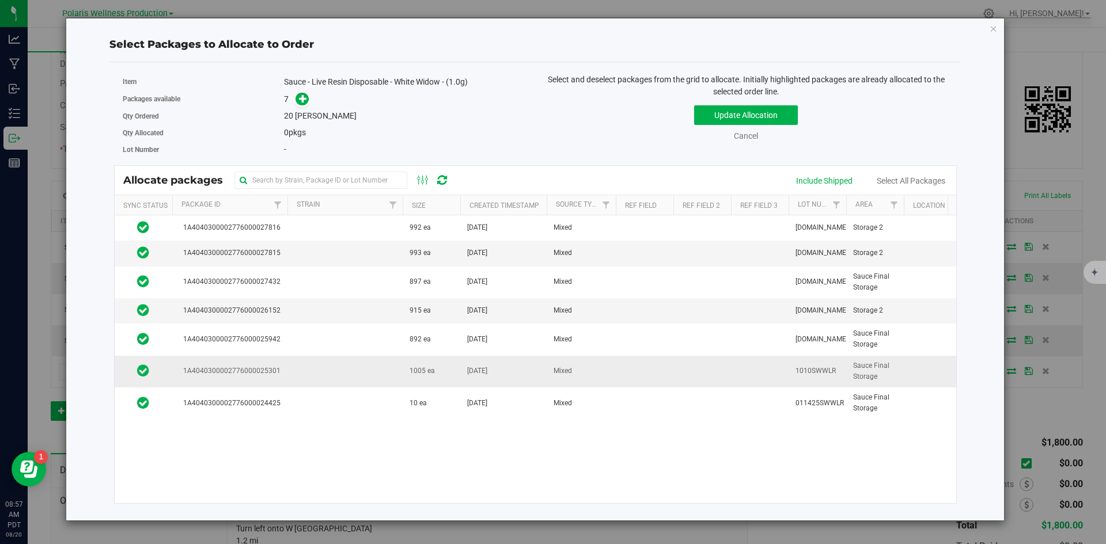
click at [351, 370] on td at bounding box center [344, 372] width 115 height 32
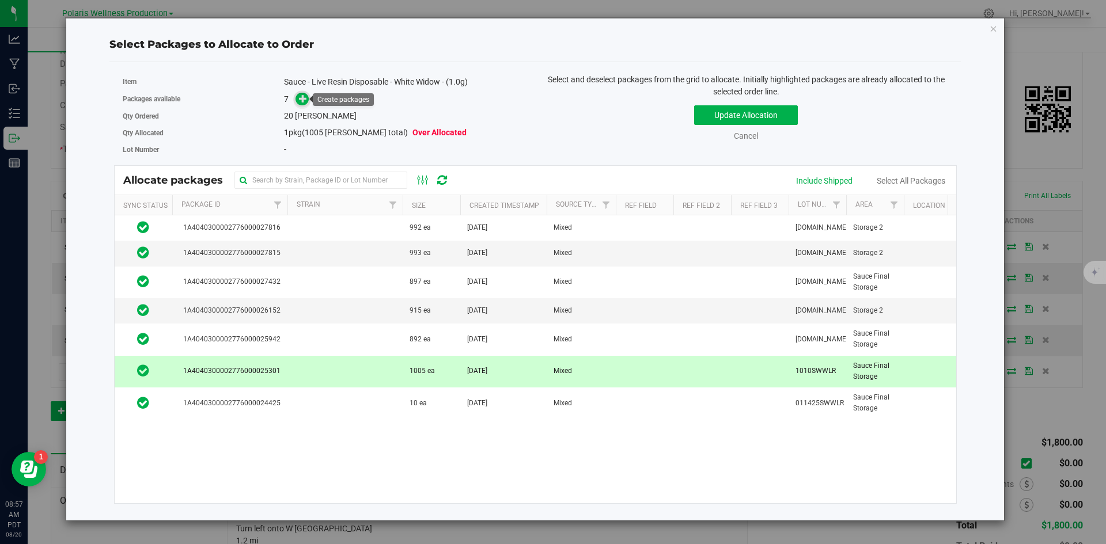
click at [304, 99] on icon at bounding box center [303, 98] width 8 height 8
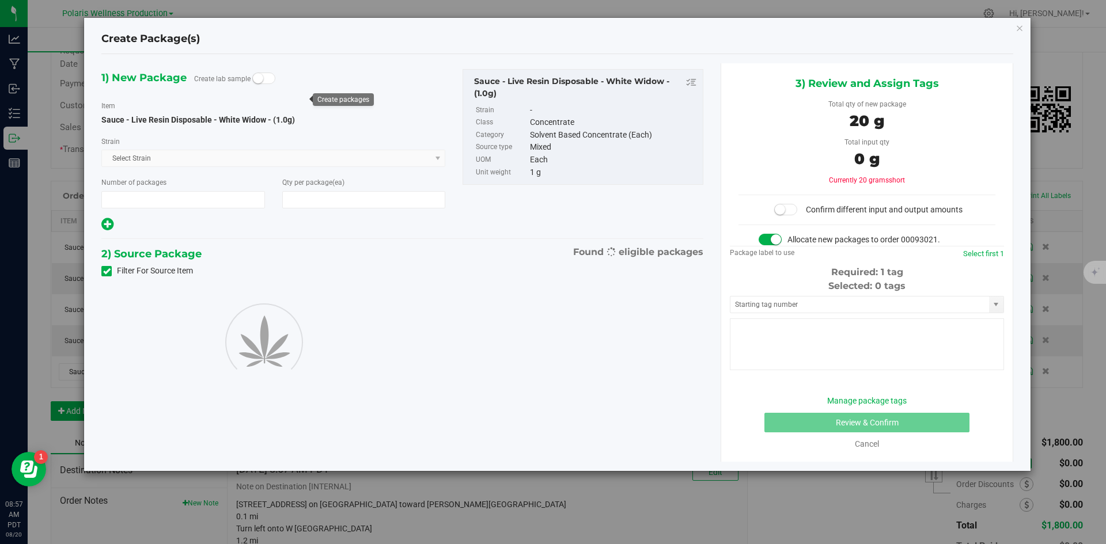
type input "1"
type input "20"
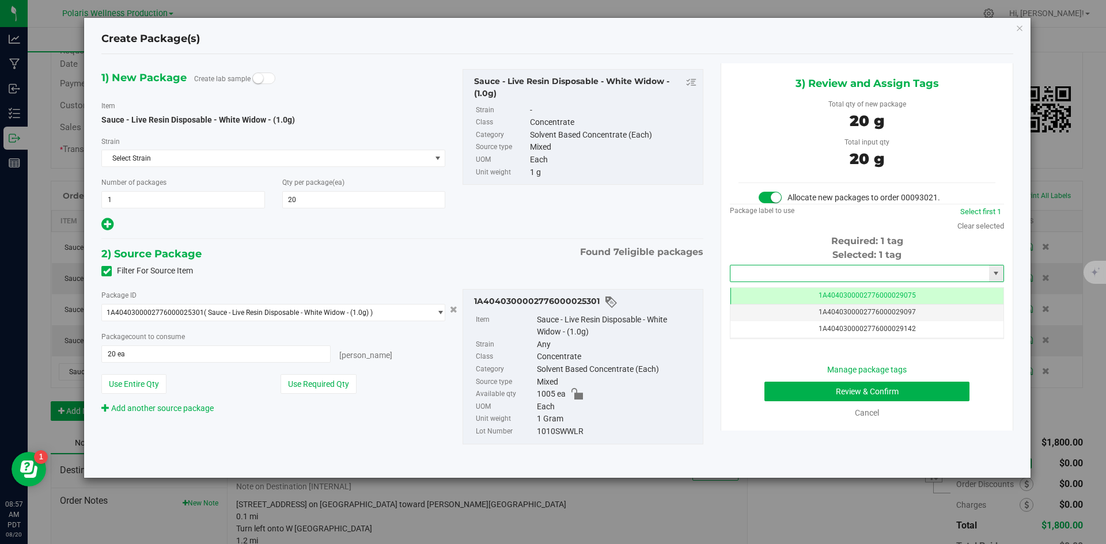
click at [792, 274] on input "text" at bounding box center [859, 274] width 259 height 16
click at [789, 289] on li "1A4040300002776000029201" at bounding box center [866, 293] width 273 height 17
type input "1A4040300002776000029201"
click at [795, 392] on button "Review & Confirm" at bounding box center [866, 392] width 205 height 20
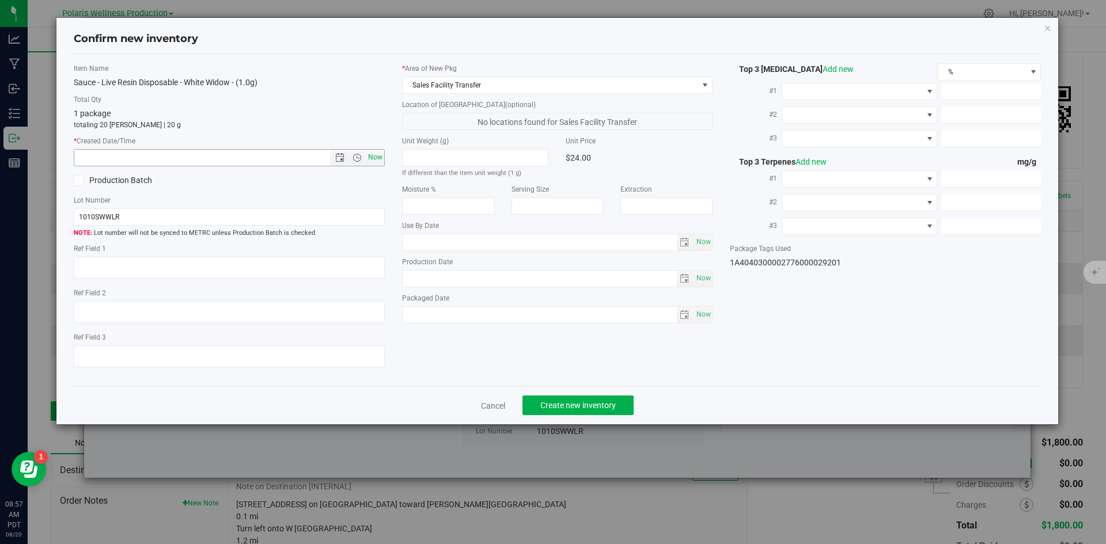
click at [373, 156] on span "Now" at bounding box center [375, 157] width 20 height 17
type input "[DATE] 8:57 AM"
click at [576, 402] on span "Create new inventory" at bounding box center [577, 405] width 75 height 9
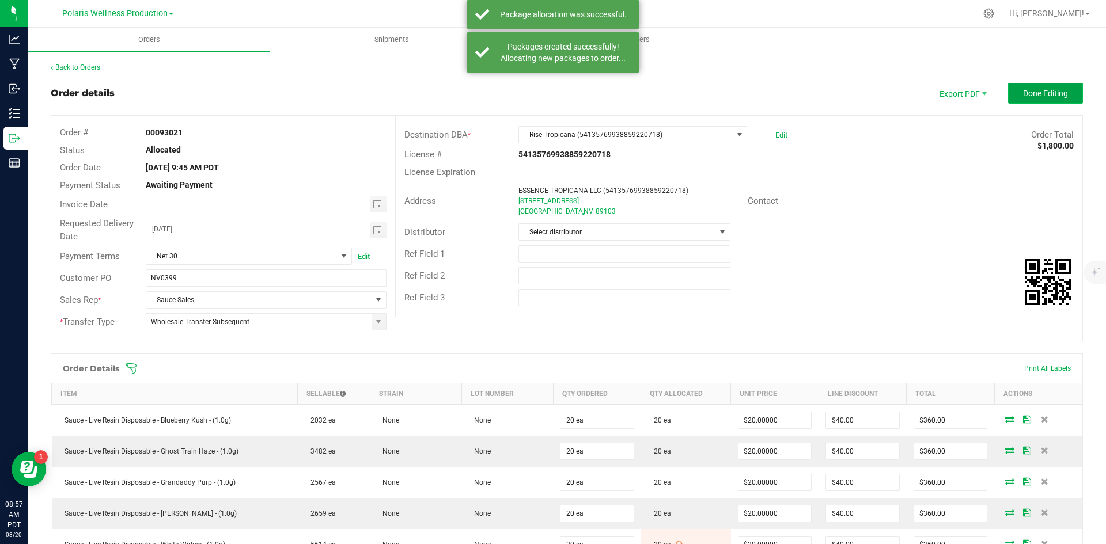
click at [1040, 89] on span "Done Editing" at bounding box center [1045, 93] width 45 height 9
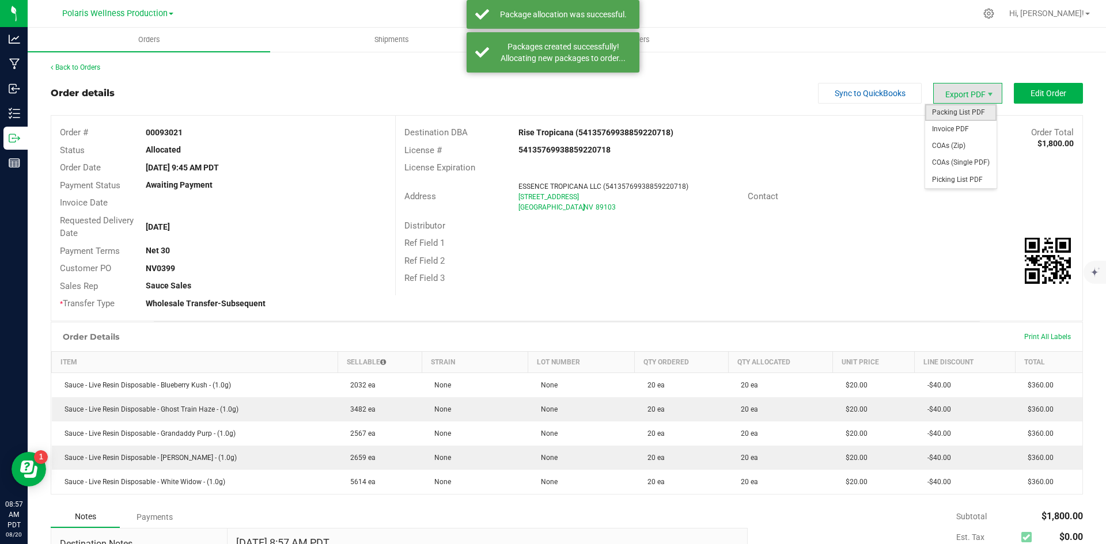
click at [965, 112] on span "Packing List PDF" at bounding box center [960, 112] width 71 height 17
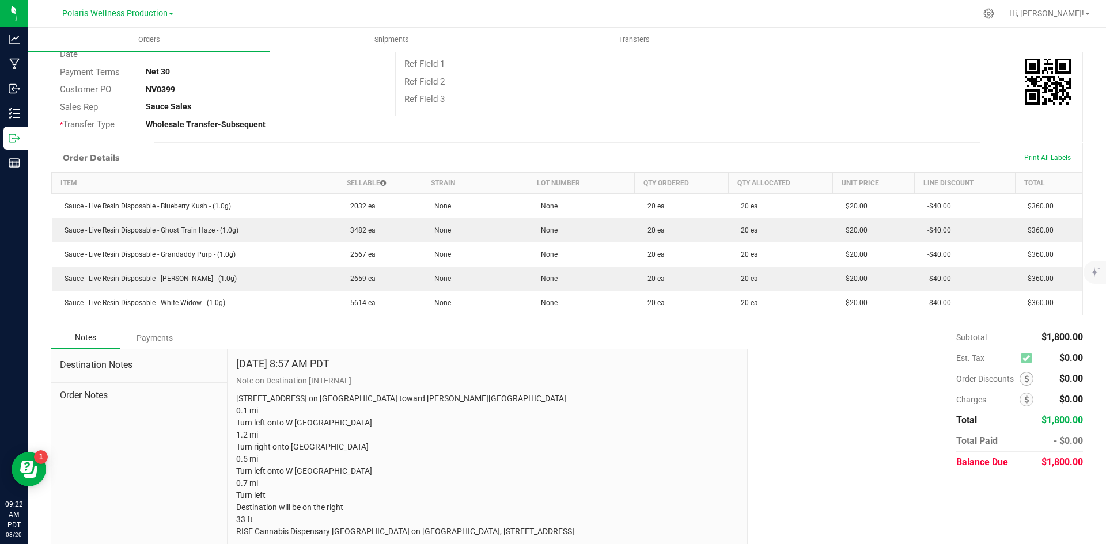
scroll to position [206, 0]
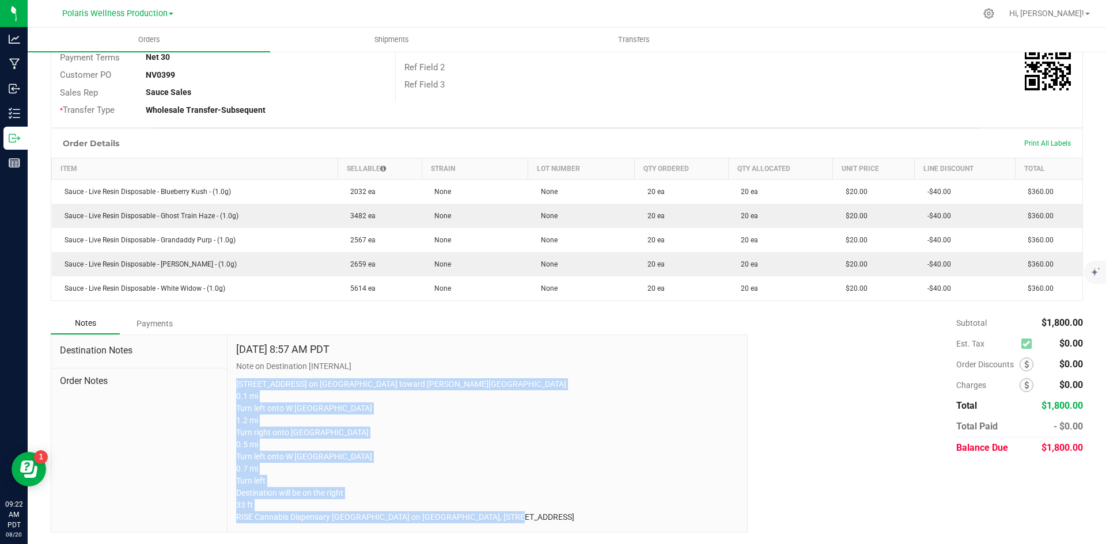
drag, startPoint x: 605, startPoint y: 517, endPoint x: 230, endPoint y: 373, distance: 401.7
click at [230, 373] on div "[DATE] 8:57 AM PDT Note on Destination [INTERNAL] [STREET_ADDRESS][GEOGRAPHIC_D…" at bounding box center [488, 434] width 520 height 198
copy p "[STREET_ADDRESS] on [GEOGRAPHIC_DATA] toward [PERSON_NAME][GEOGRAPHIC_DATA] 0.1…"
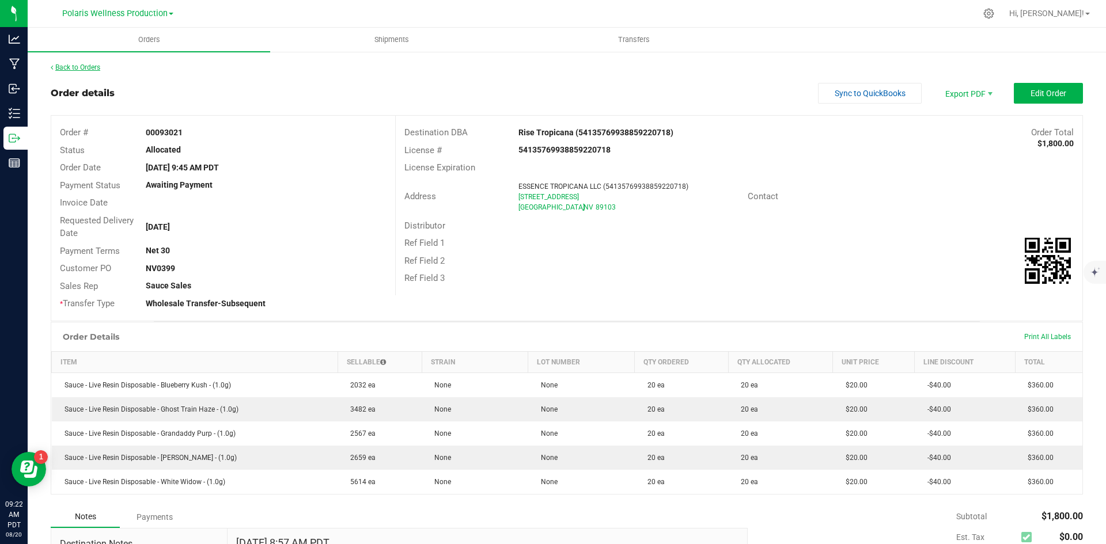
click at [92, 70] on link "Back to Orders" at bounding box center [76, 67] width 50 height 8
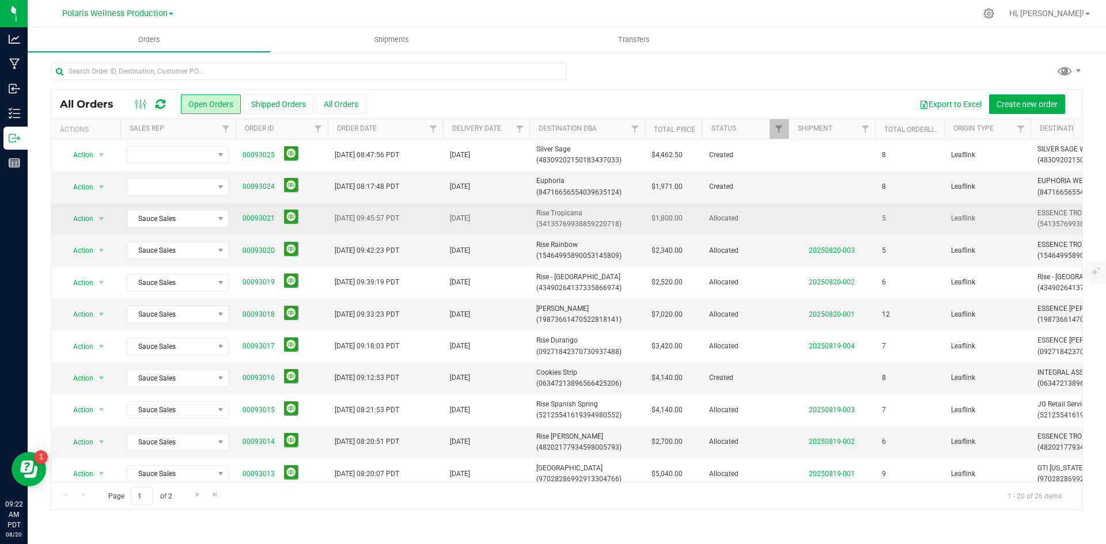
click at [569, 213] on span "Rise Tropicana (54135769938859220718)" at bounding box center [586, 219] width 101 height 22
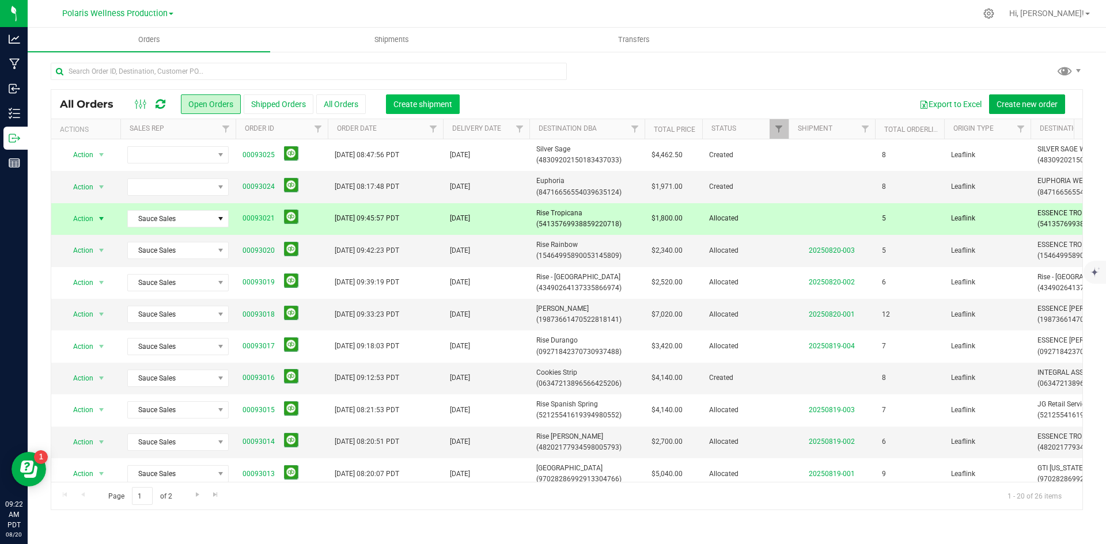
click at [449, 105] on span "Create shipment" at bounding box center [422, 104] width 59 height 9
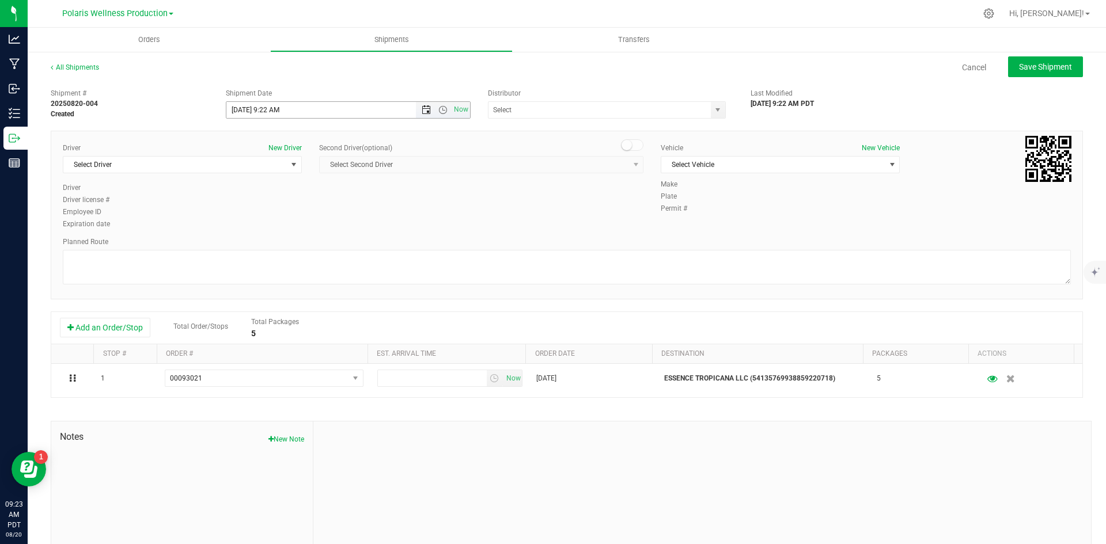
click at [423, 111] on span "Open the date view" at bounding box center [426, 109] width 9 height 9
drag, startPoint x: 272, startPoint y: 248, endPoint x: 265, endPoint y: 247, distance: 7.1
click at [272, 248] on link "26" at bounding box center [268, 245] width 17 height 18
click at [438, 111] on span "Open the time view" at bounding box center [442, 109] width 9 height 9
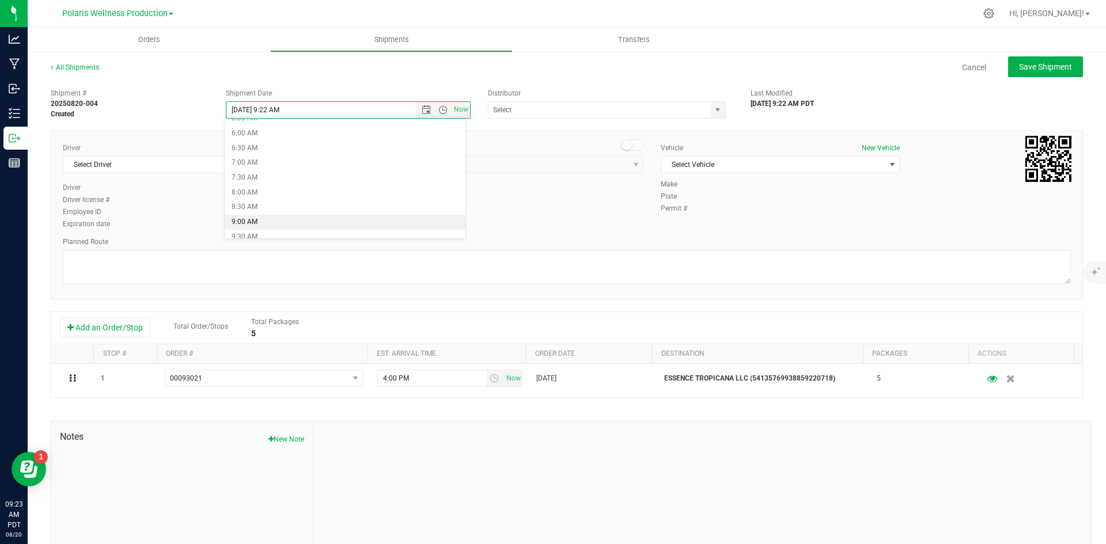
click at [312, 219] on li "9:00 AM" at bounding box center [345, 222] width 241 height 15
type input "[DATE] 9:00 AM"
click at [294, 166] on span "select" at bounding box center [293, 164] width 9 height 9
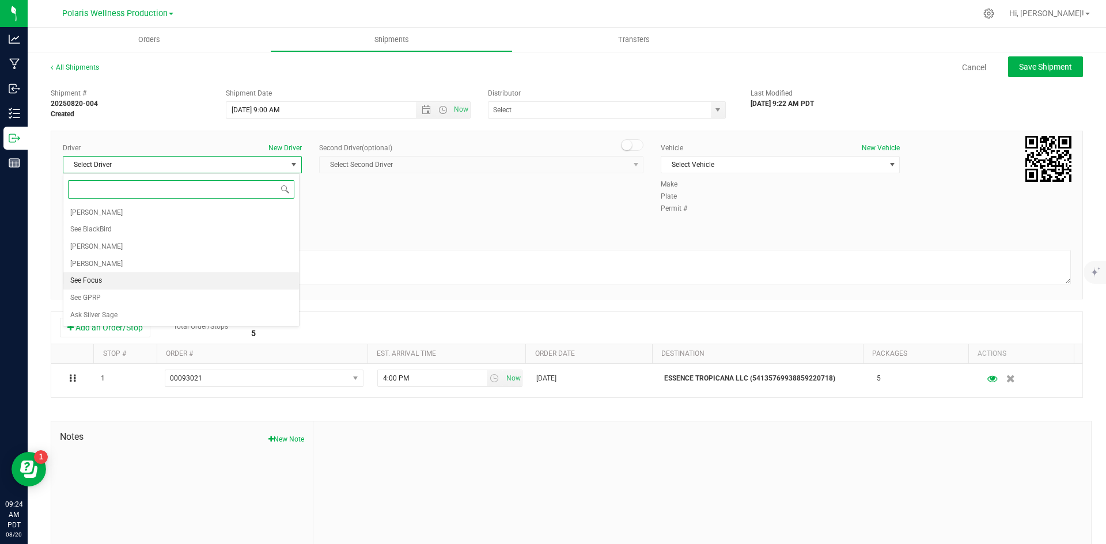
click at [188, 287] on li "See Focus" at bounding box center [181, 280] width 236 height 17
click at [799, 172] on span "Select Vehicle" at bounding box center [773, 165] width 224 height 16
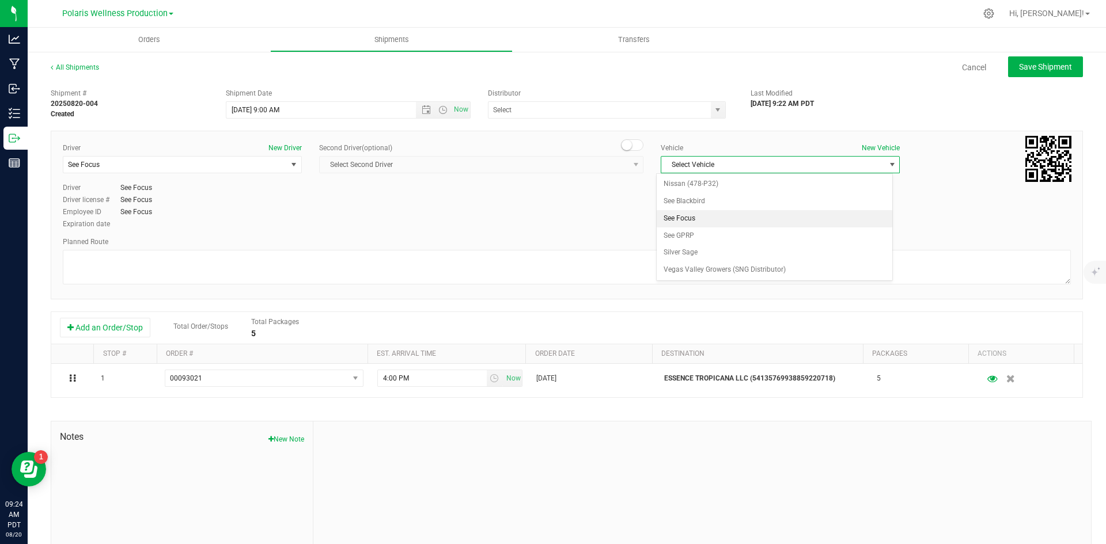
click at [744, 224] on li "See Focus" at bounding box center [775, 218] width 236 height 17
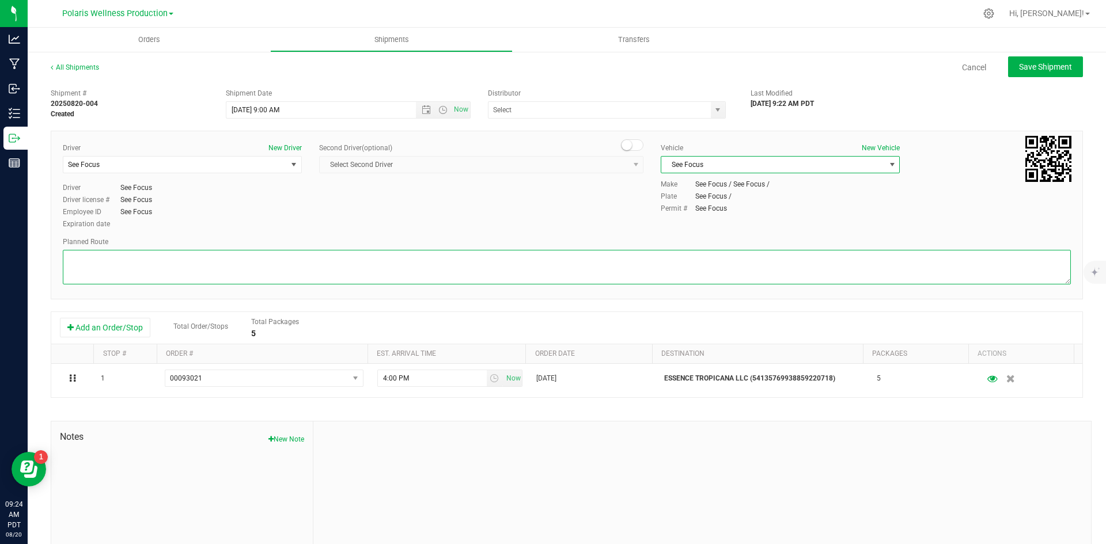
click at [541, 260] on textarea at bounding box center [567, 267] width 1008 height 35
paste textarea "[STREET_ADDRESS] on [GEOGRAPHIC_DATA] toward [PERSON_NAME][GEOGRAPHIC_DATA] 0.1…"
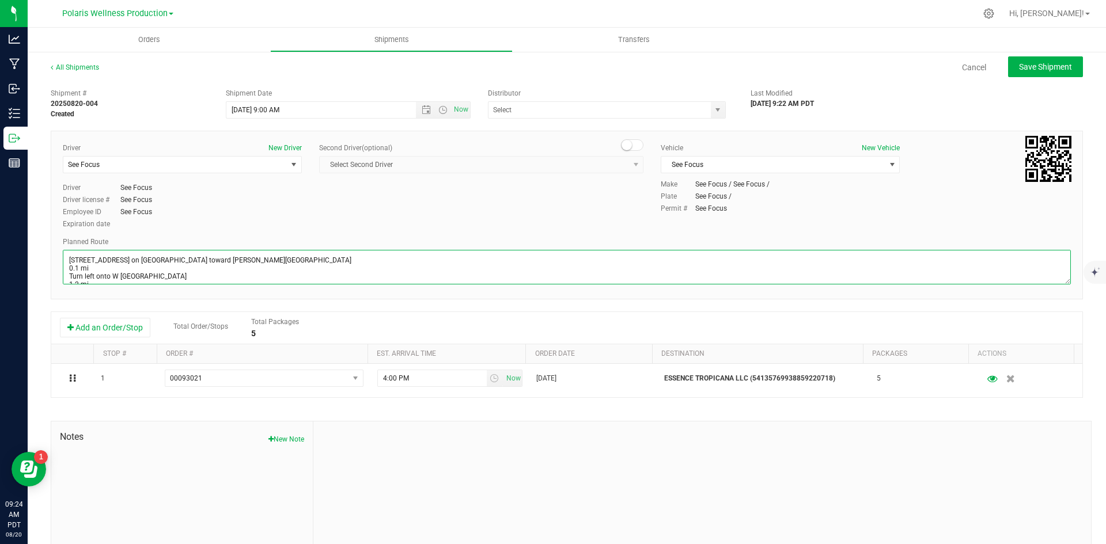
scroll to position [77, 0]
type textarea "[STREET_ADDRESS] on [GEOGRAPHIC_DATA] toward [PERSON_NAME][GEOGRAPHIC_DATA] 0.1…"
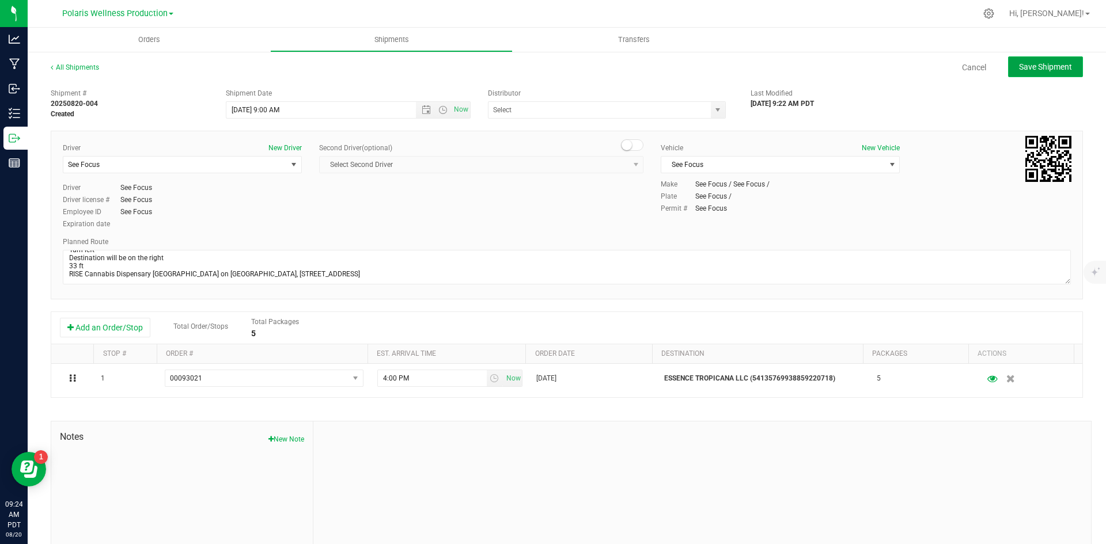
click at [1023, 70] on span "Save Shipment" at bounding box center [1045, 66] width 53 height 9
type input "[DATE] 4:00 PM"
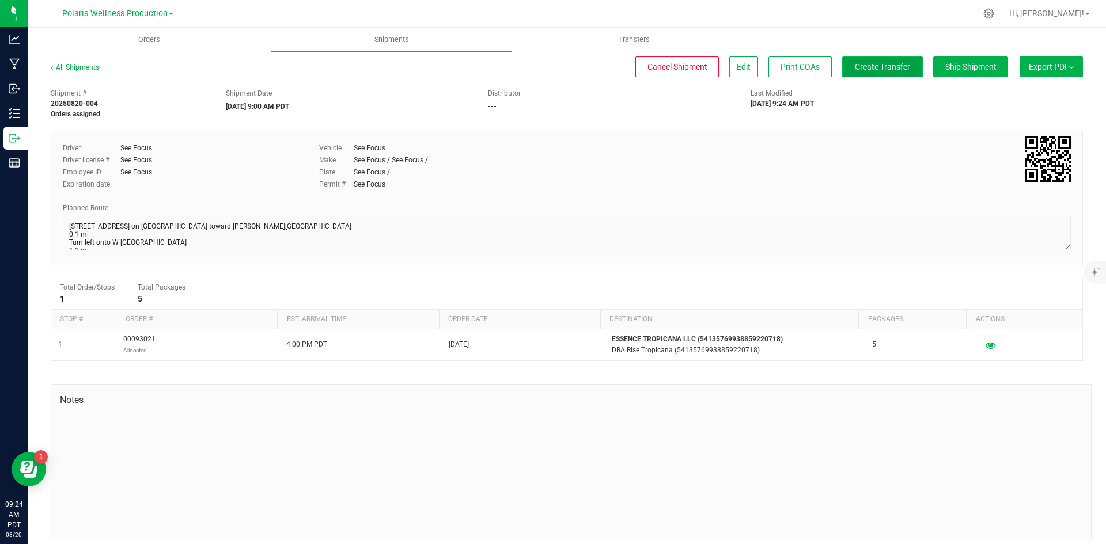
click at [877, 70] on span "Create Transfer" at bounding box center [882, 66] width 55 height 9
click at [140, 40] on span "Orders" at bounding box center [149, 40] width 53 height 10
